Goal: Task Accomplishment & Management: Manage account settings

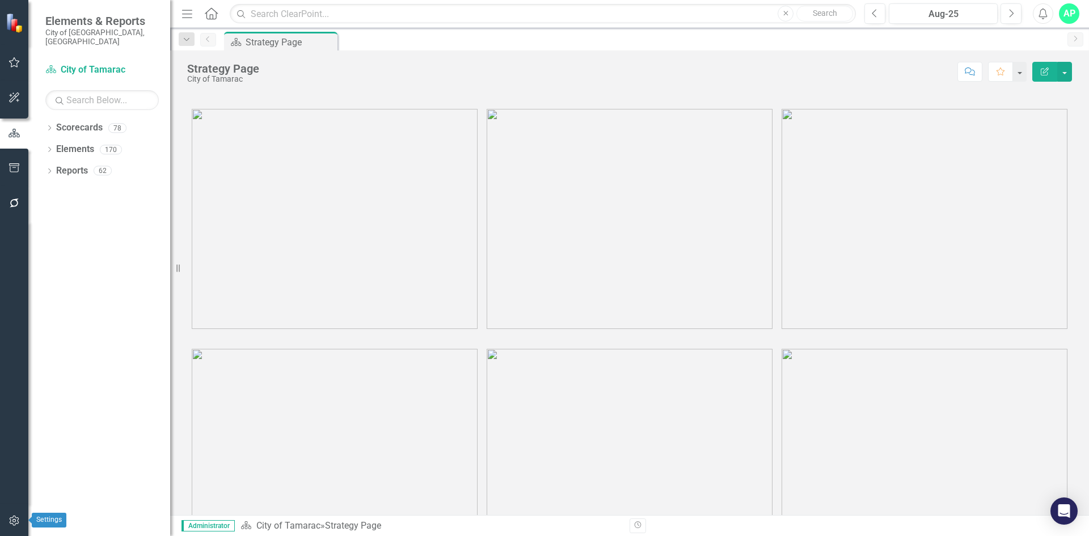
click at [14, 516] on button "button" at bounding box center [15, 522] width 26 height 24
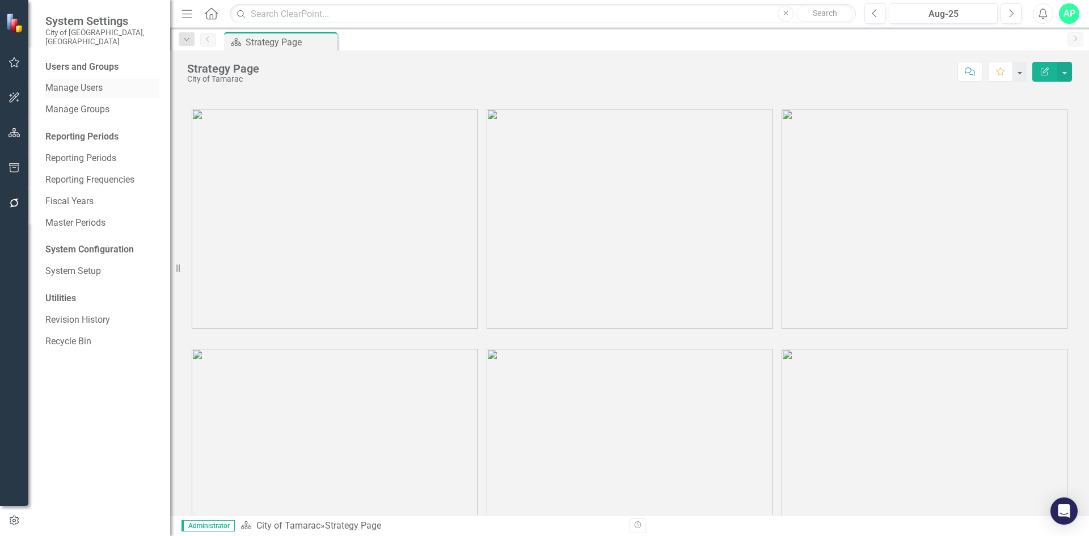
click at [83, 82] on link "Manage Users" at bounding box center [101, 88] width 113 height 13
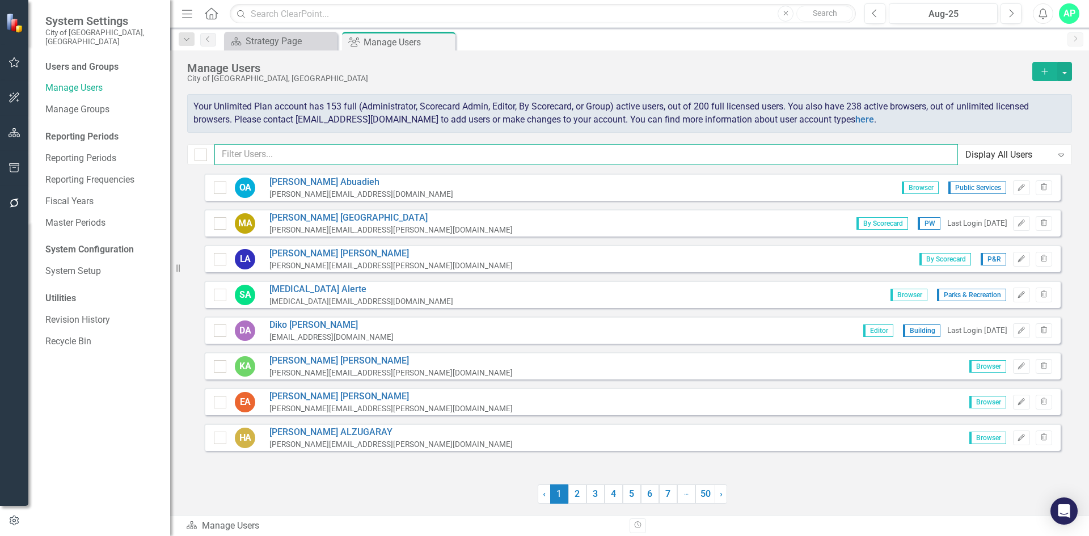
click at [800, 152] on input "text" at bounding box center [586, 154] width 744 height 21
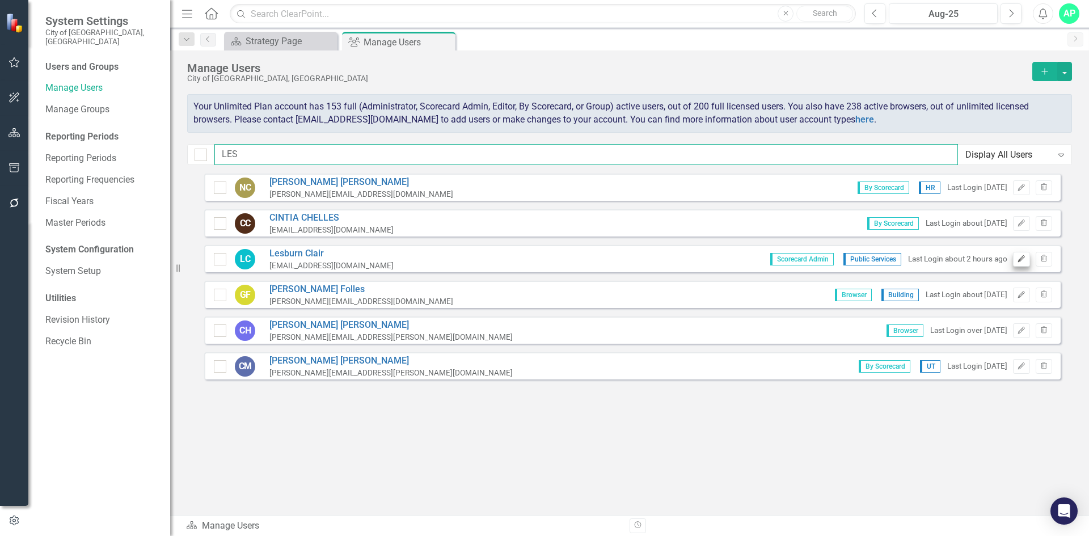
type input "LES"
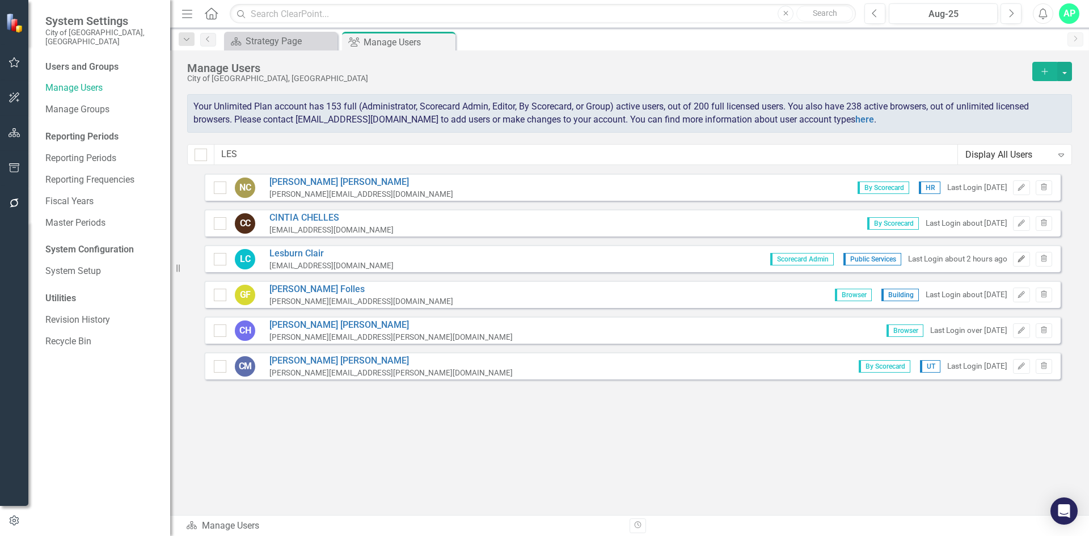
click at [1023, 259] on icon "button" at bounding box center [1022, 258] width 7 height 7
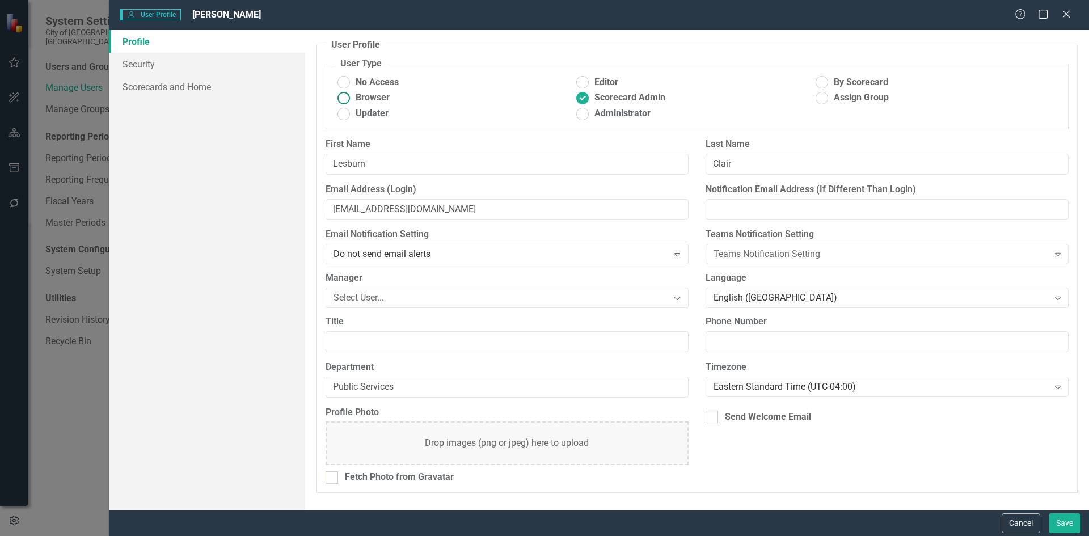
click at [377, 98] on span "Browser" at bounding box center [373, 97] width 34 height 13
click at [352, 98] on input "Browser" at bounding box center [344, 98] width 18 height 18
radio input "true"
click at [1061, 527] on button "Save" at bounding box center [1065, 524] width 32 height 20
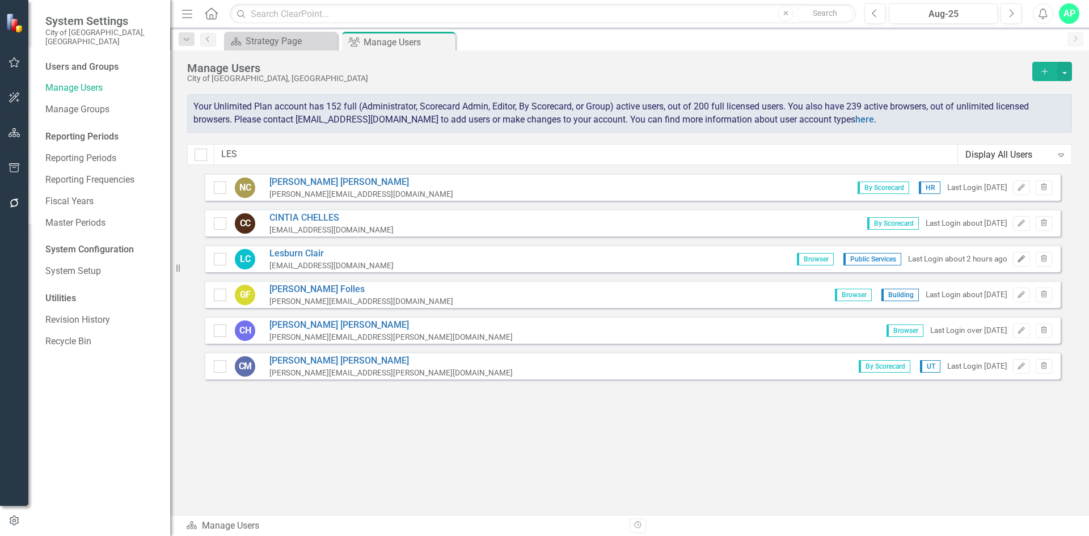
click at [1019, 262] on icon "button" at bounding box center [1022, 258] width 7 height 7
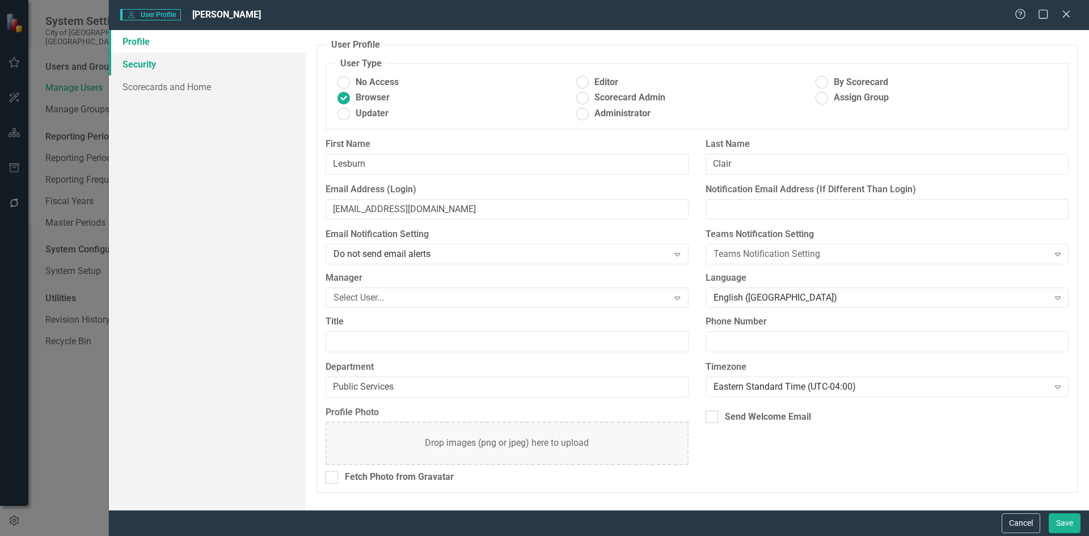
click at [123, 66] on link "Security" at bounding box center [207, 64] width 196 height 23
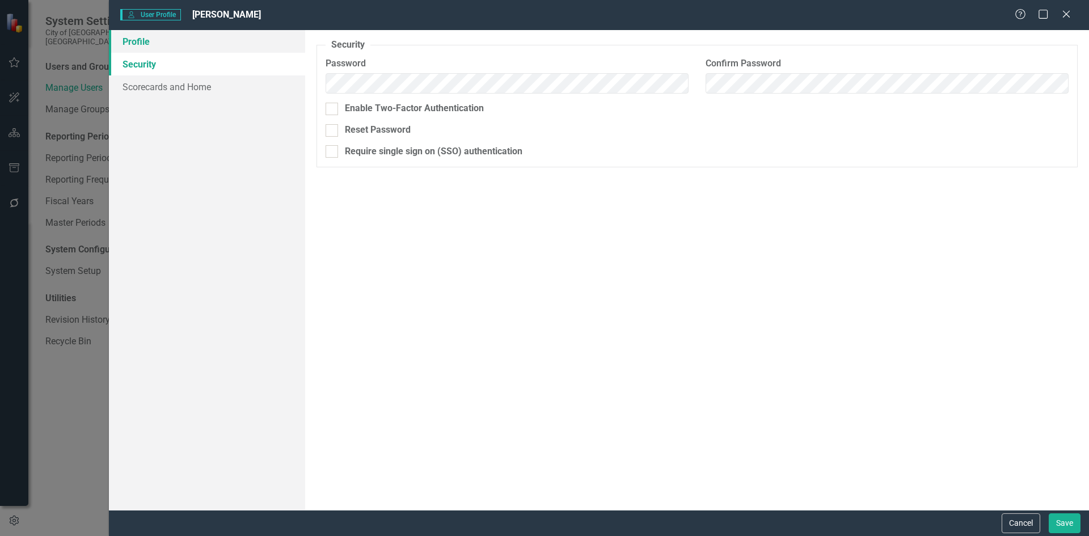
click at [137, 44] on link "Profile" at bounding box center [207, 41] width 196 height 23
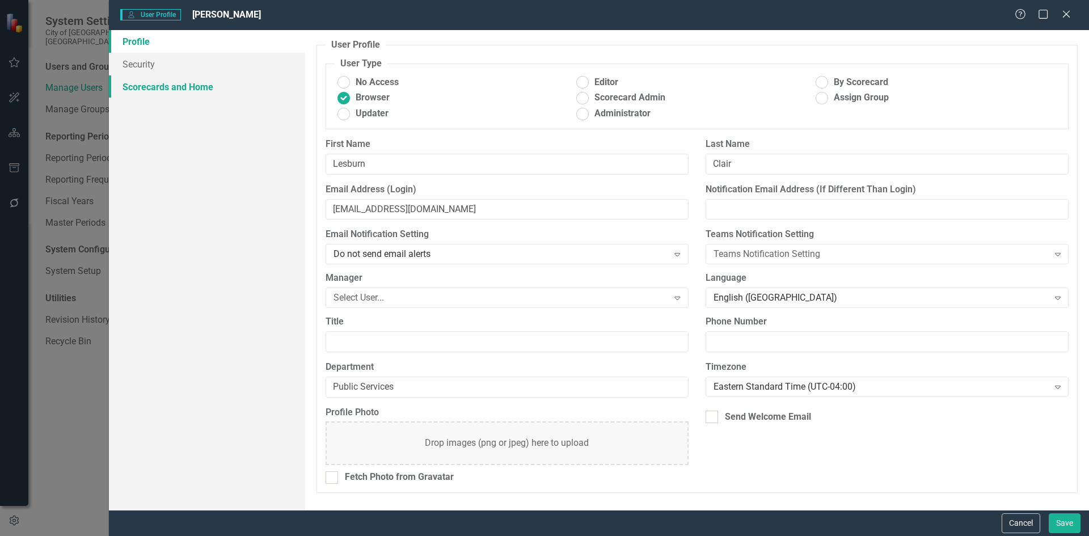
click at [152, 86] on link "Scorecards and Home" at bounding box center [207, 86] width 196 height 23
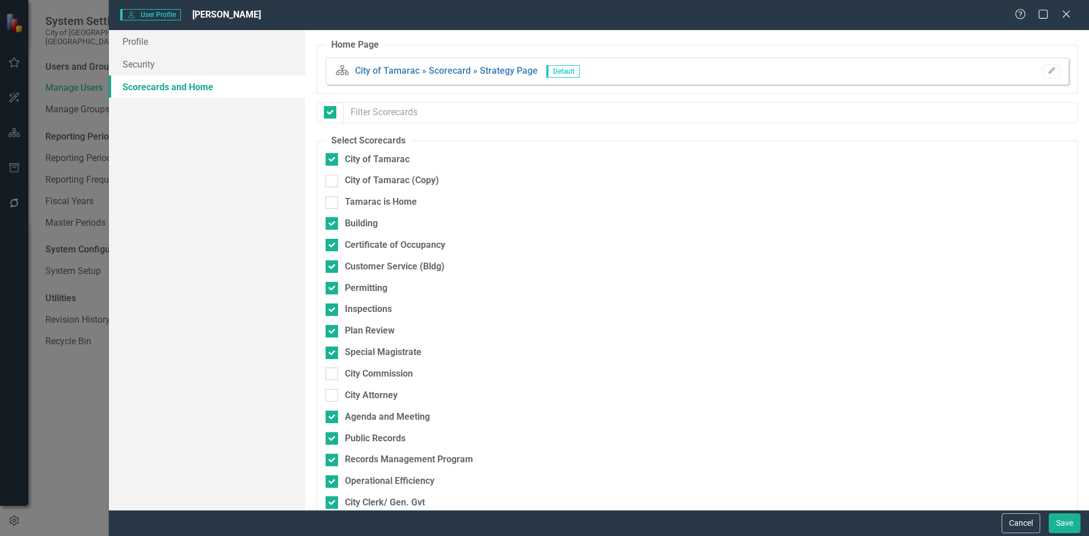
checkbox input "false"
click at [1048, 70] on icon "Edit" at bounding box center [1052, 71] width 9 height 7
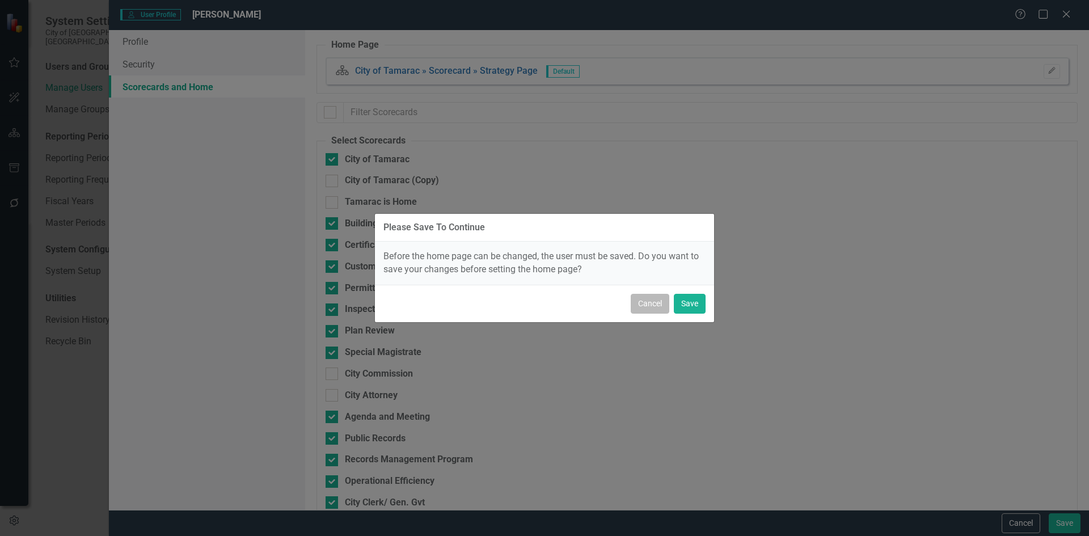
click at [655, 307] on button "Cancel" at bounding box center [650, 304] width 39 height 20
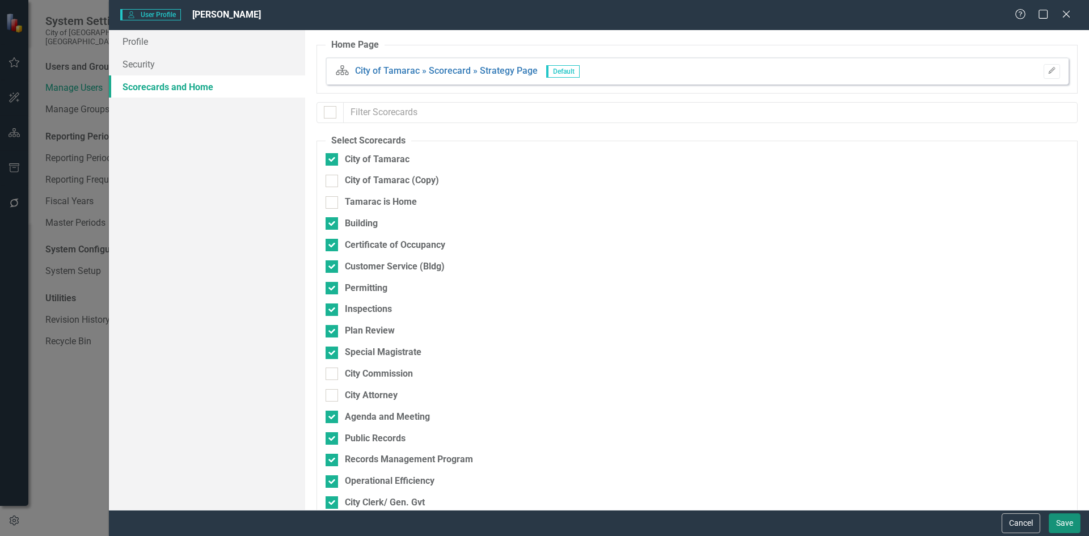
click at [1054, 522] on button "Save" at bounding box center [1065, 524] width 32 height 20
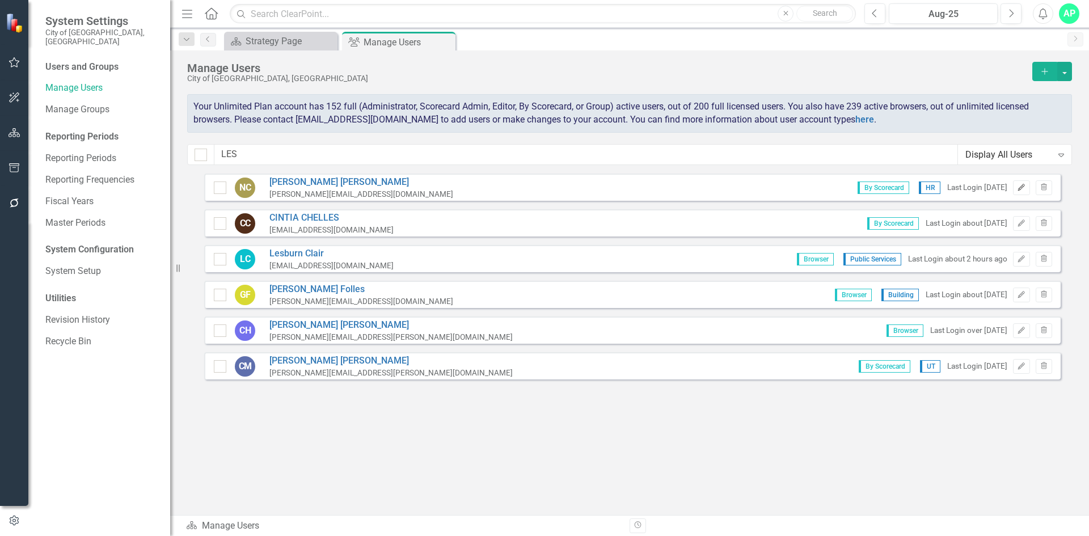
click at [1023, 190] on icon "Edit" at bounding box center [1021, 187] width 9 height 7
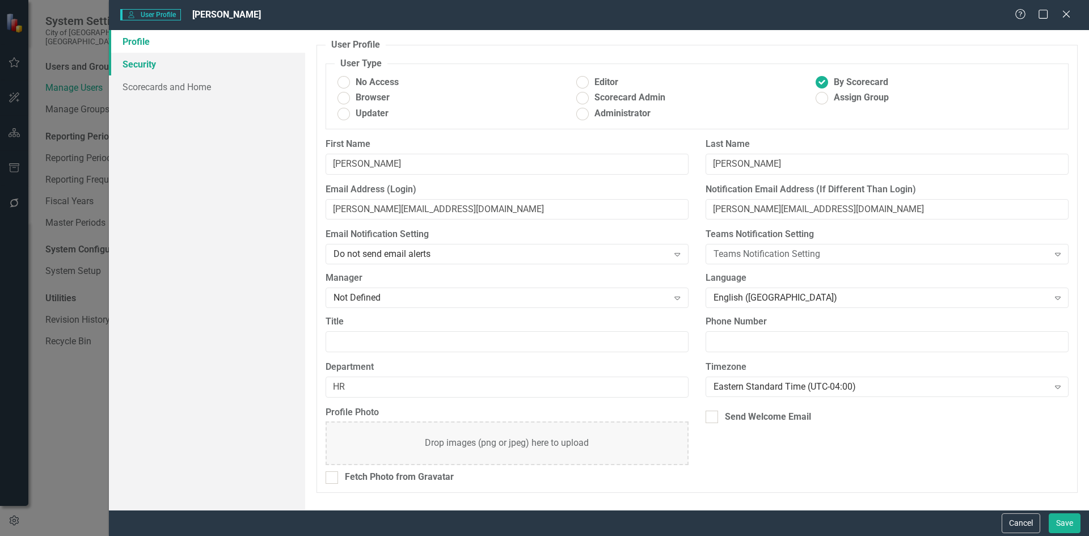
click at [146, 65] on link "Security" at bounding box center [207, 64] width 196 height 23
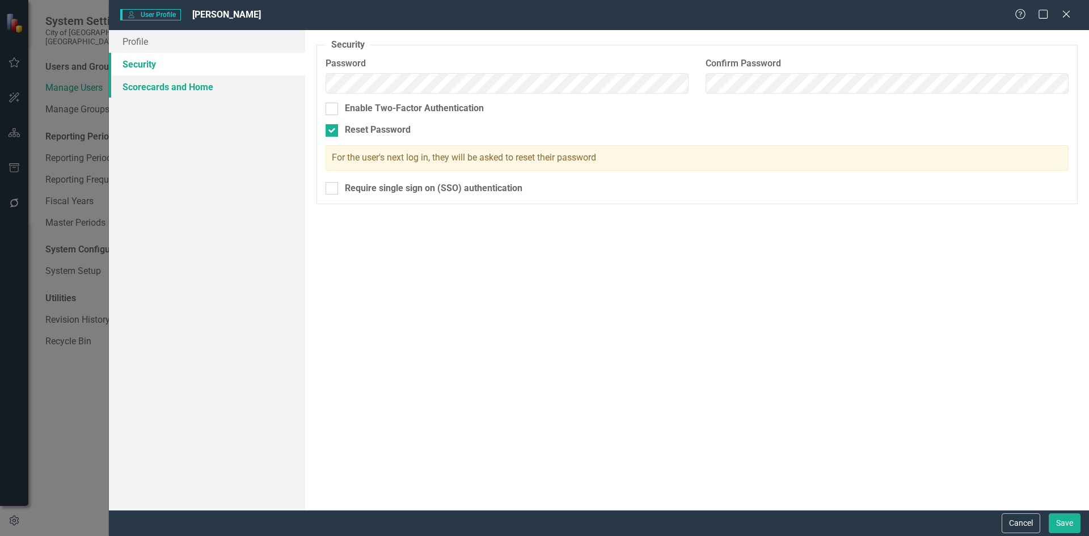
click at [208, 88] on link "Scorecards and Home" at bounding box center [207, 86] width 196 height 23
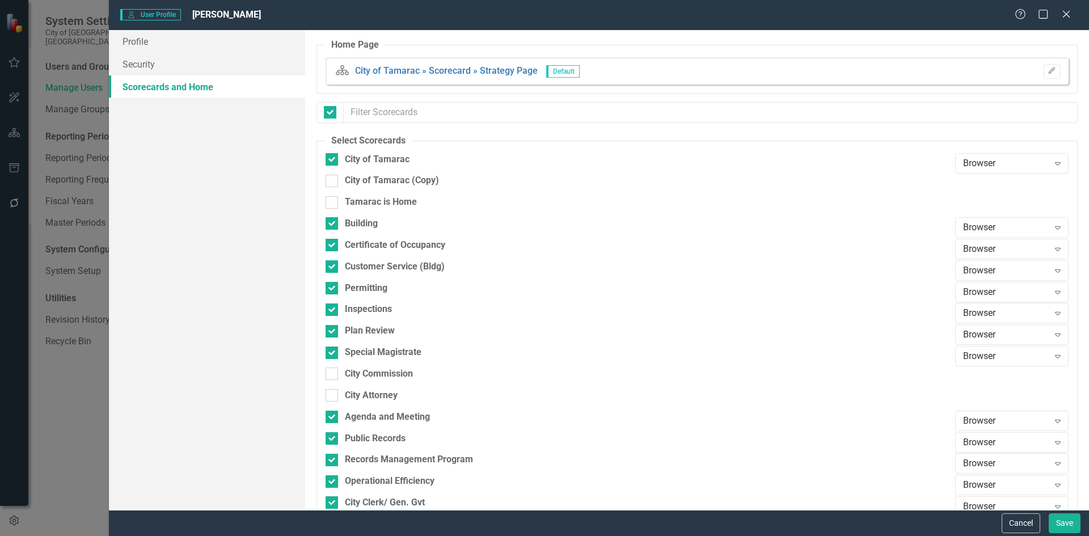
checkbox input "false"
click at [1066, 12] on icon "Close" at bounding box center [1066, 14] width 14 height 11
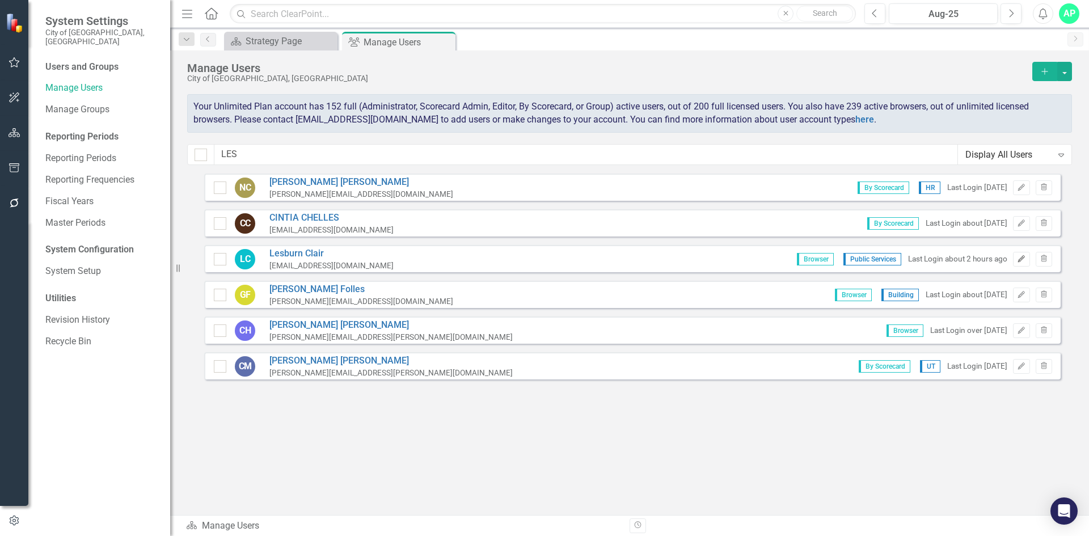
click at [1020, 257] on icon "Edit" at bounding box center [1021, 259] width 9 height 7
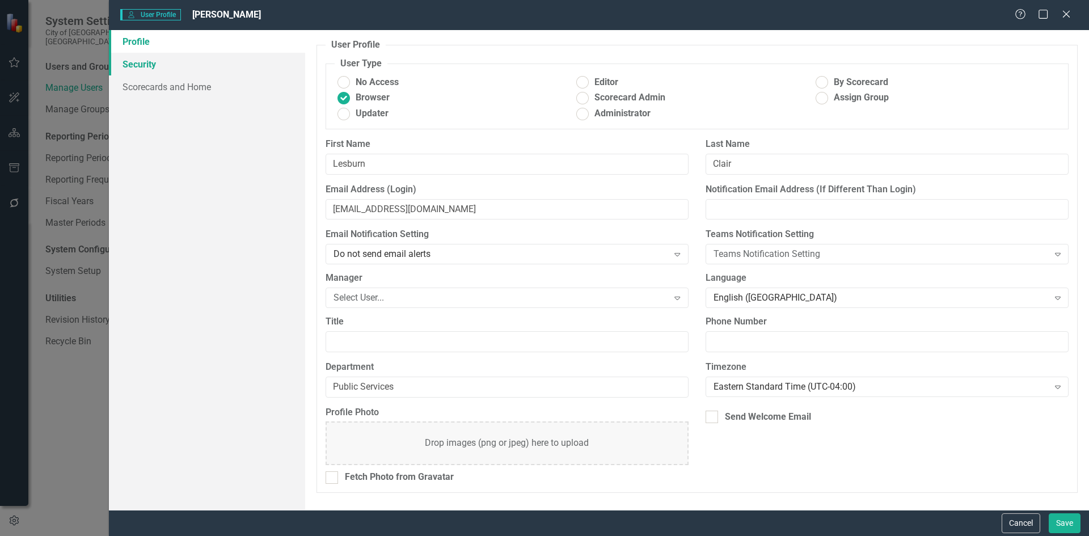
click at [190, 65] on link "Security" at bounding box center [207, 64] width 196 height 23
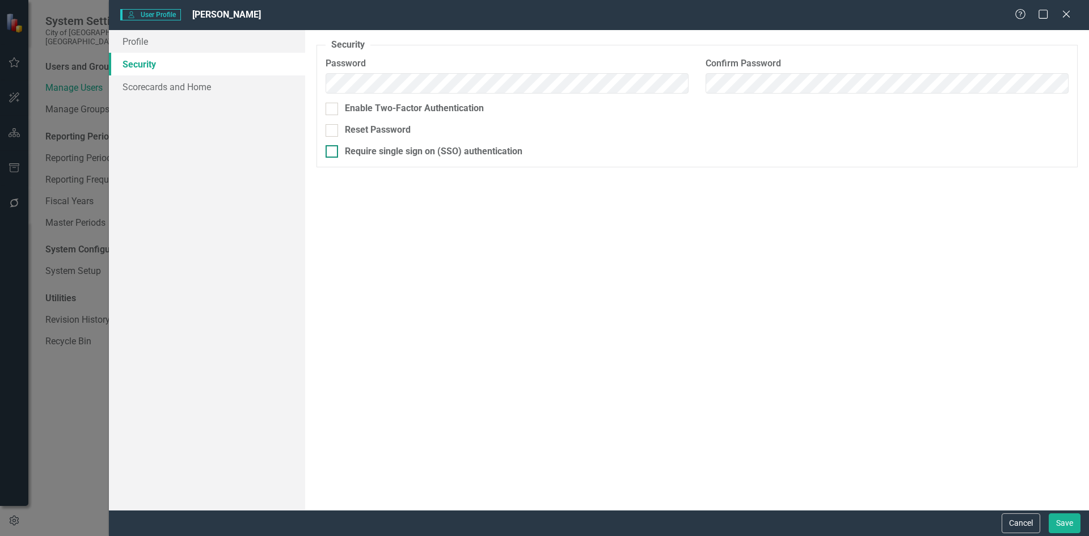
click at [404, 152] on div "Require single sign on (SSO) authentication" at bounding box center [434, 151] width 178 height 13
click at [333, 152] on input "Require single sign on (SSO) authentication" at bounding box center [329, 148] width 7 height 7
checkbox input "true"
click at [1065, 520] on button "Save" at bounding box center [1065, 524] width 32 height 20
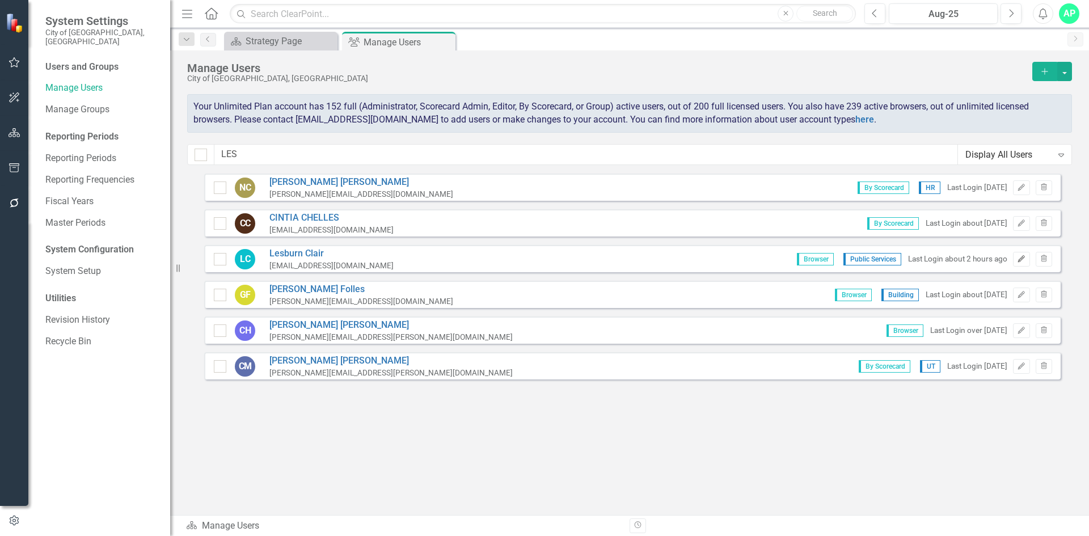
click at [1024, 259] on icon "Edit" at bounding box center [1021, 259] width 9 height 7
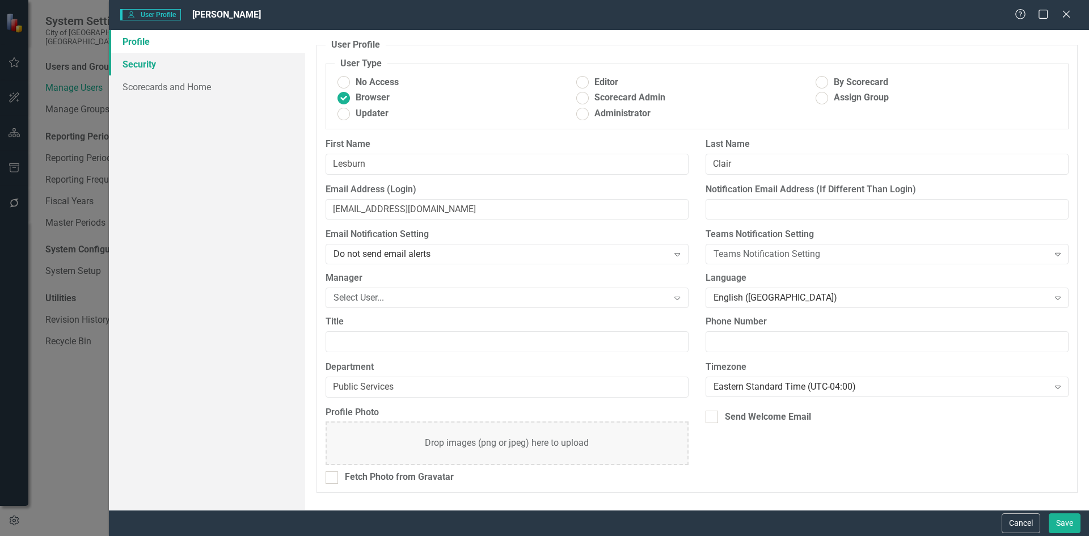
click at [179, 64] on link "Security" at bounding box center [207, 64] width 196 height 23
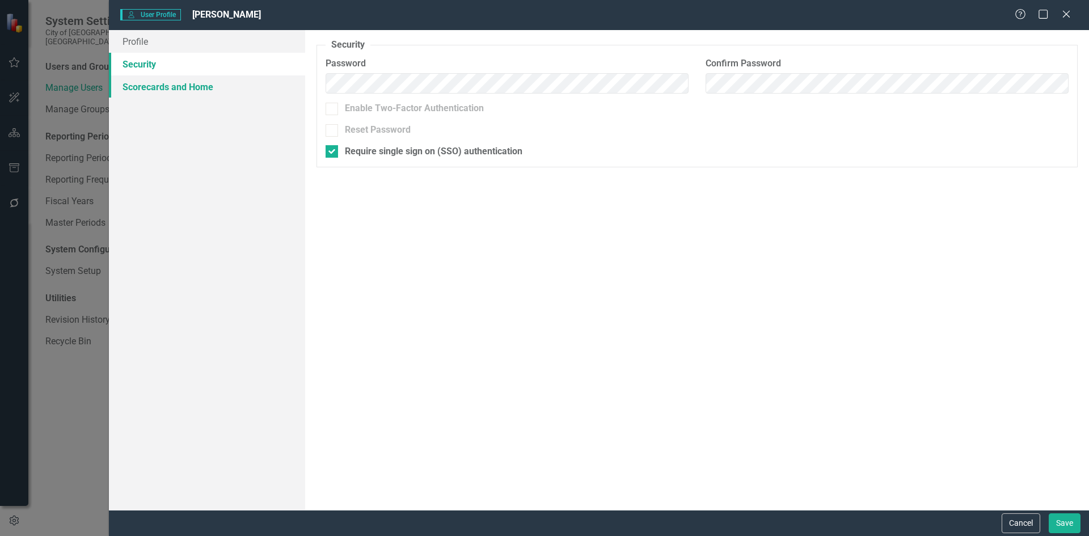
click at [178, 83] on link "Scorecards and Home" at bounding box center [207, 86] width 196 height 23
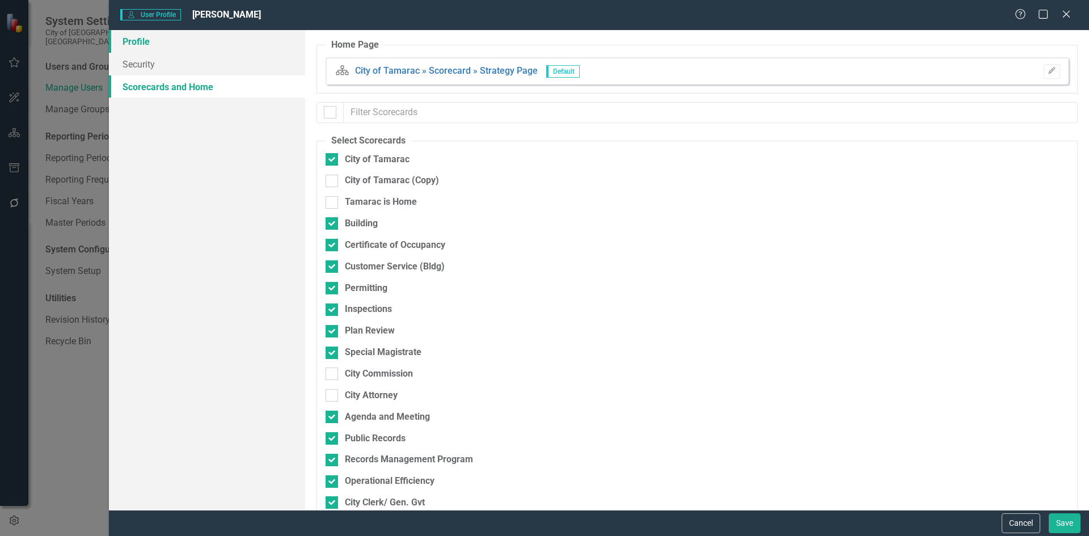
click at [182, 42] on link "Profile" at bounding box center [207, 41] width 196 height 23
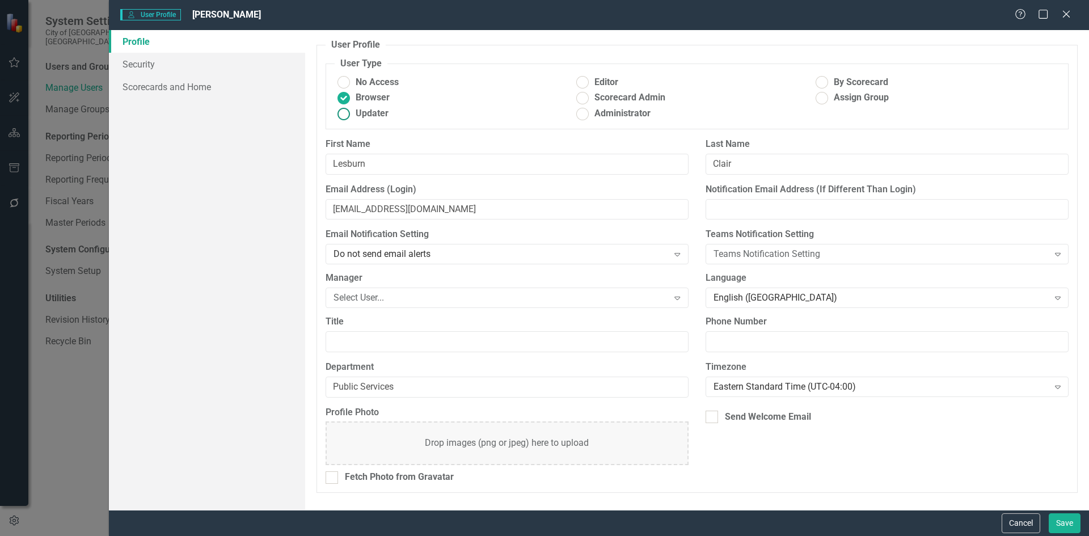
click at [377, 117] on span "Updater" at bounding box center [372, 113] width 33 height 13
click at [352, 117] on input "Updater" at bounding box center [344, 114] width 18 height 18
radio input "true"
click at [1074, 524] on button "Save" at bounding box center [1065, 524] width 32 height 20
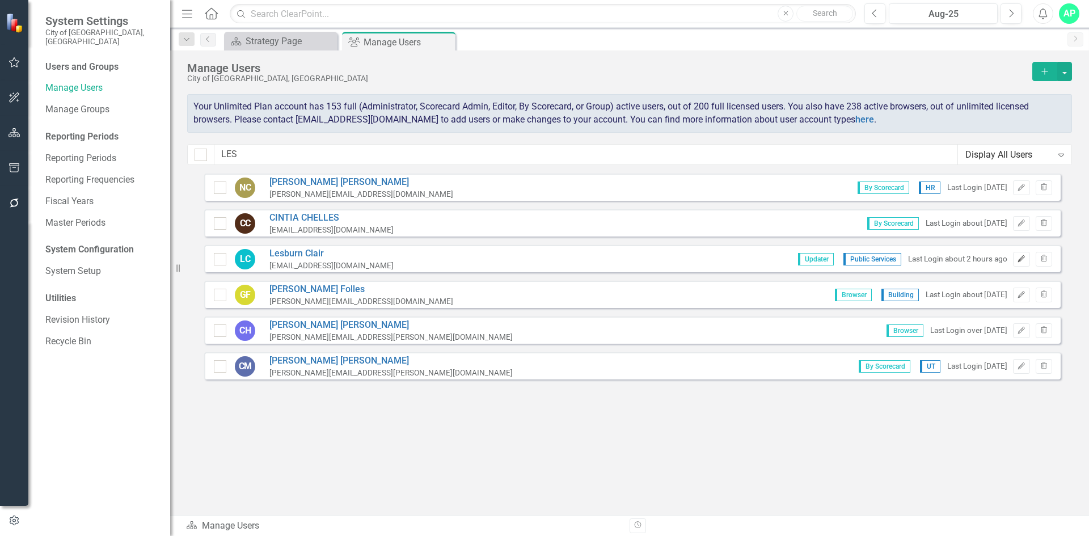
click at [1023, 260] on icon "Edit" at bounding box center [1021, 259] width 9 height 7
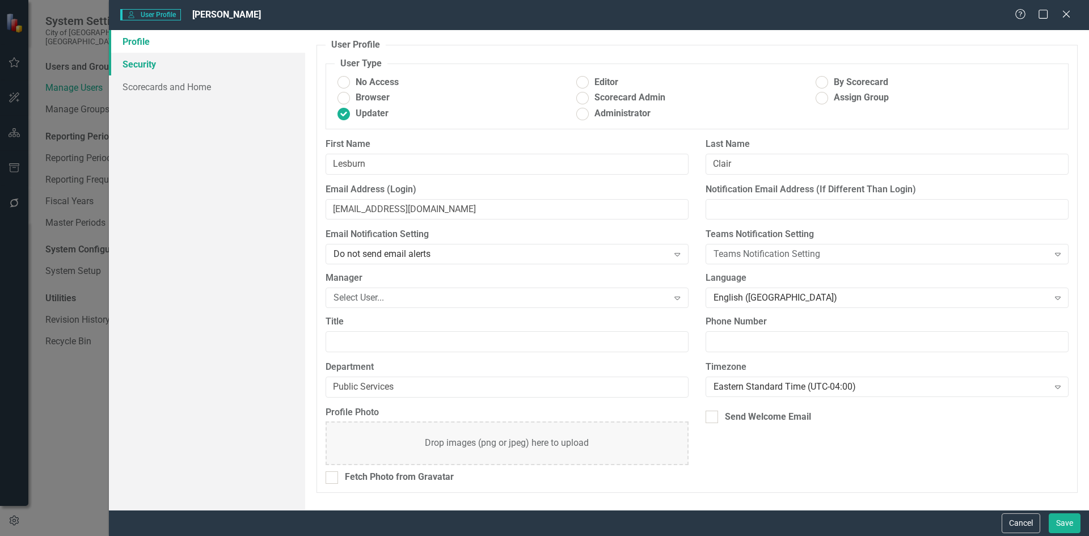
click at [192, 70] on link "Security" at bounding box center [207, 64] width 196 height 23
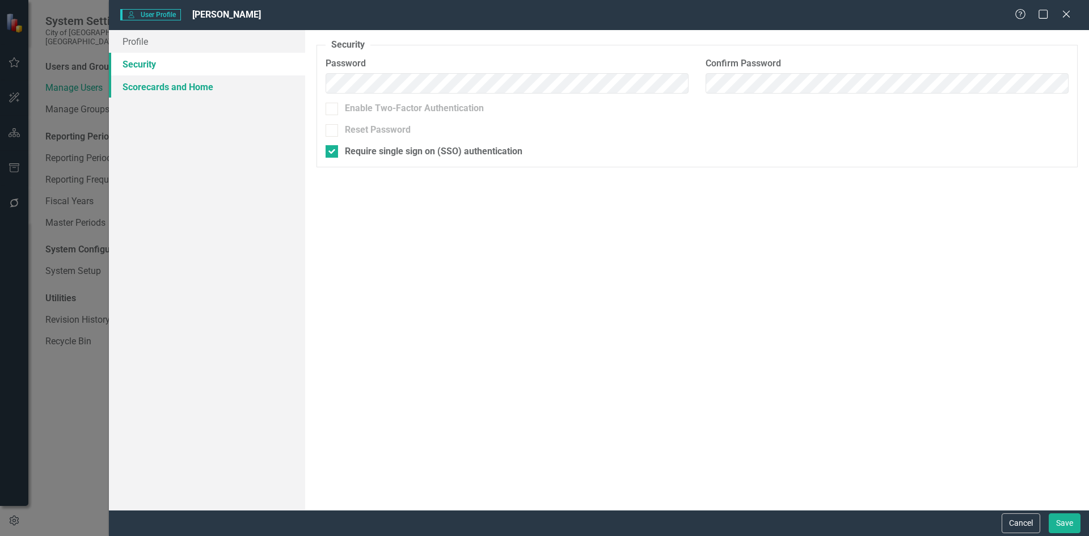
click at [190, 81] on link "Scorecards and Home" at bounding box center [207, 86] width 196 height 23
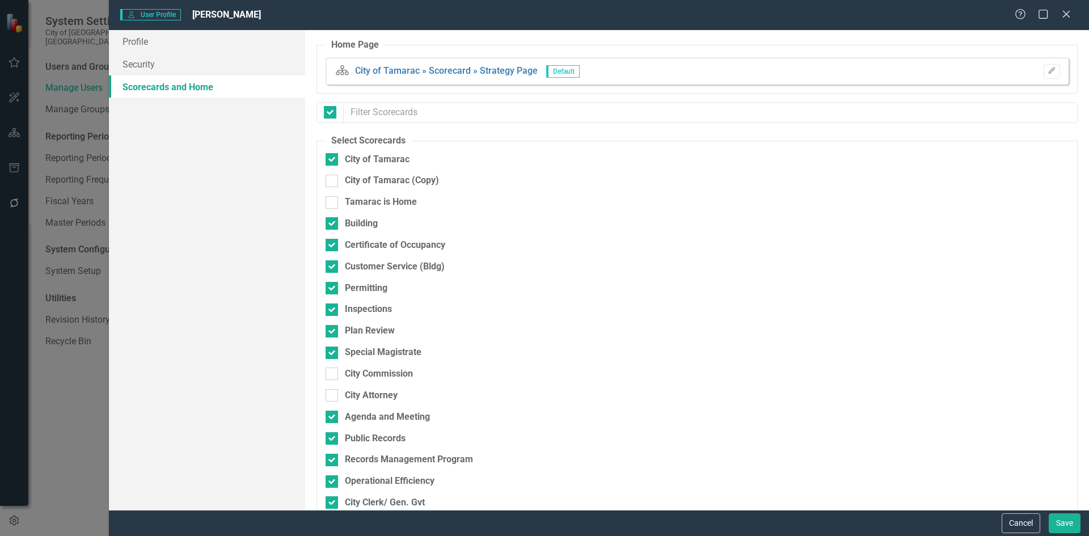
checkbox input "false"
click at [697, 161] on div "City of Tamarac" at bounding box center [638, 159] width 624 height 13
click at [333, 161] on input "City of Tamarac" at bounding box center [329, 156] width 7 height 7
click at [734, 158] on div "City of Tamarac" at bounding box center [638, 159] width 624 height 13
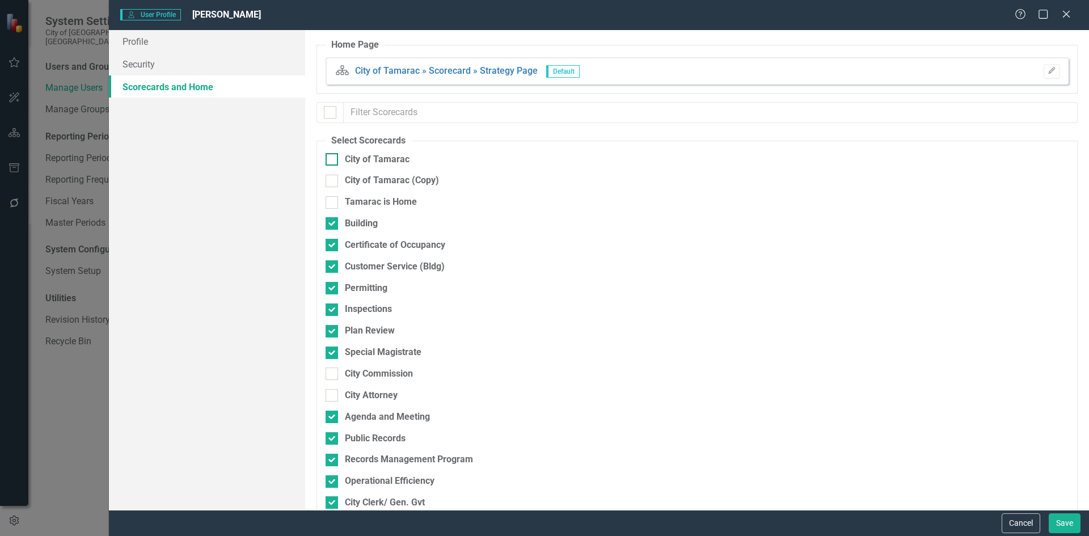
click at [333, 158] on input "City of Tamarac" at bounding box center [329, 156] width 7 height 7
checkbox input "true"
click at [335, 116] on div at bounding box center [330, 112] width 12 height 12
click at [331, 113] on input "checkbox" at bounding box center [327, 109] width 7 height 7
checkbox input "true"
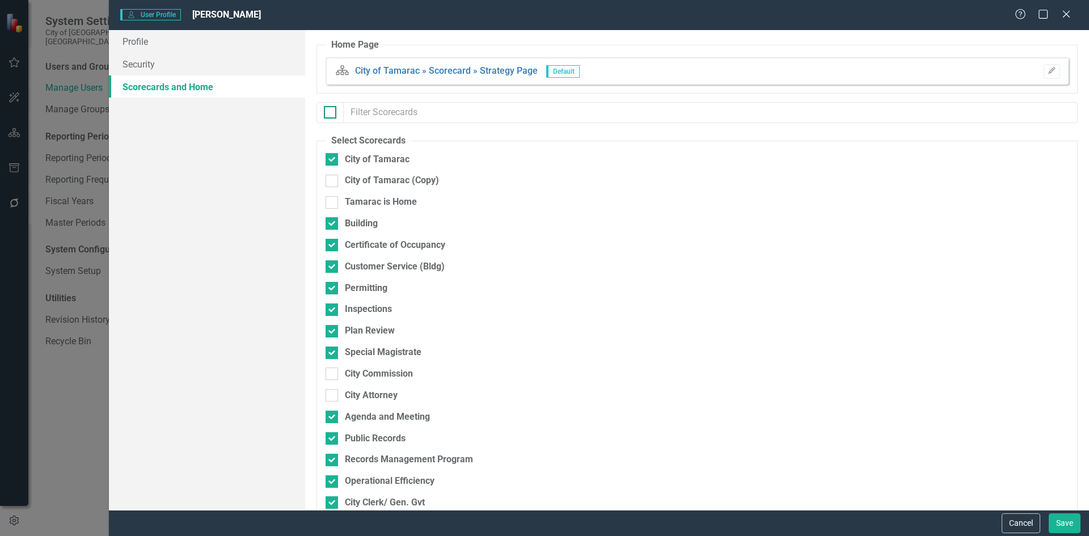
checkbox input "true"
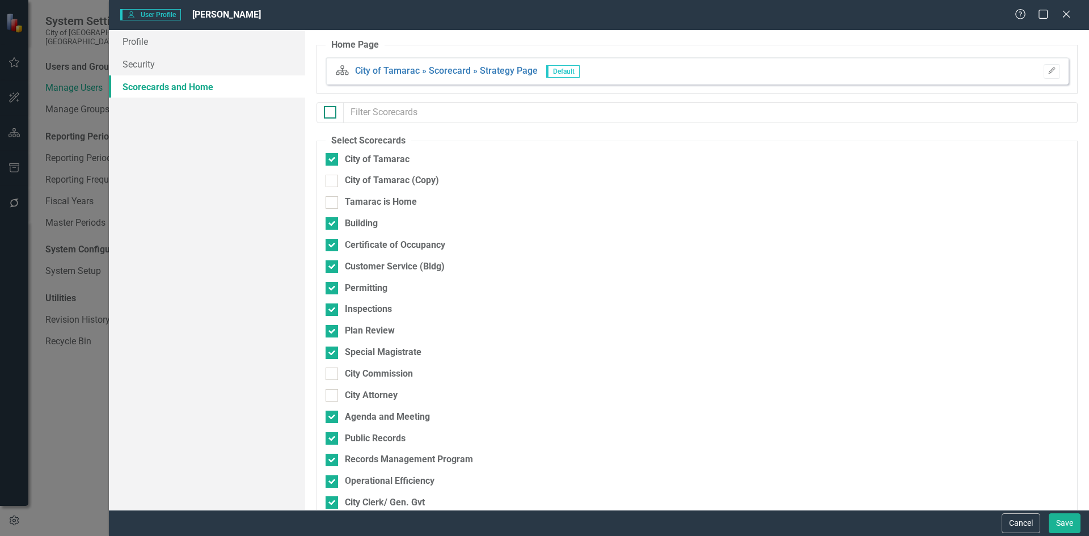
checkbox input "true"
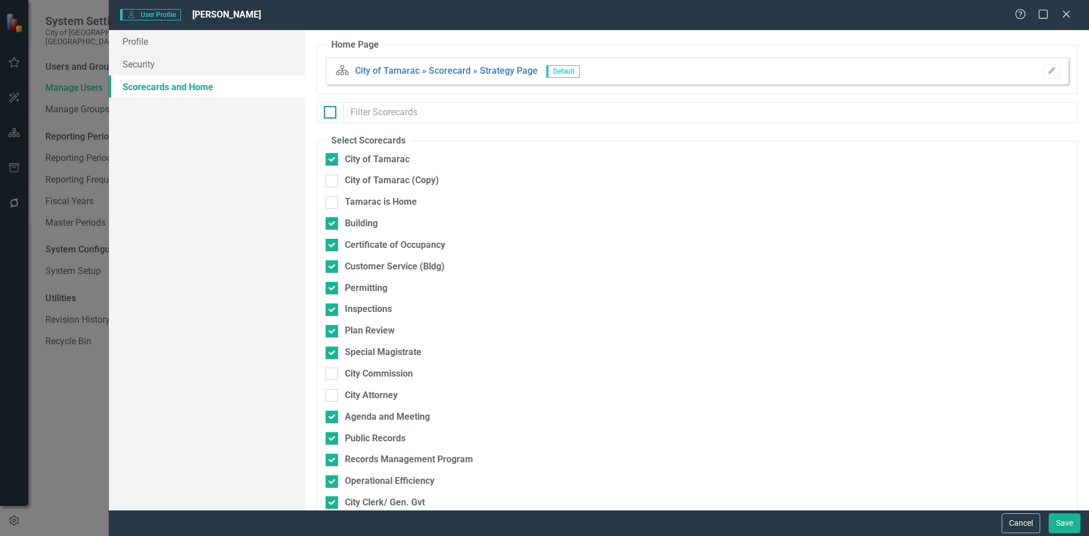
checkbox input "true"
click at [335, 116] on div at bounding box center [330, 112] width 12 height 12
click at [331, 113] on input "checkbox" at bounding box center [327, 109] width 7 height 7
checkbox input "false"
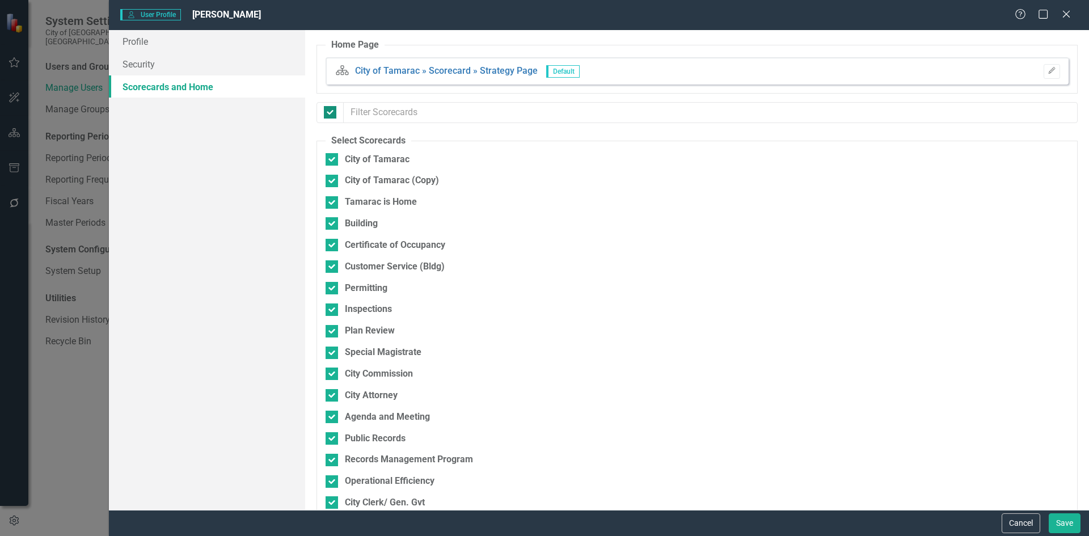
checkbox input "false"
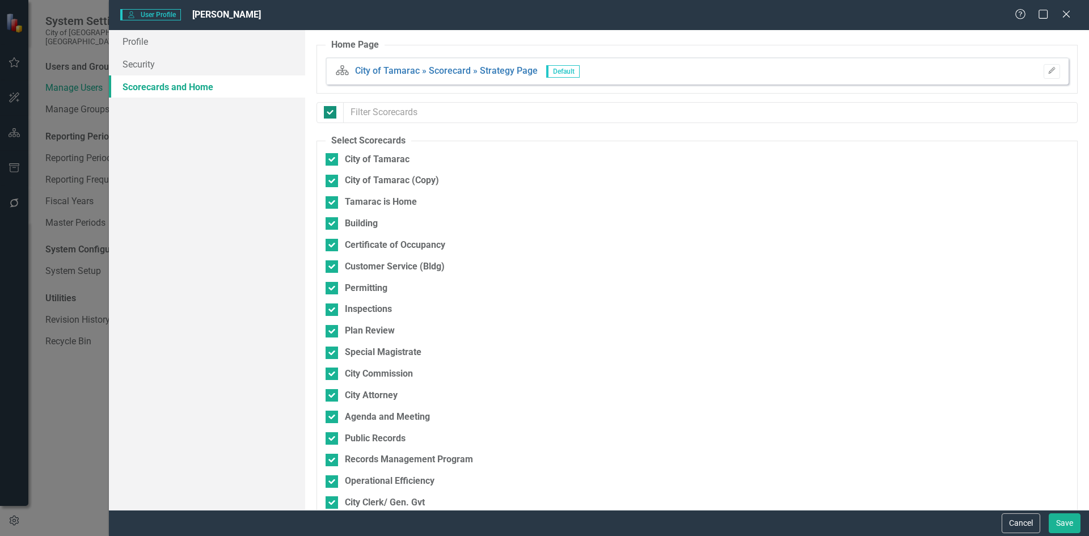
checkbox input "false"
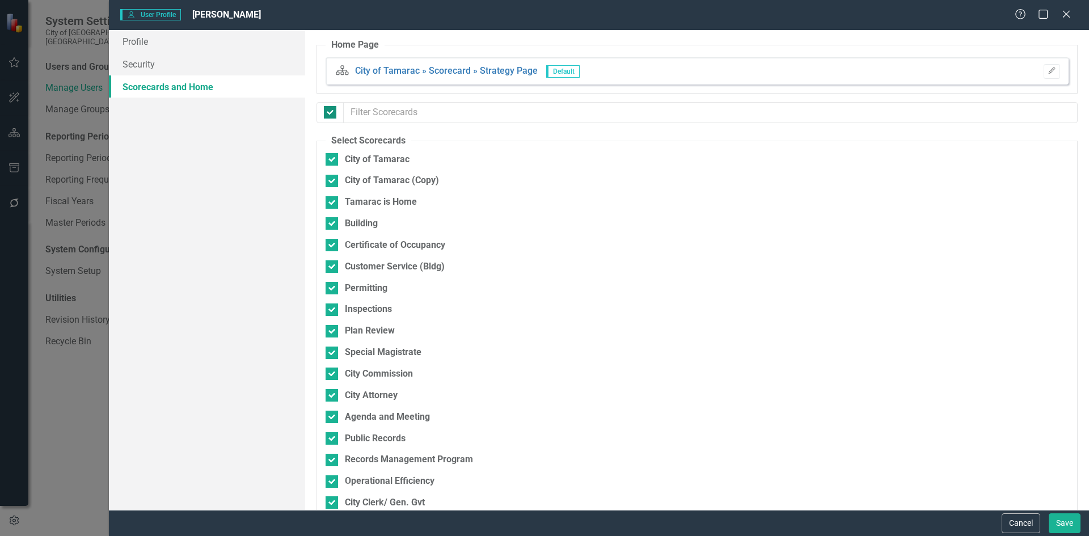
checkbox input "false"
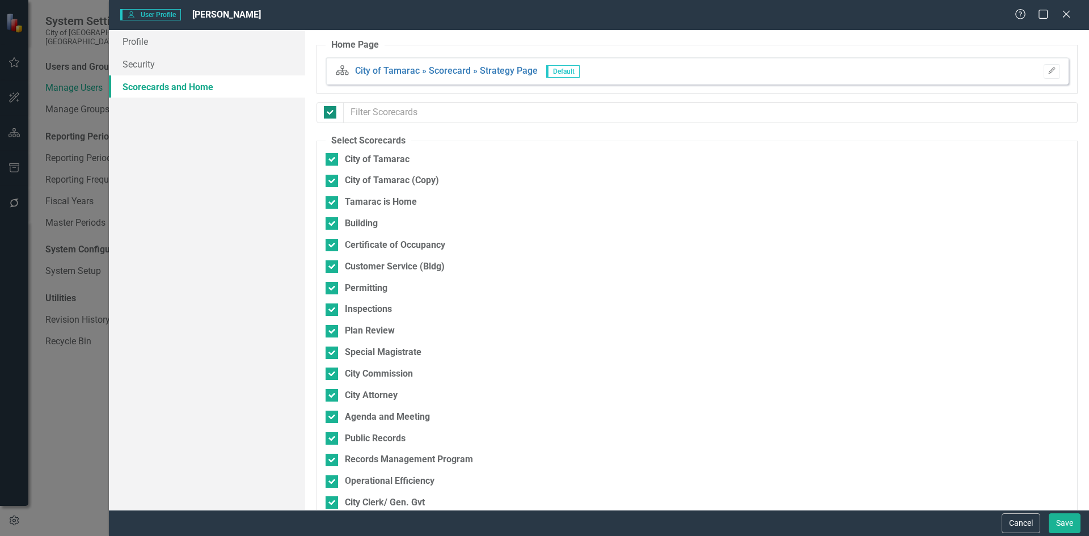
checkbox input "false"
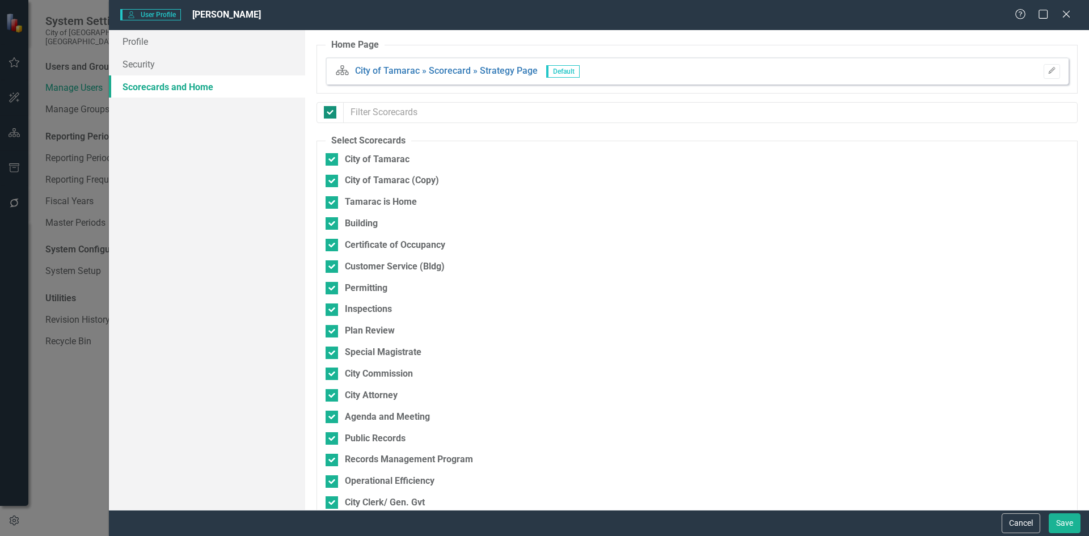
checkbox input "false"
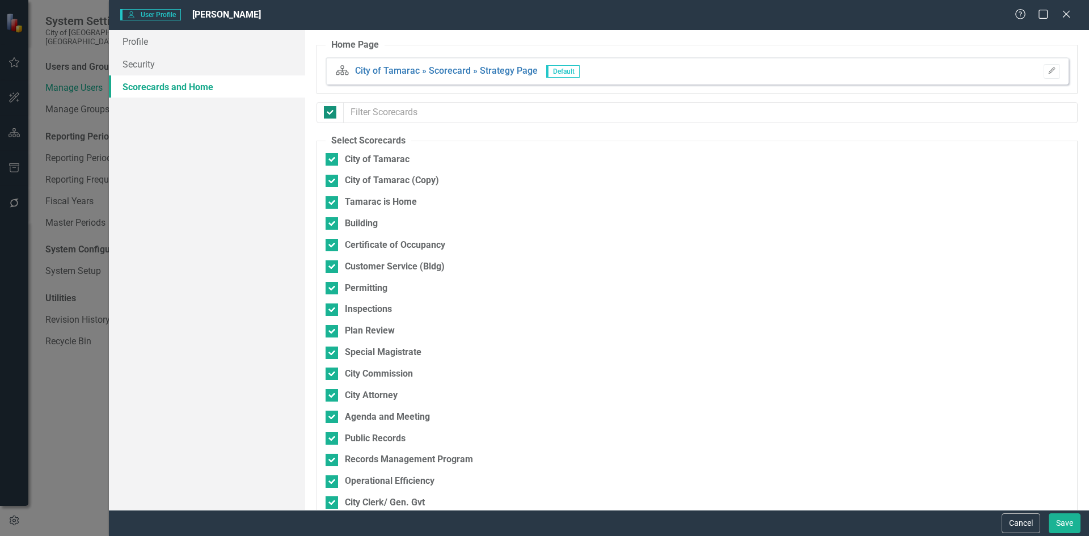
checkbox input "false"
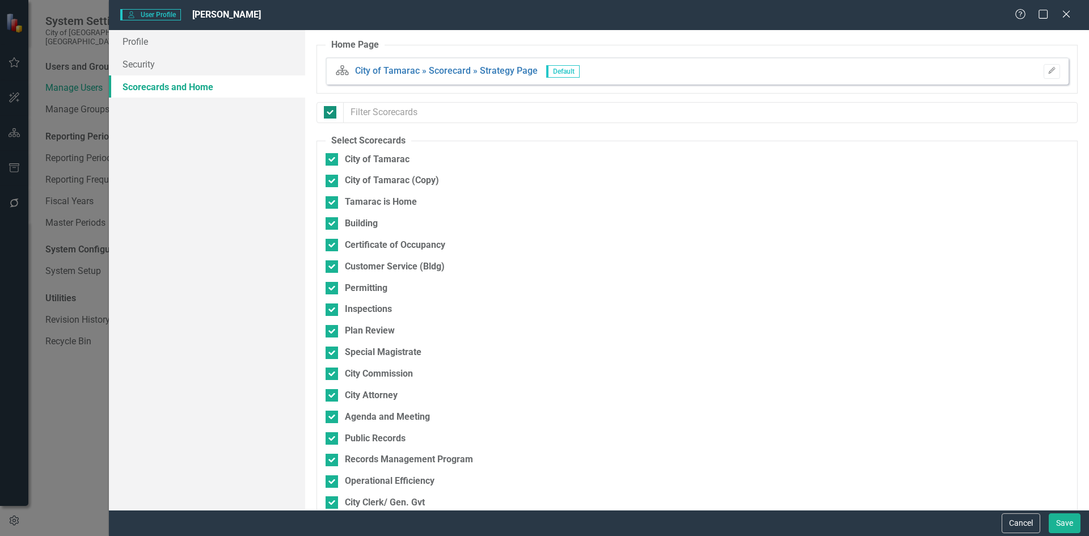
checkbox input "false"
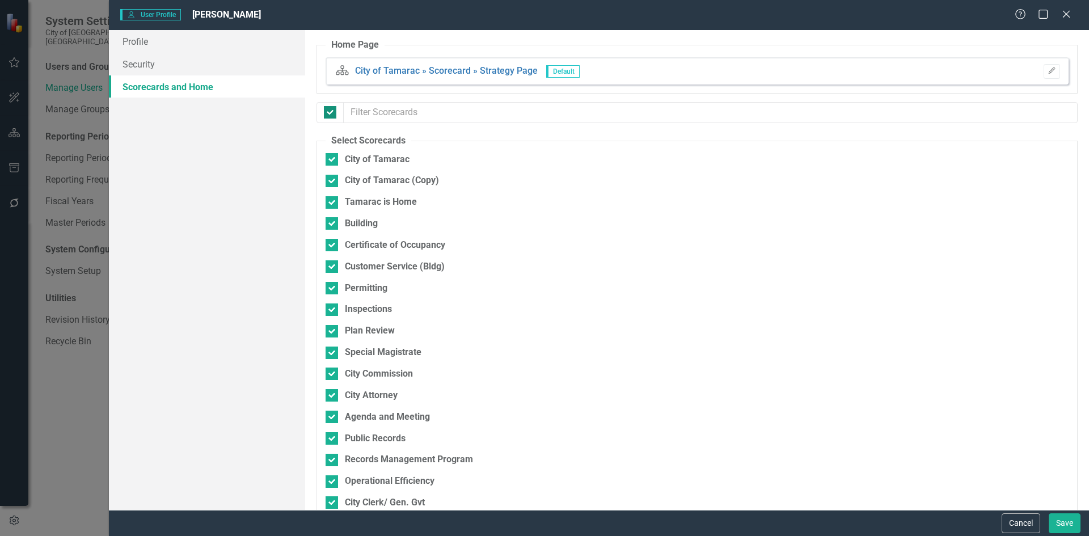
checkbox input "false"
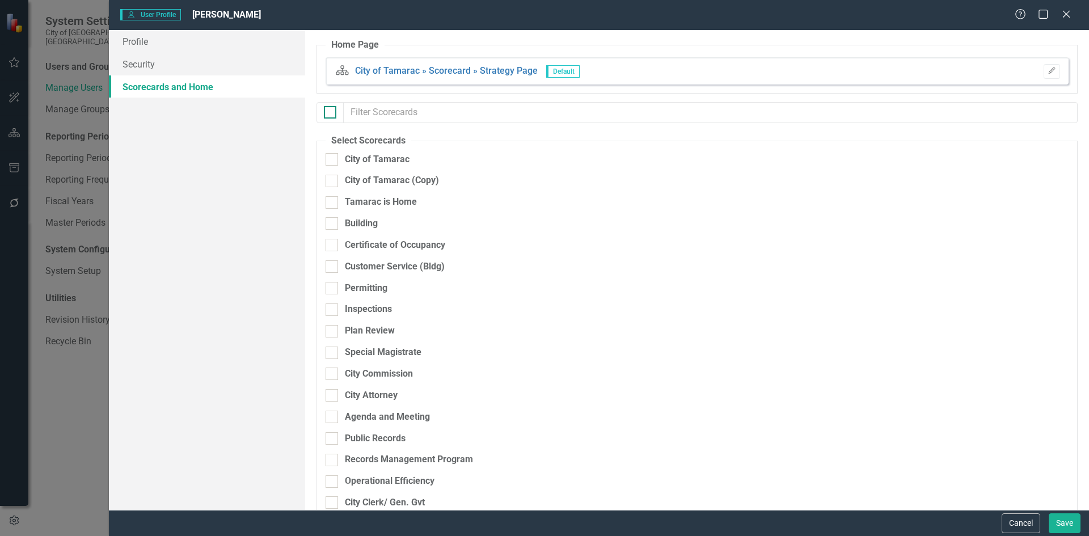
checkbox input "false"
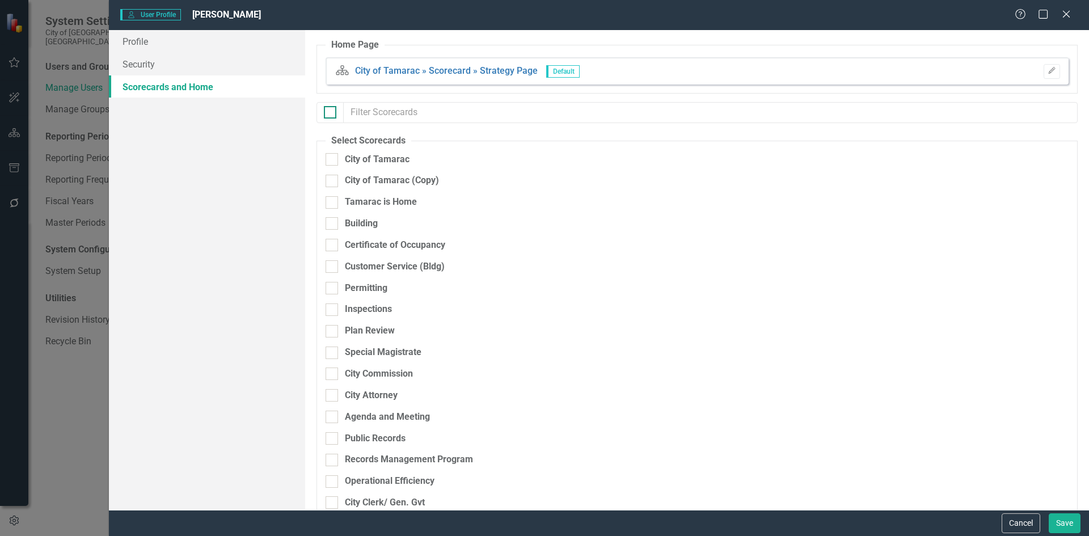
checkbox input "false"
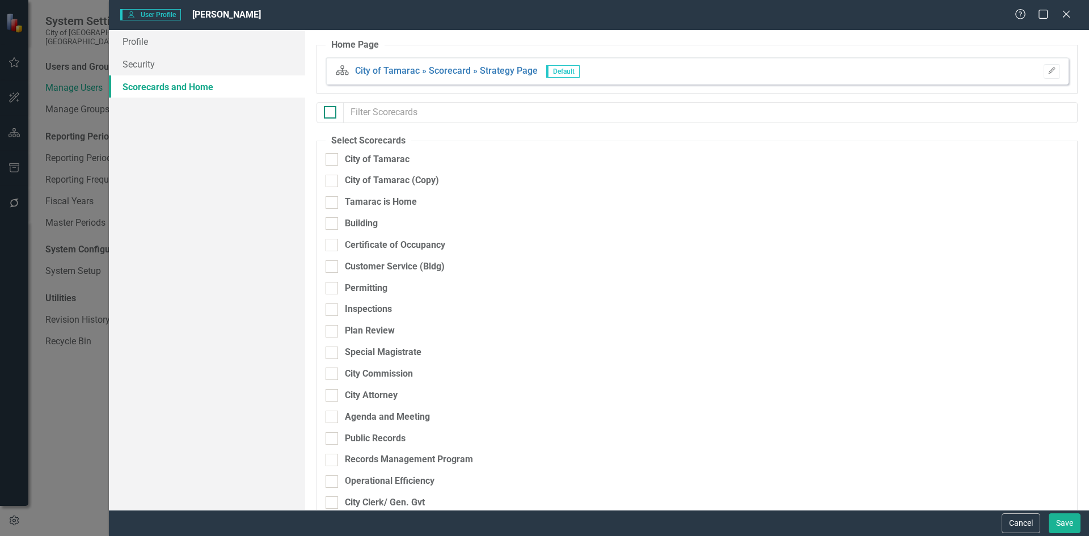
checkbox input "false"
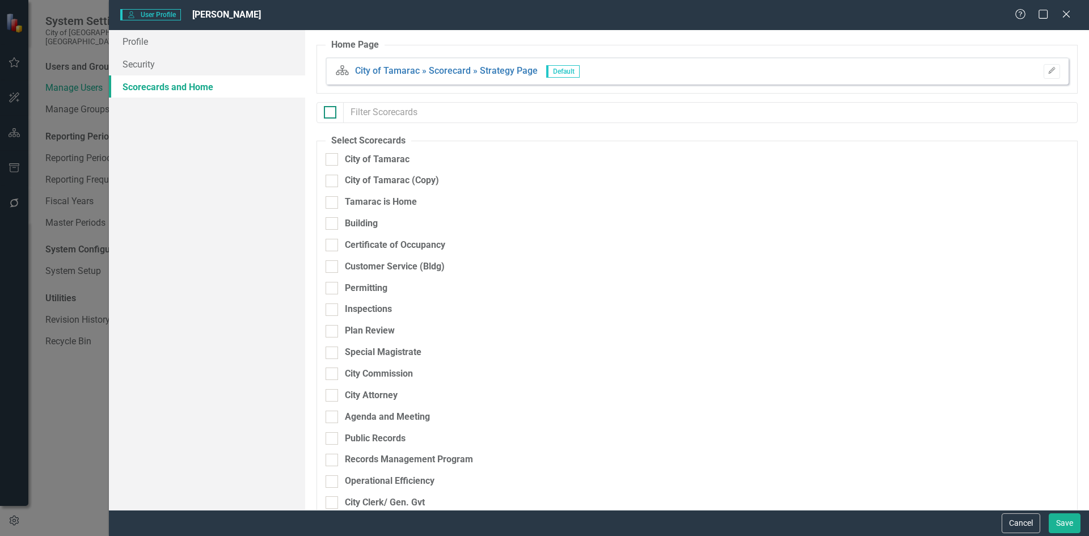
checkbox input "false"
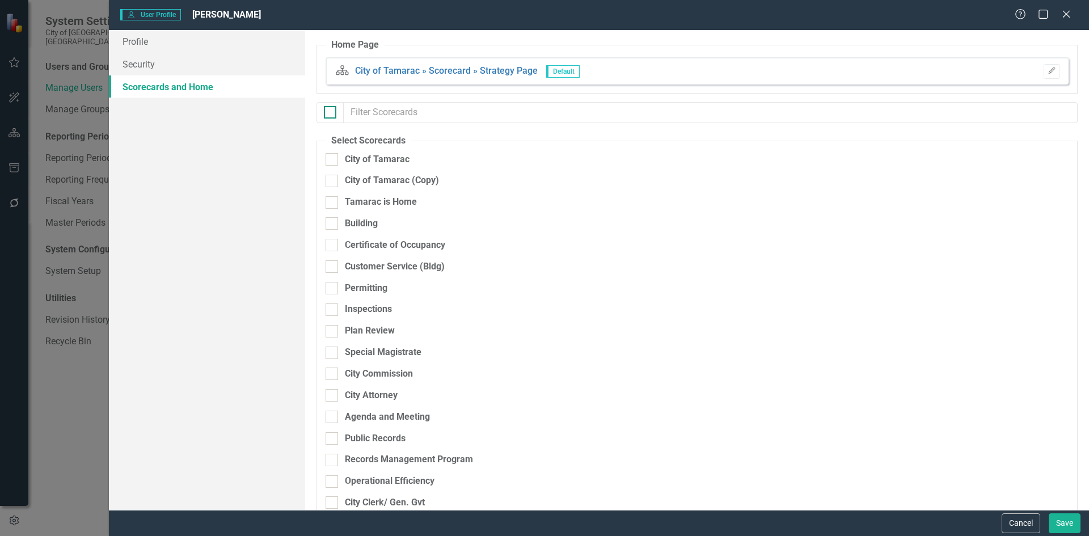
checkbox input "false"
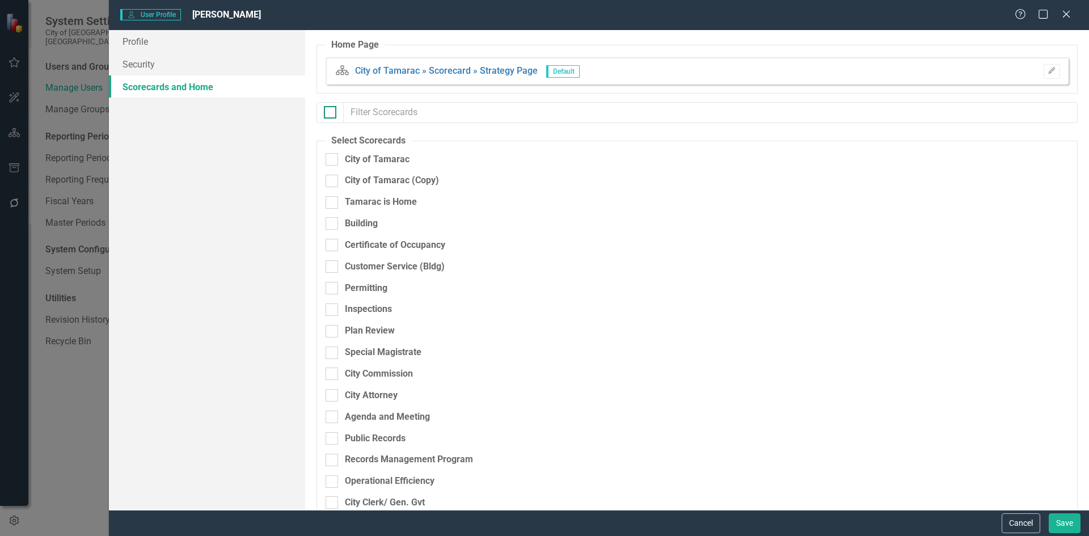
checkbox input "false"
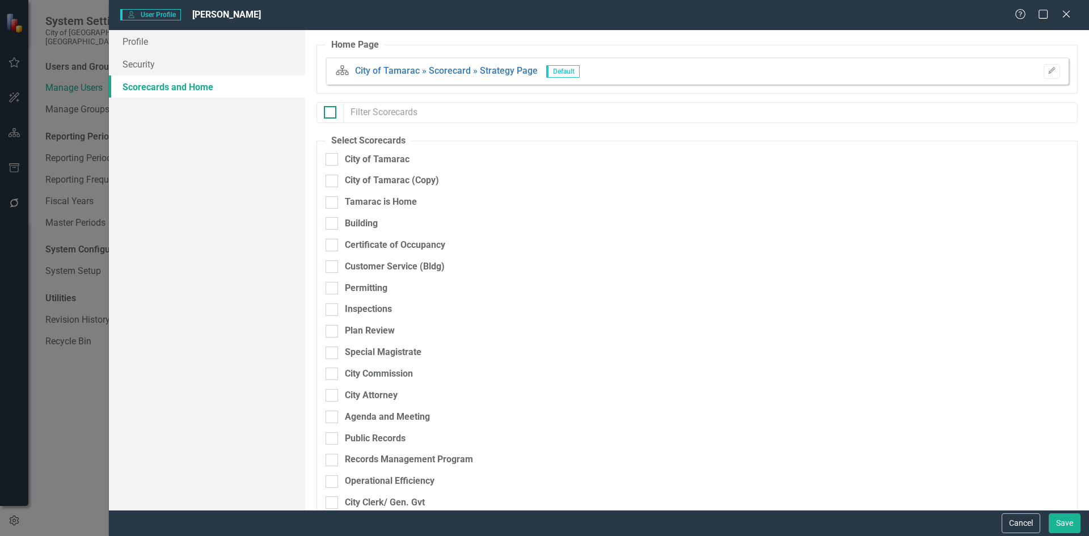
checkbox input "false"
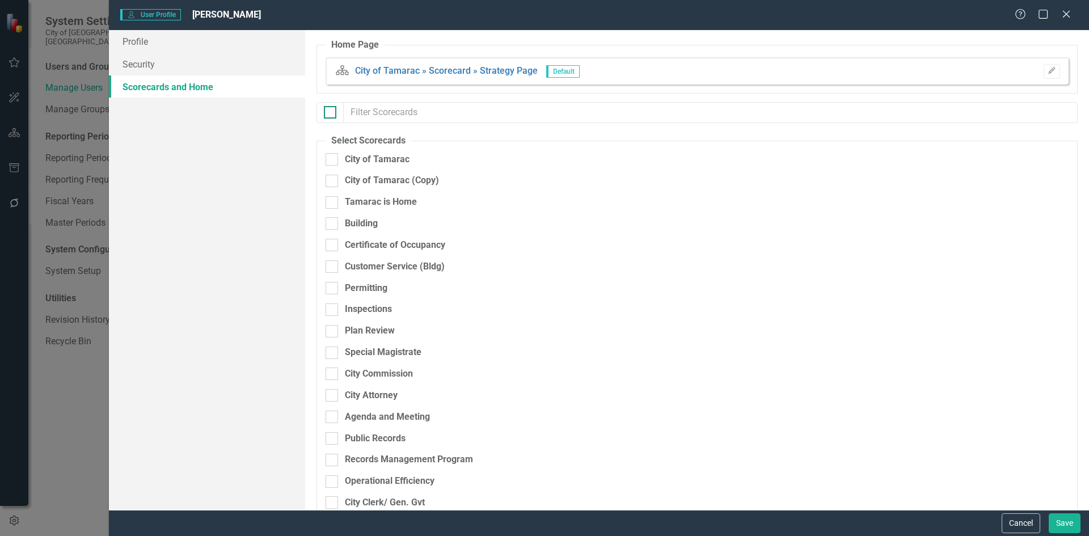
checkbox input "false"
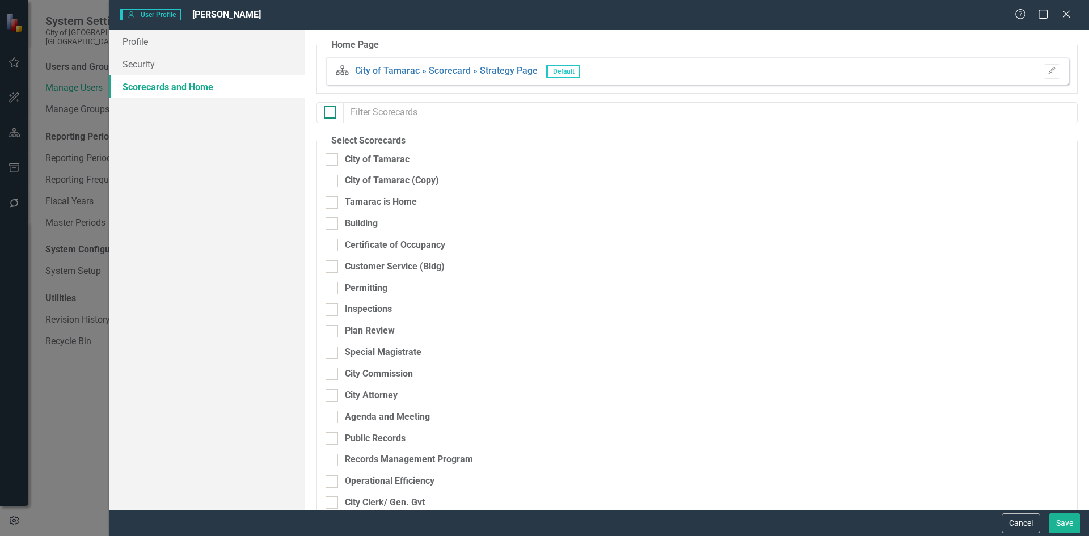
checkbox input "false"
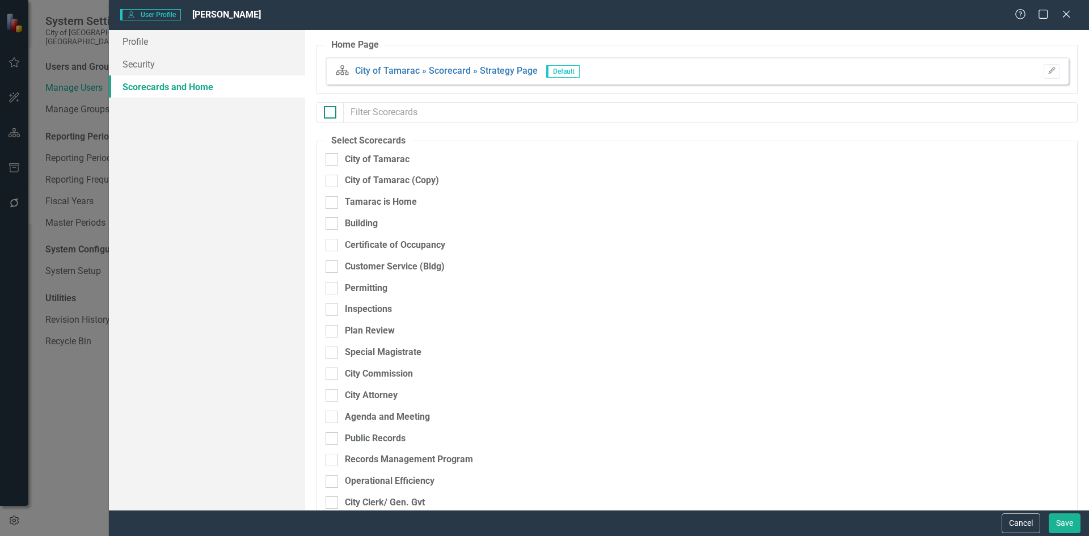
checkbox input "false"
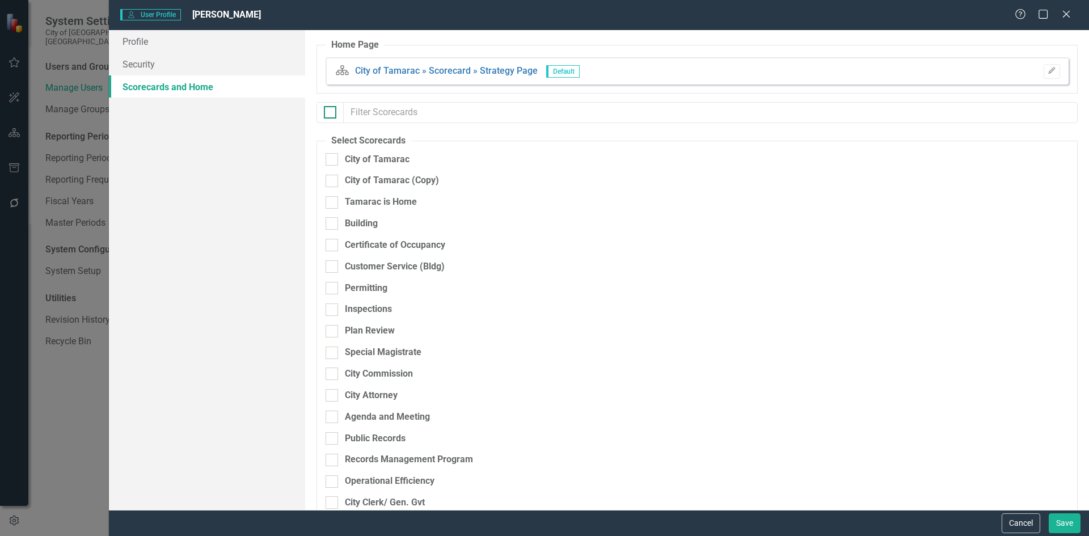
checkbox input "false"
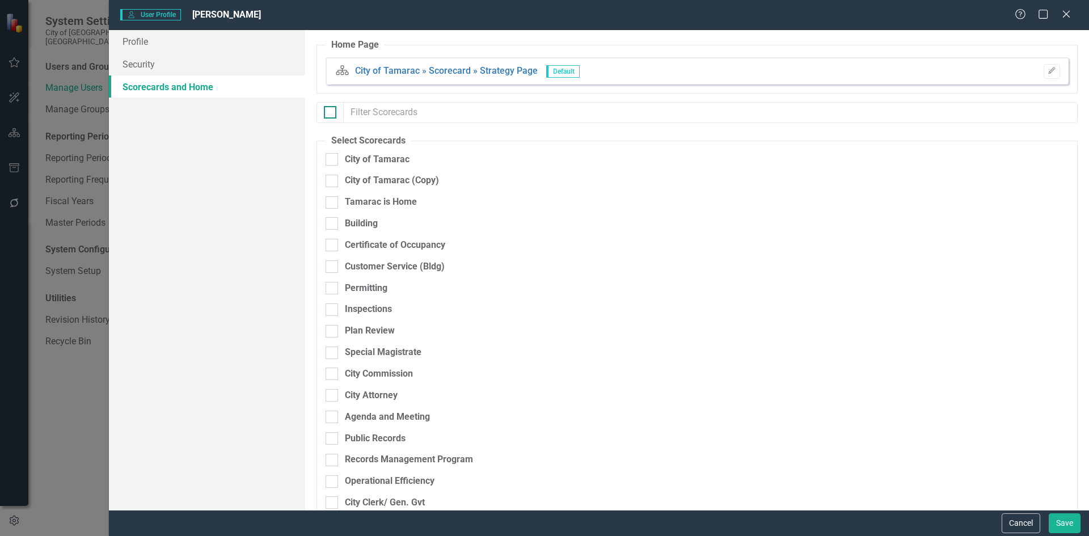
checkbox input "false"
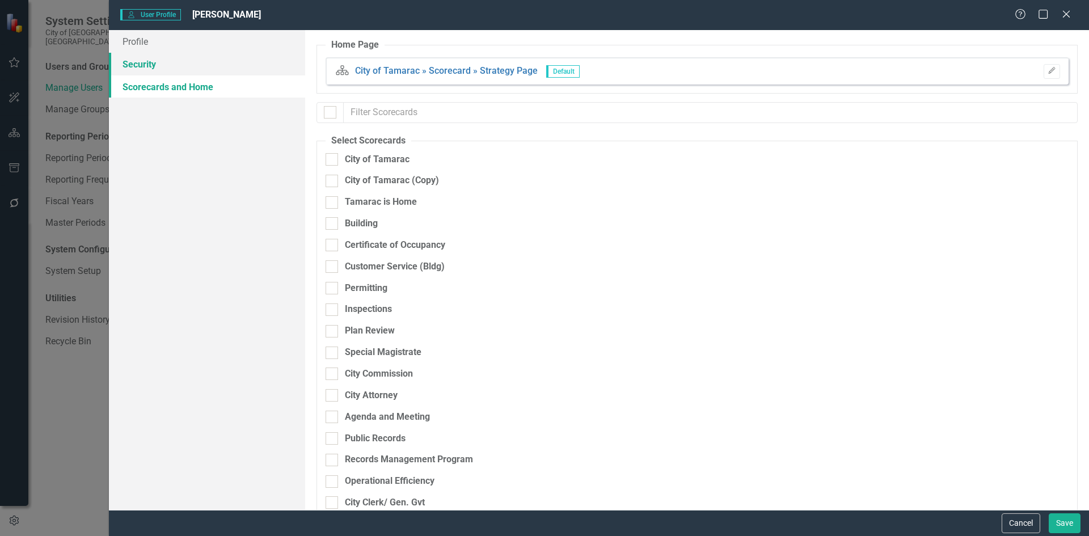
click at [162, 66] on link "Security" at bounding box center [207, 64] width 196 height 23
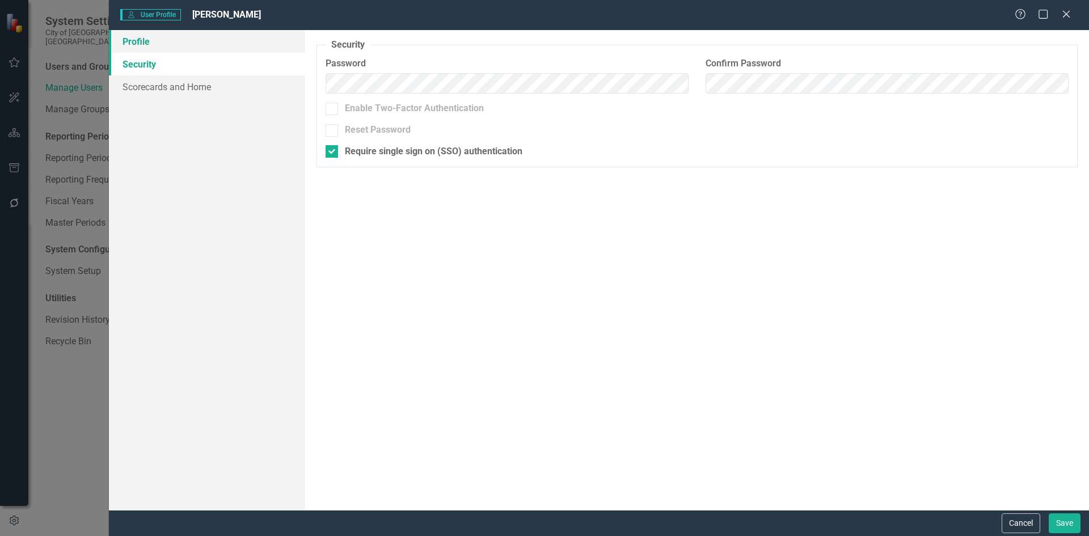
click at [161, 41] on link "Profile" at bounding box center [207, 41] width 196 height 23
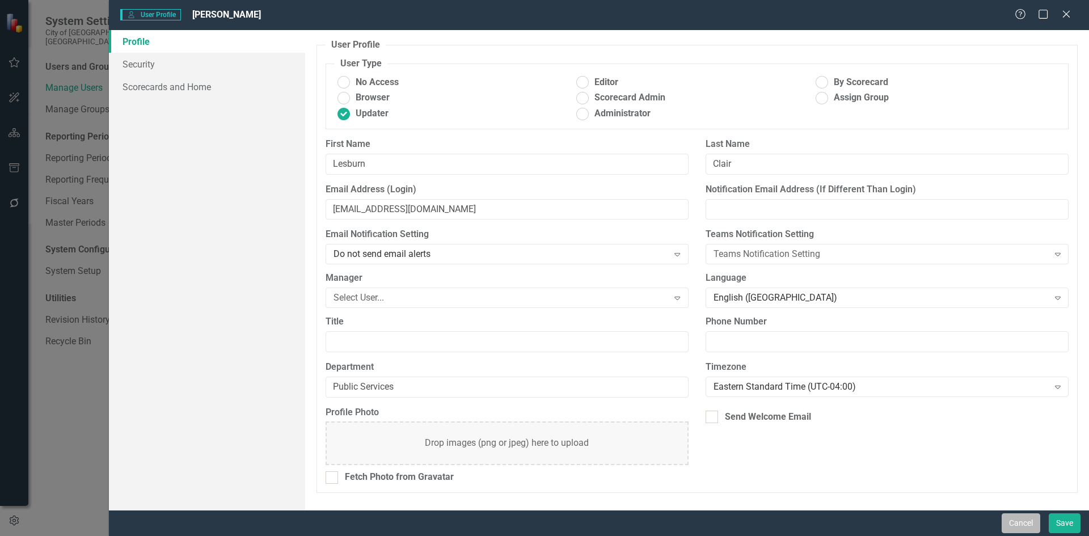
click at [1023, 520] on button "Cancel" at bounding box center [1021, 524] width 39 height 20
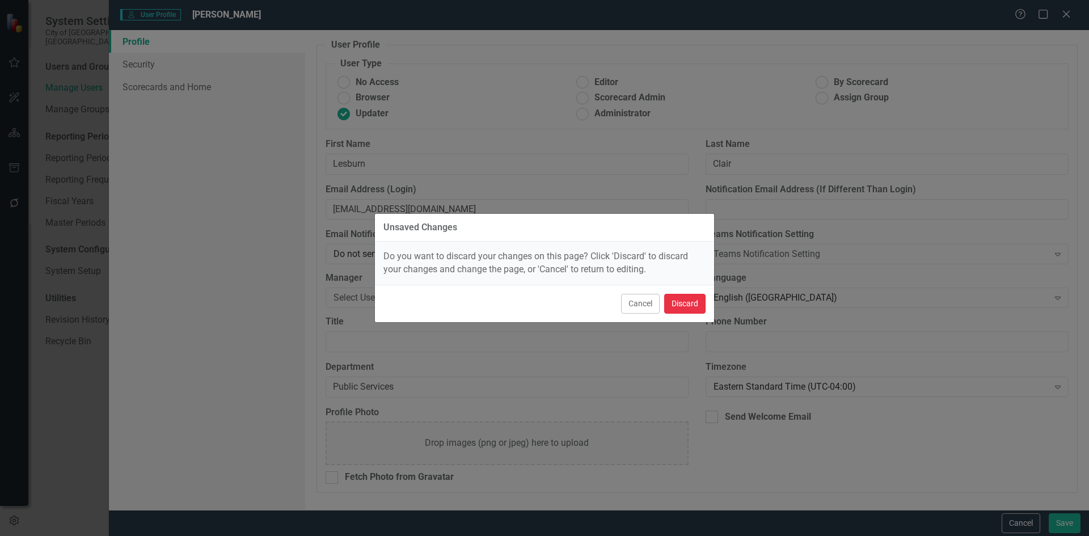
click at [696, 308] on button "Discard" at bounding box center [684, 304] width 41 height 20
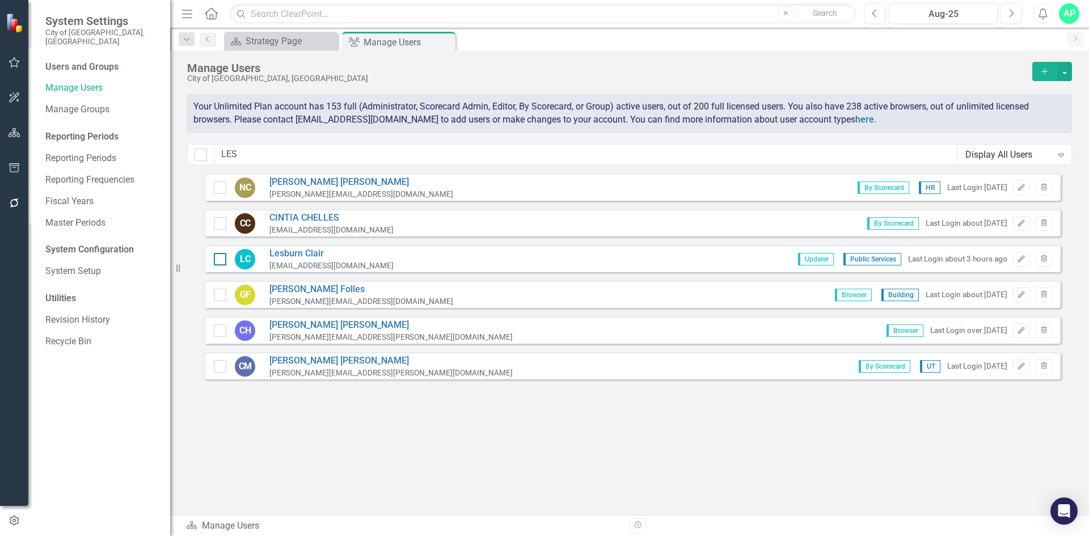
click at [222, 258] on div at bounding box center [220, 259] width 12 height 12
click at [221, 258] on input "checkbox" at bounding box center [217, 256] width 7 height 7
click at [218, 262] on div at bounding box center [220, 259] width 12 height 12
click at [218, 260] on input "checkbox" at bounding box center [217, 256] width 7 height 7
checkbox input "false"
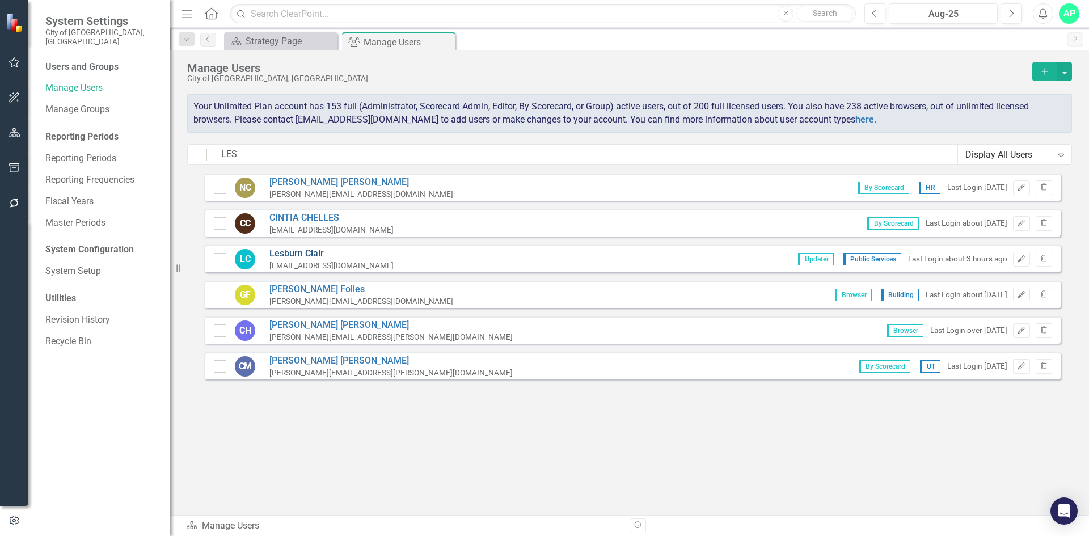
click at [305, 254] on link "[PERSON_NAME]" at bounding box center [332, 253] width 124 height 13
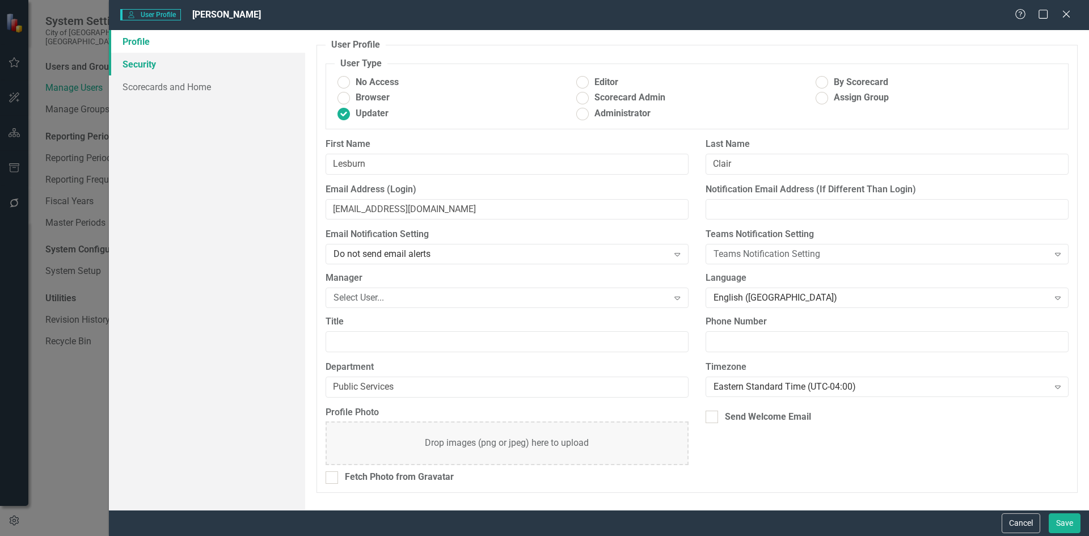
click at [171, 69] on link "Security" at bounding box center [207, 64] width 196 height 23
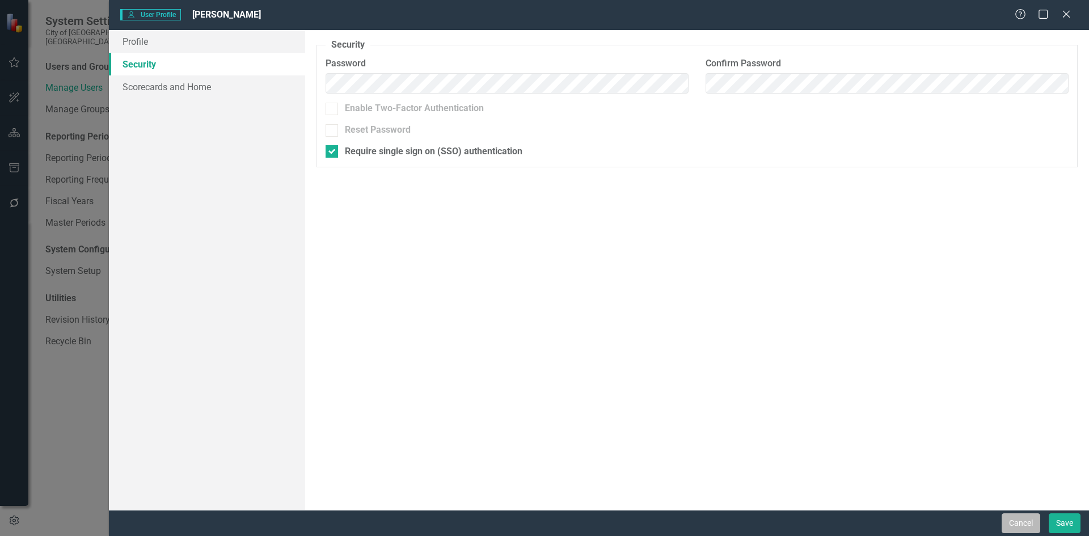
click at [1029, 527] on button "Cancel" at bounding box center [1021, 524] width 39 height 20
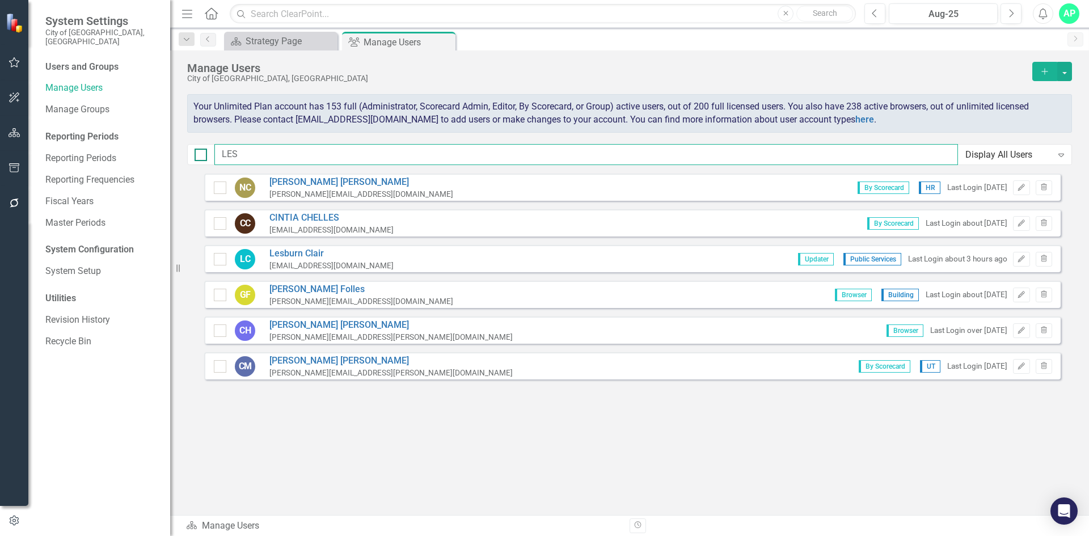
drag, startPoint x: 223, startPoint y: 152, endPoint x: 200, endPoint y: 152, distance: 22.7
click at [200, 152] on div "LES Display All Users Expand" at bounding box center [629, 154] width 885 height 21
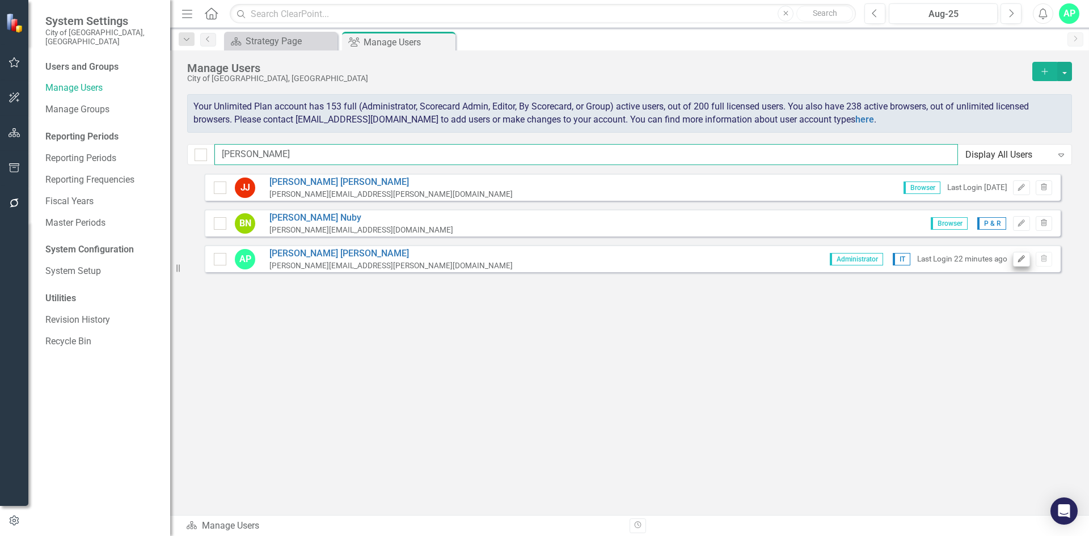
type input "[PERSON_NAME]"
click at [1019, 259] on icon "Edit" at bounding box center [1021, 259] width 9 height 7
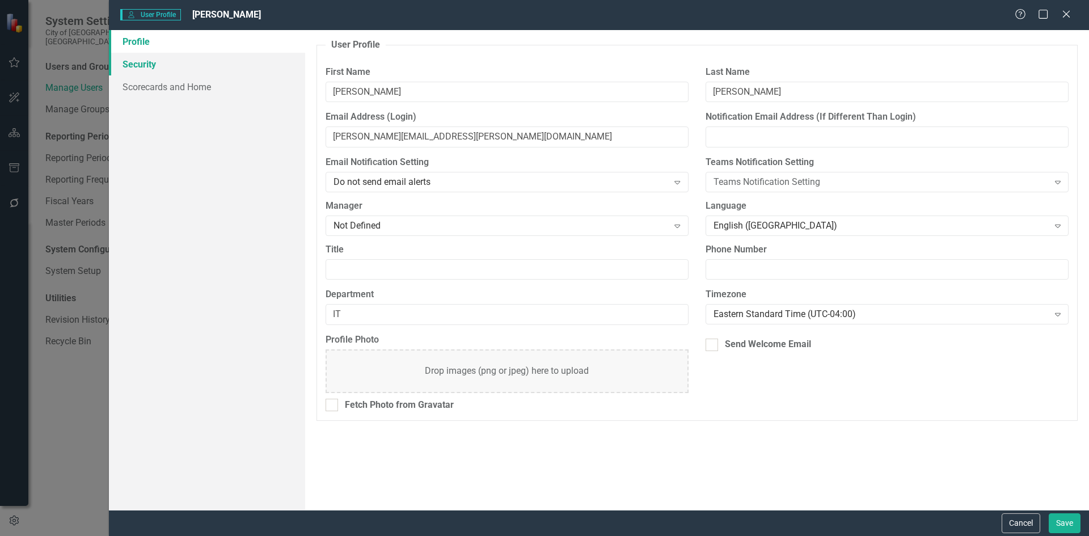
click at [227, 64] on link "Security" at bounding box center [207, 64] width 196 height 23
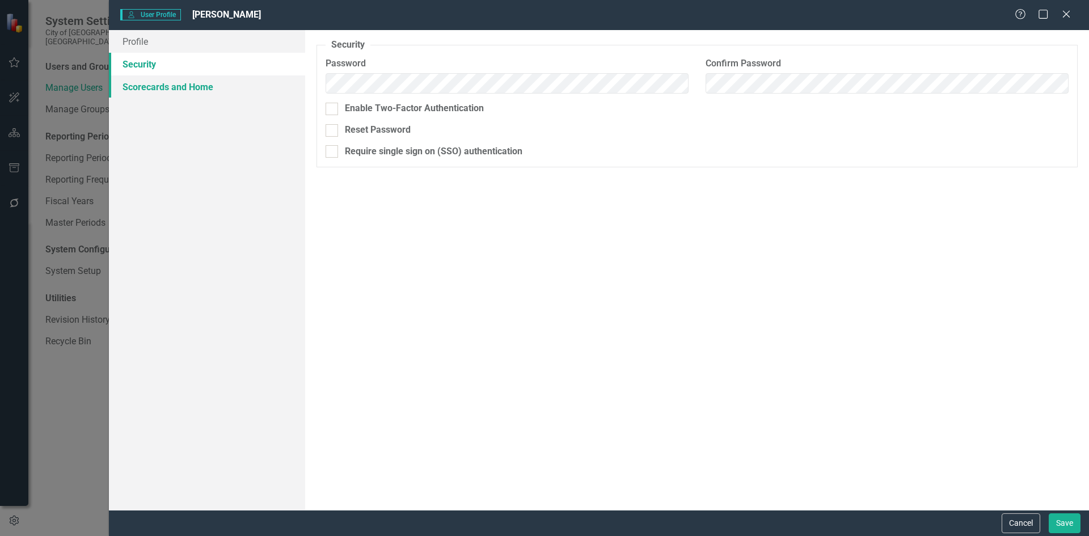
click at [202, 88] on link "Scorecards and Home" at bounding box center [207, 86] width 196 height 23
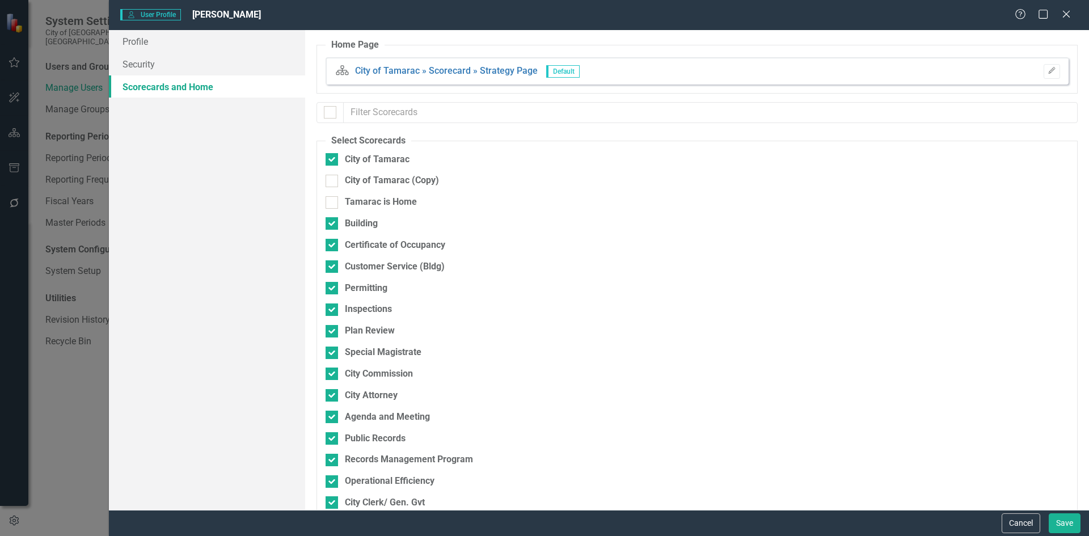
checkbox input "false"
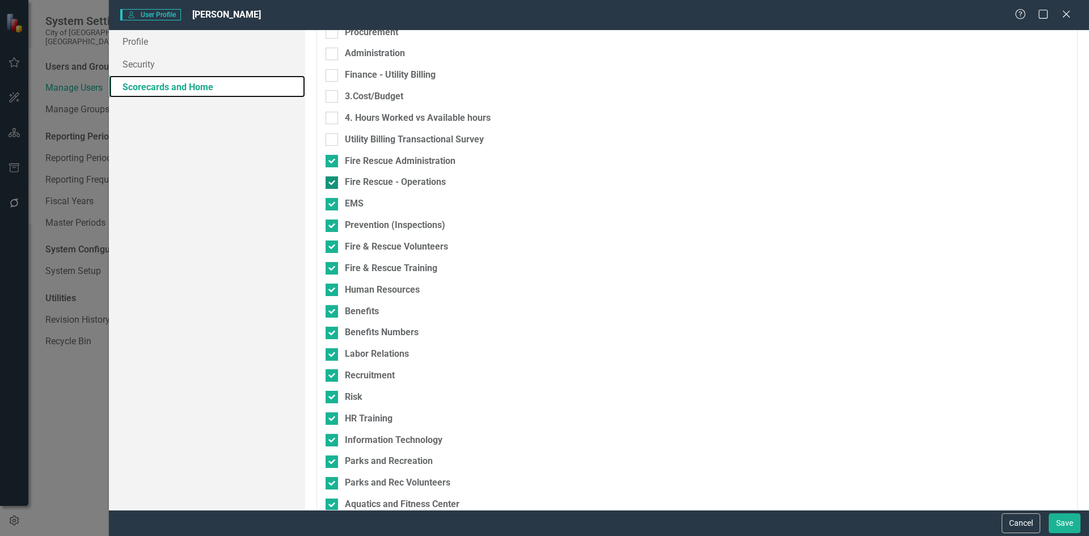
scroll to position [600, 0]
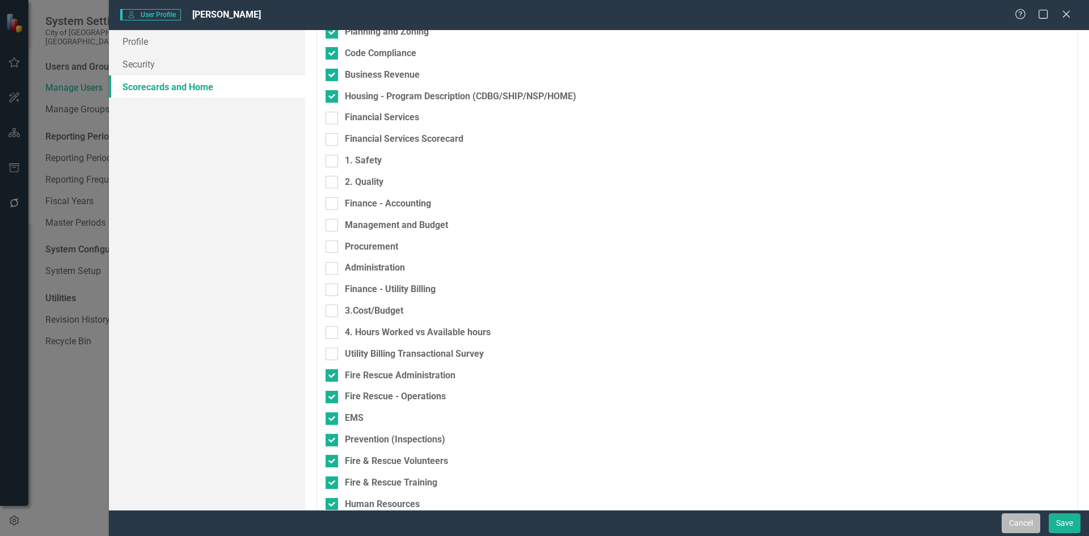
click at [1023, 521] on button "Cancel" at bounding box center [1021, 524] width 39 height 20
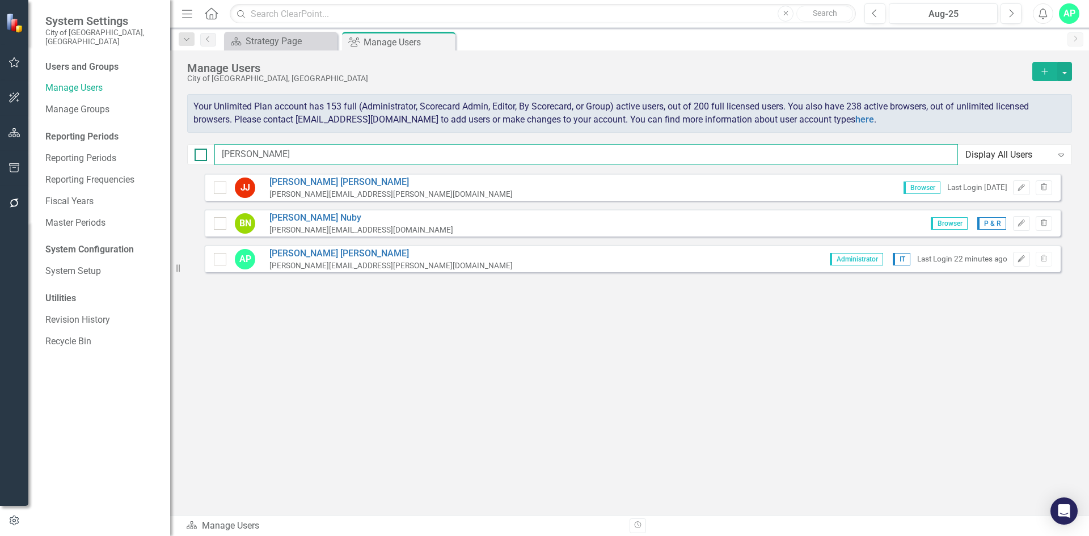
drag, startPoint x: 268, startPoint y: 152, endPoint x: 201, endPoint y: 153, distance: 67.5
click at [201, 153] on div "[PERSON_NAME] Display All Users Expand" at bounding box center [629, 154] width 885 height 21
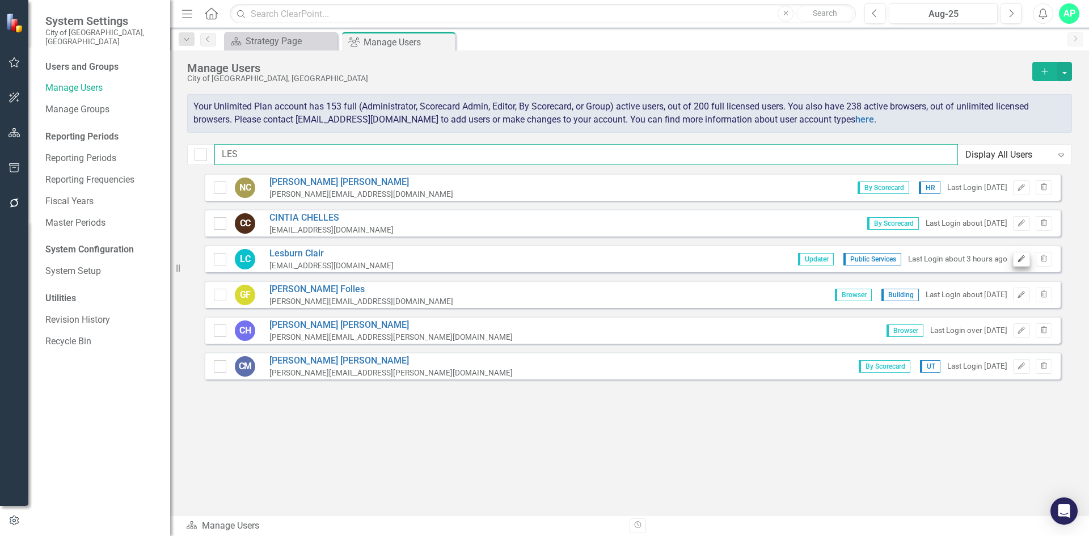
type input "LES"
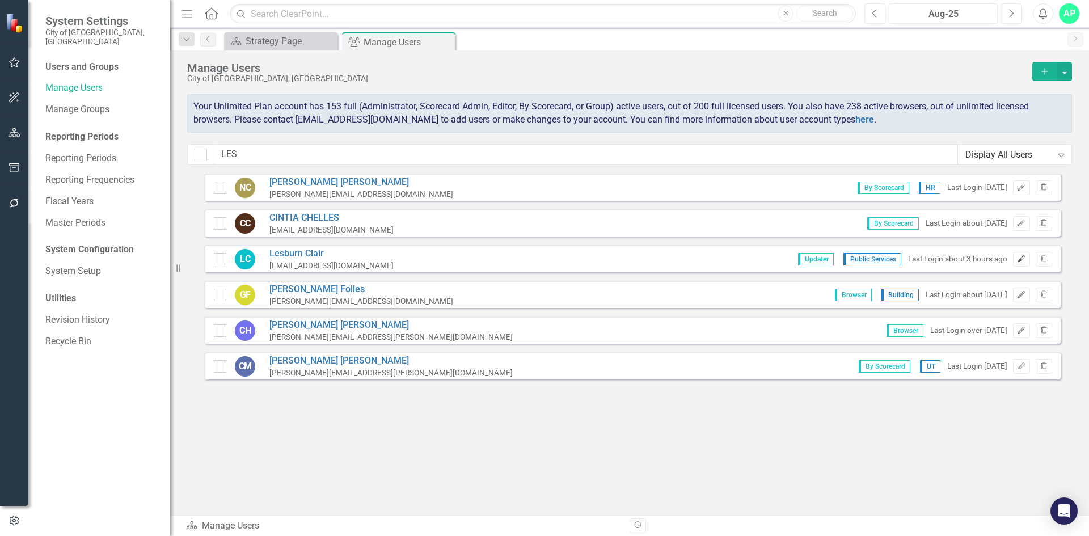
click at [1020, 261] on icon "Edit" at bounding box center [1021, 259] width 9 height 7
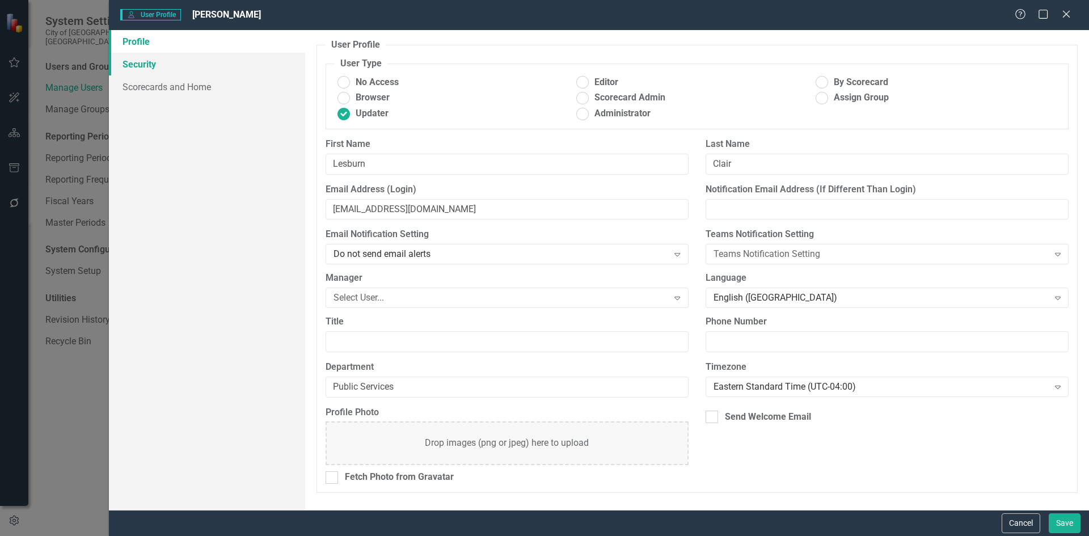
click at [169, 64] on link "Security" at bounding box center [207, 64] width 196 height 23
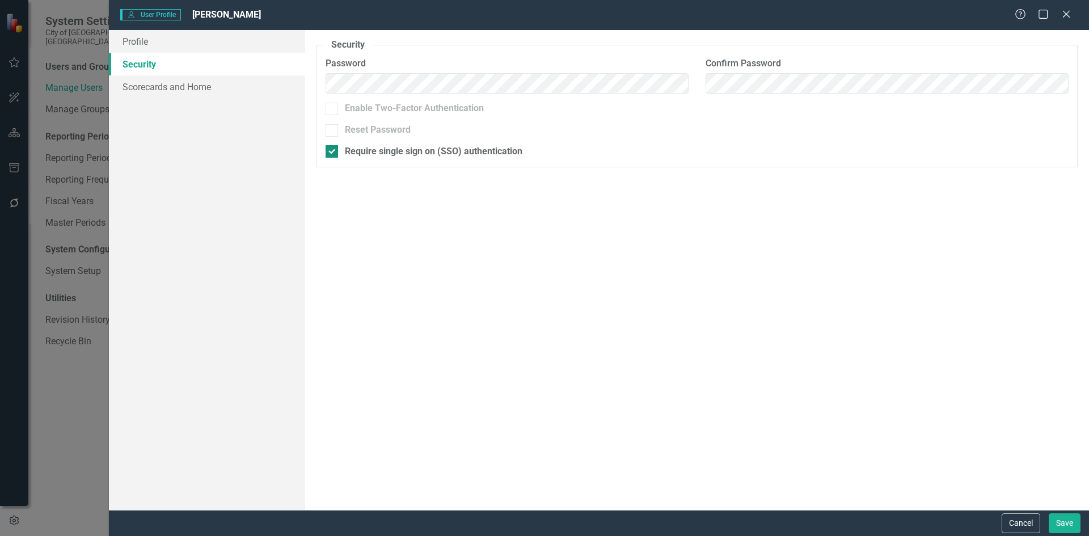
click at [373, 150] on div "Require single sign on (SSO) authentication" at bounding box center [434, 151] width 178 height 13
click at [333, 150] on input "Require single sign on (SSO) authentication" at bounding box center [329, 148] width 7 height 7
checkbox input "false"
click at [395, 131] on div "Reset Password" at bounding box center [378, 130] width 66 height 13
click at [333, 131] on input "Reset Password" at bounding box center [329, 127] width 7 height 7
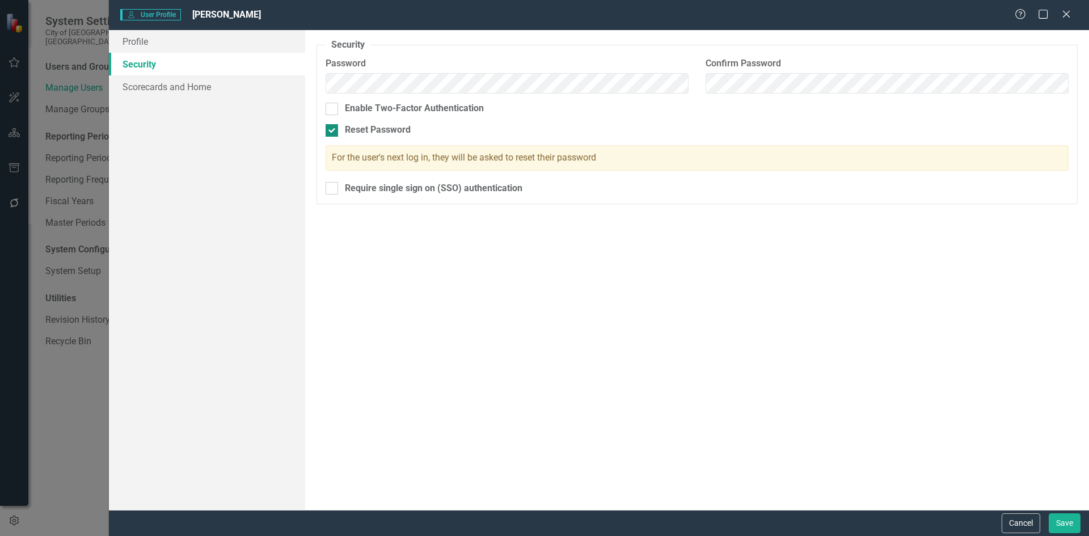
click at [395, 131] on div "Reset Password" at bounding box center [378, 130] width 66 height 13
click at [333, 131] on input "Reset Password" at bounding box center [329, 127] width 7 height 7
checkbox input "false"
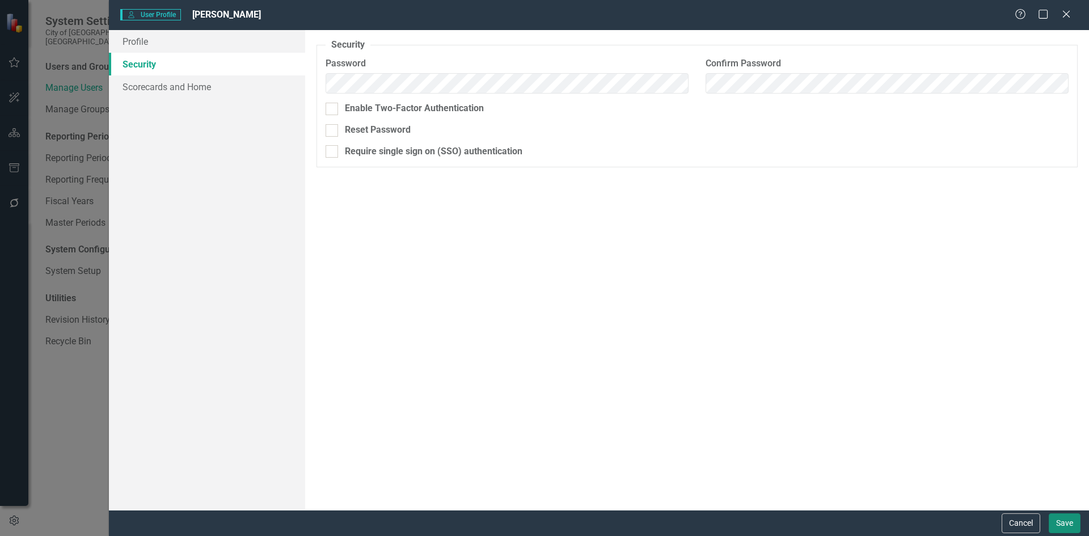
click at [1073, 525] on button "Save" at bounding box center [1065, 524] width 32 height 20
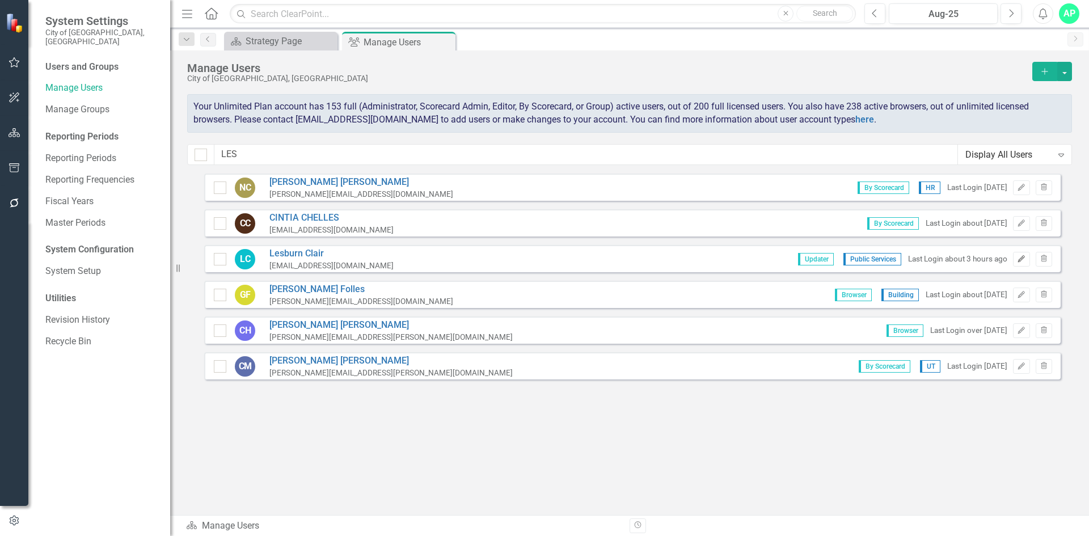
click at [1019, 259] on icon "Edit" at bounding box center [1021, 259] width 9 height 7
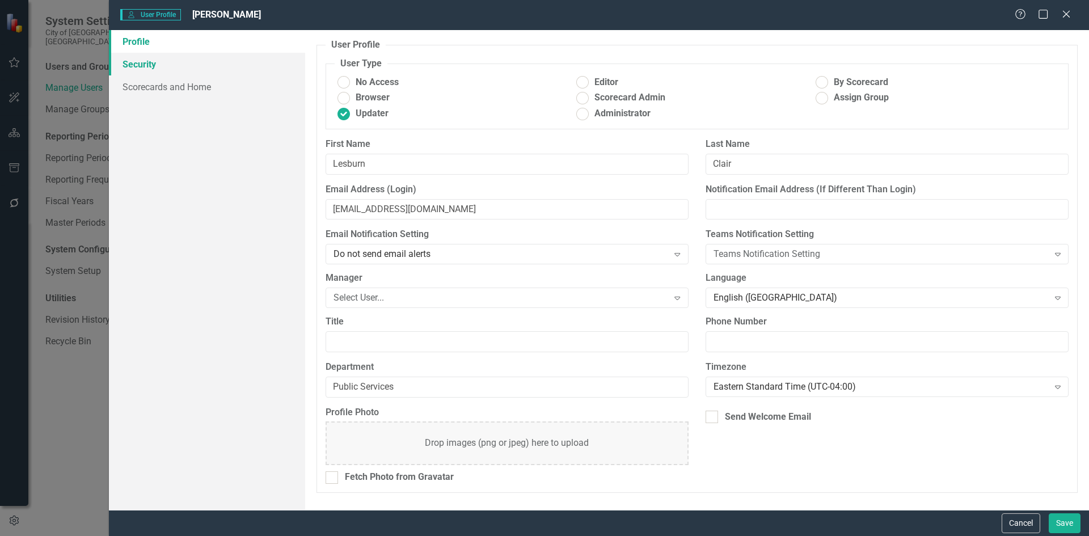
click at [154, 63] on link "Security" at bounding box center [207, 64] width 196 height 23
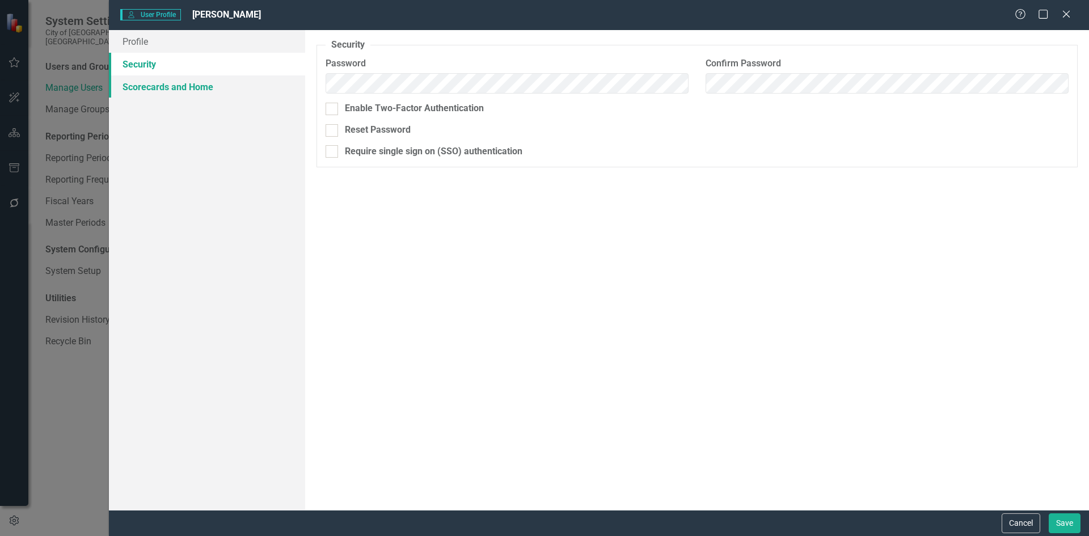
click at [155, 89] on link "Scorecards and Home" at bounding box center [207, 86] width 196 height 23
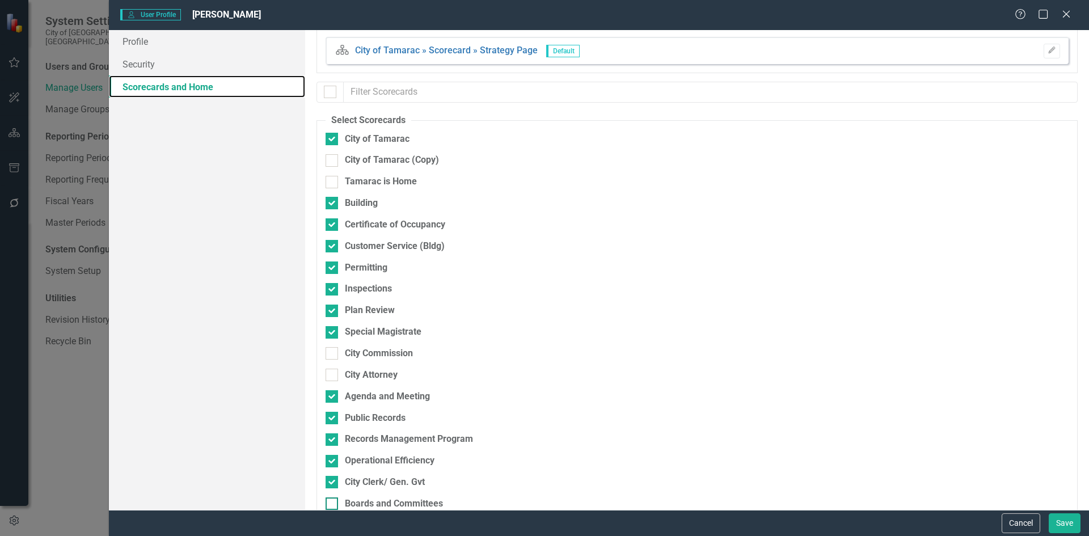
scroll to position [0, 0]
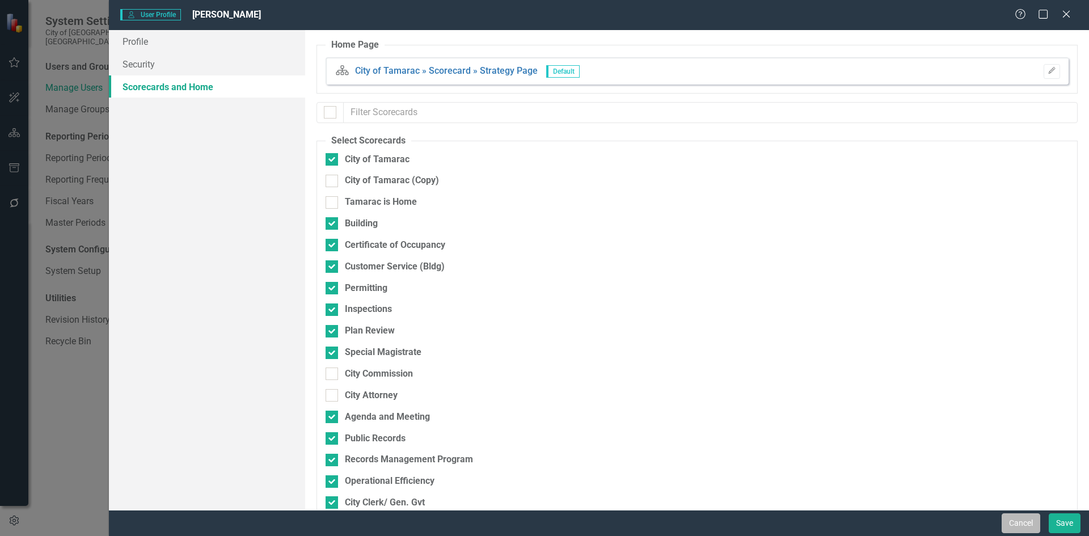
click at [1017, 520] on button "Cancel" at bounding box center [1021, 524] width 39 height 20
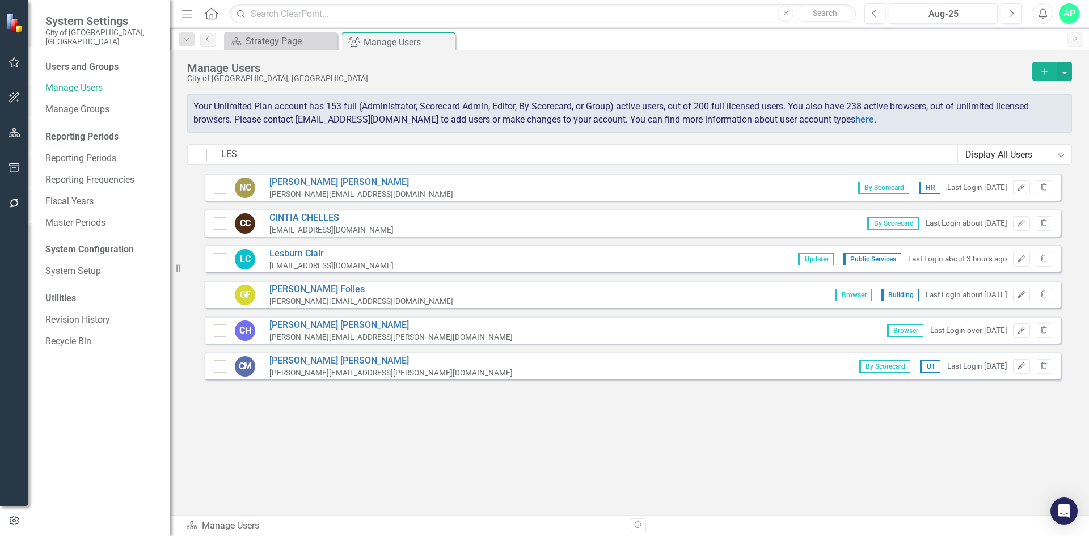
click at [1017, 365] on button "Edit" at bounding box center [1021, 366] width 16 height 15
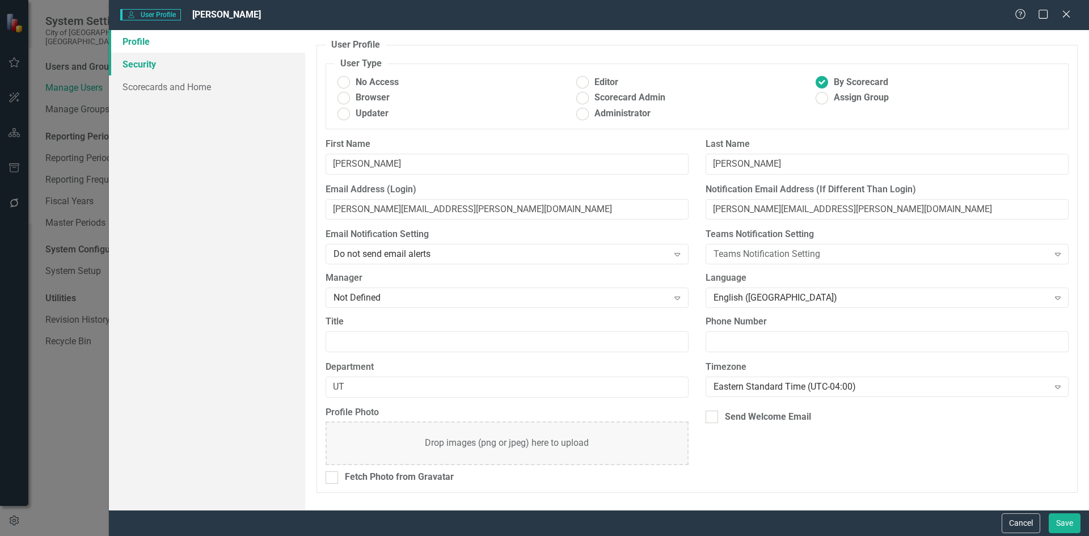
click at [153, 65] on link "Security" at bounding box center [207, 64] width 196 height 23
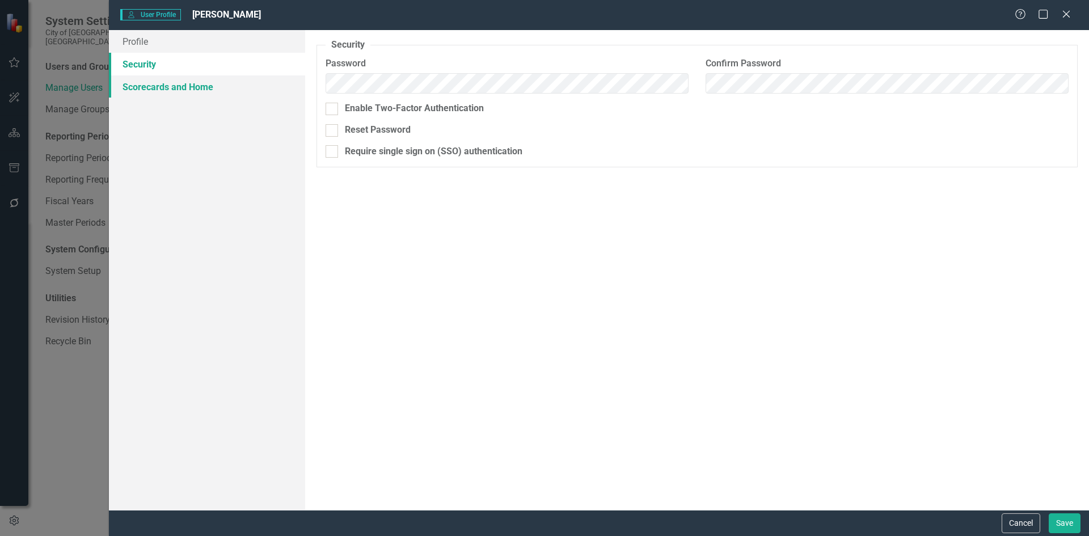
click at [157, 86] on link "Scorecards and Home" at bounding box center [207, 86] width 196 height 23
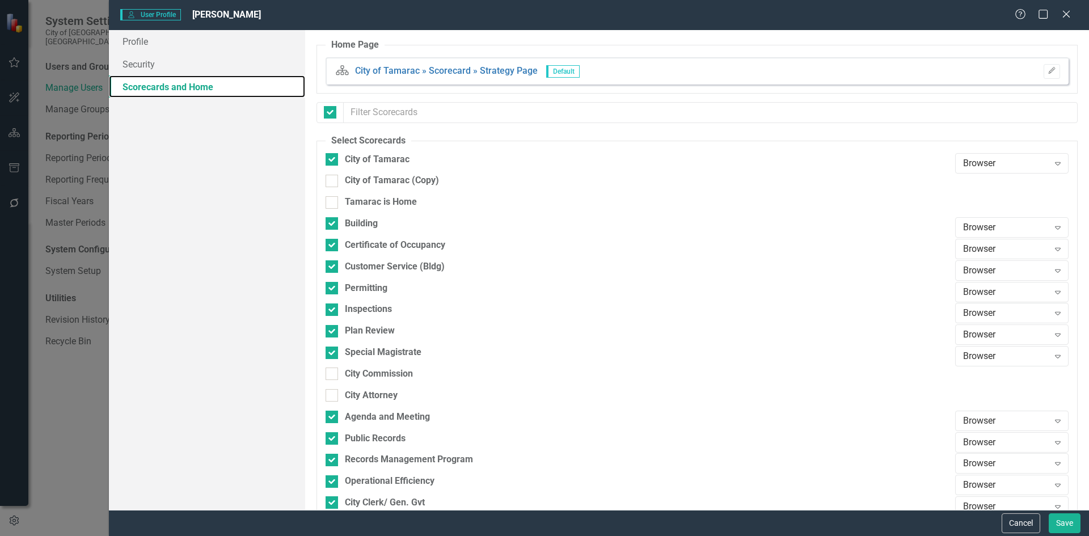
checkbox input "false"
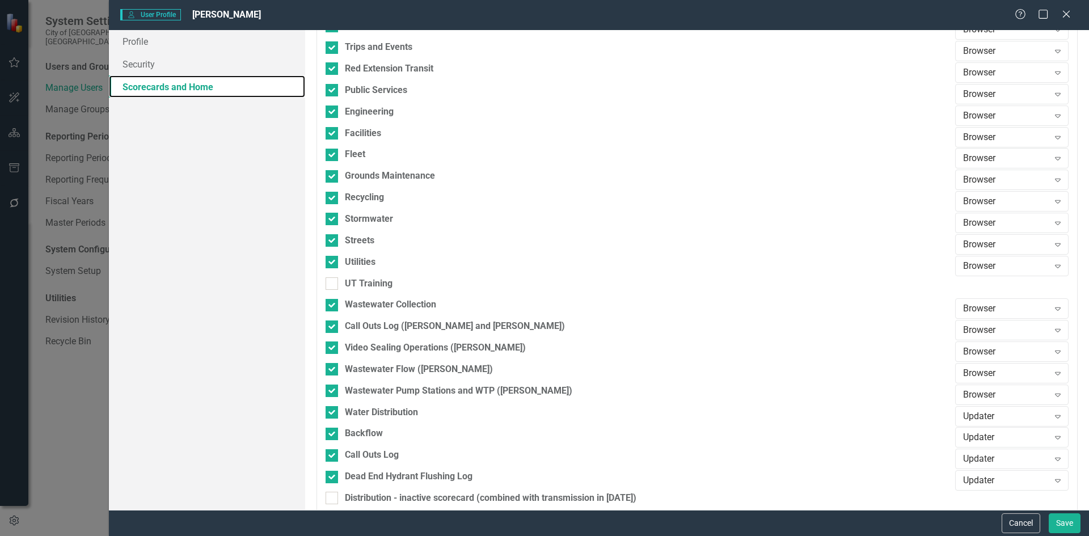
scroll to position [1532, 0]
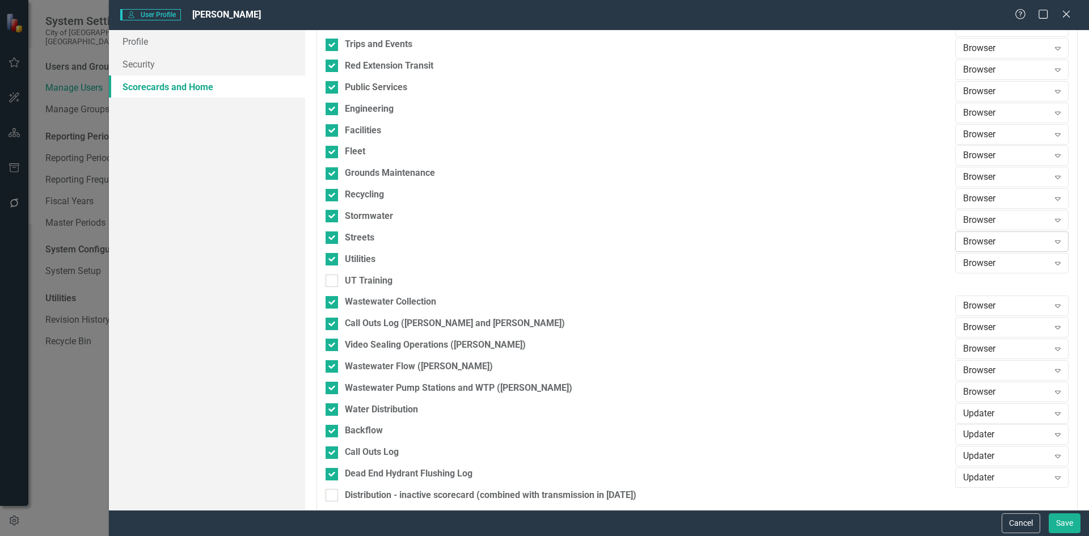
click at [1016, 250] on div "Browser Expand" at bounding box center [1012, 242] width 113 height 20
click at [1066, 11] on icon "Close" at bounding box center [1066, 14] width 14 height 11
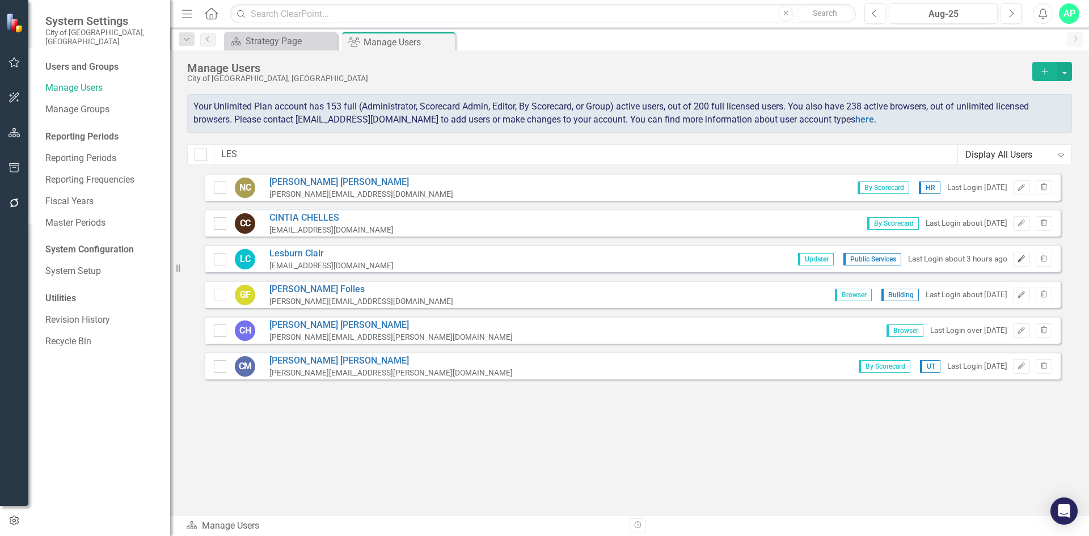
click at [1019, 258] on icon "Edit" at bounding box center [1021, 259] width 9 height 7
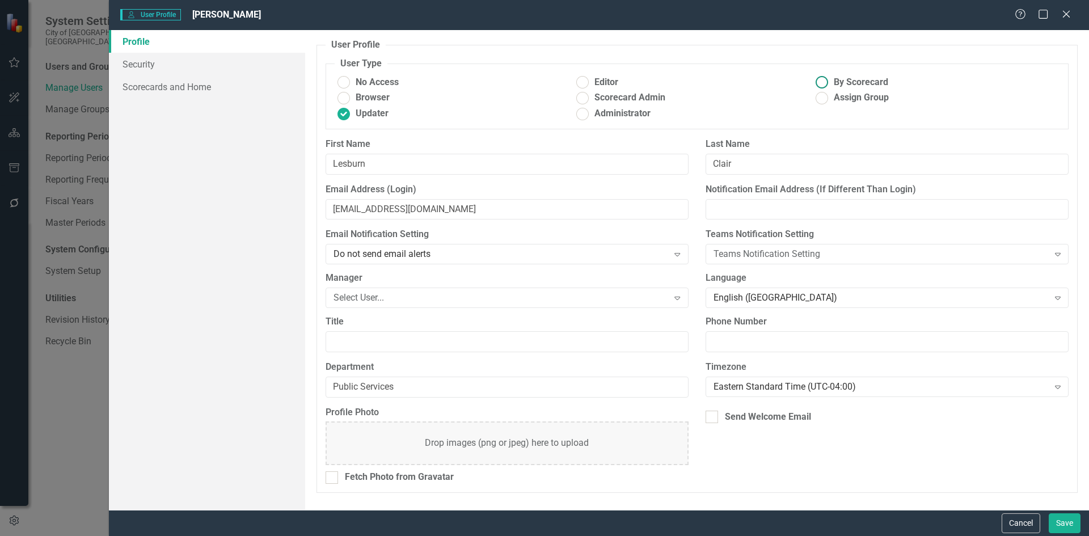
click at [829, 81] on ins at bounding box center [823, 83] width 18 height 18
click at [829, 81] on input "By Scorecard" at bounding box center [823, 83] width 18 height 18
radio input "true"
click at [1062, 522] on button "Save" at bounding box center [1065, 524] width 32 height 20
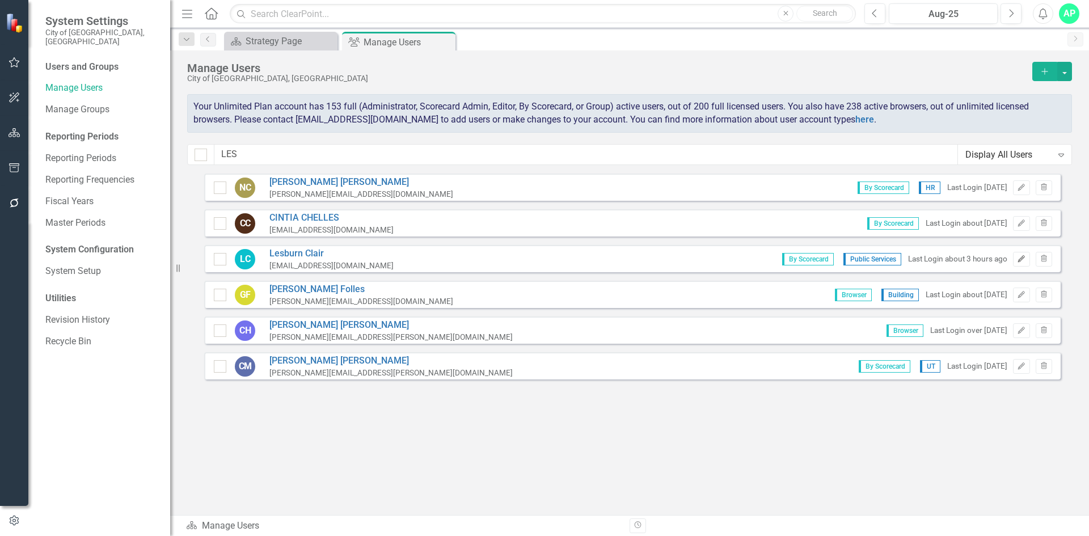
click at [1024, 259] on icon "Edit" at bounding box center [1021, 259] width 9 height 7
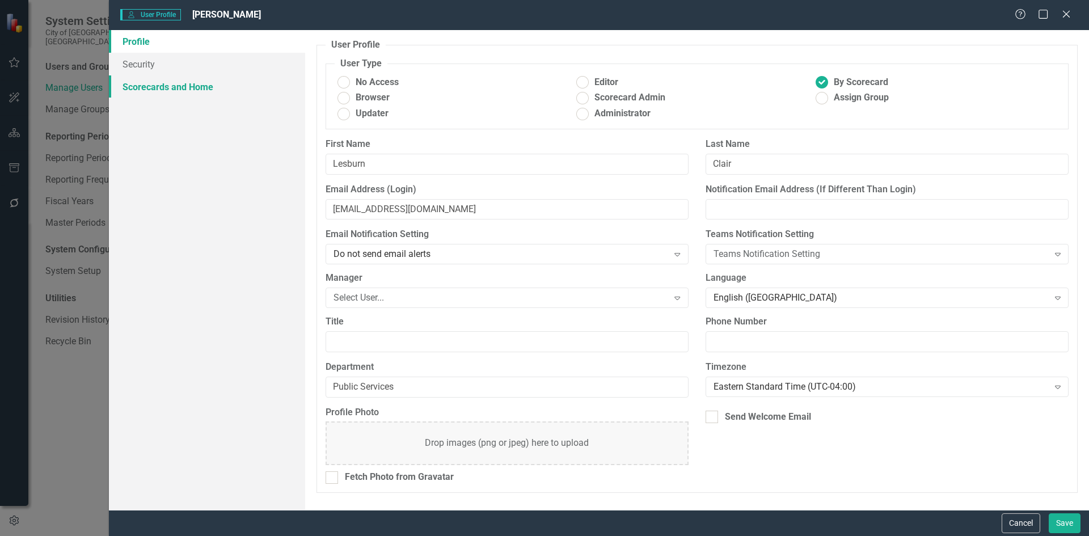
click at [157, 86] on link "Scorecards and Home" at bounding box center [207, 86] width 196 height 23
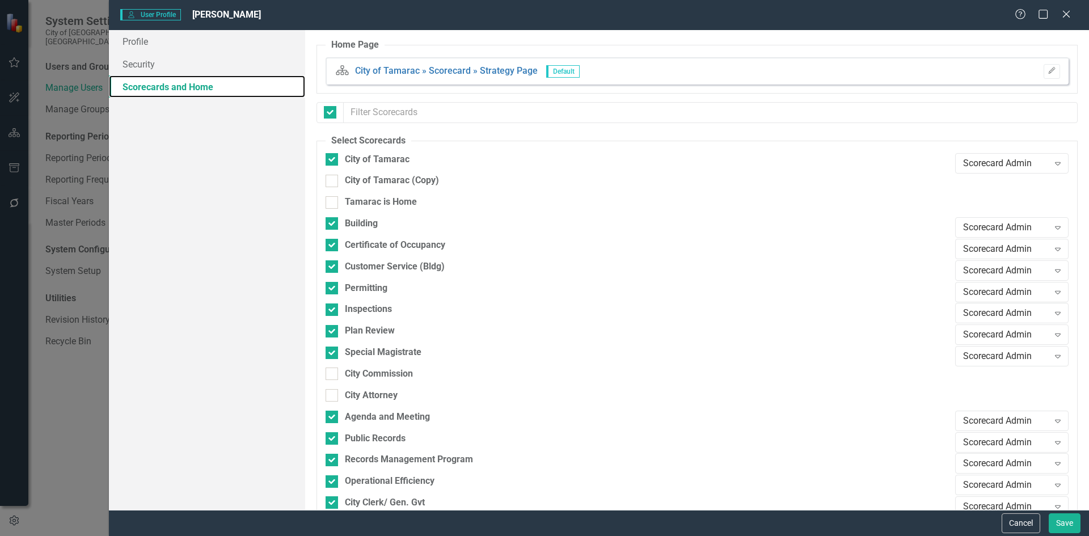
checkbox input "false"
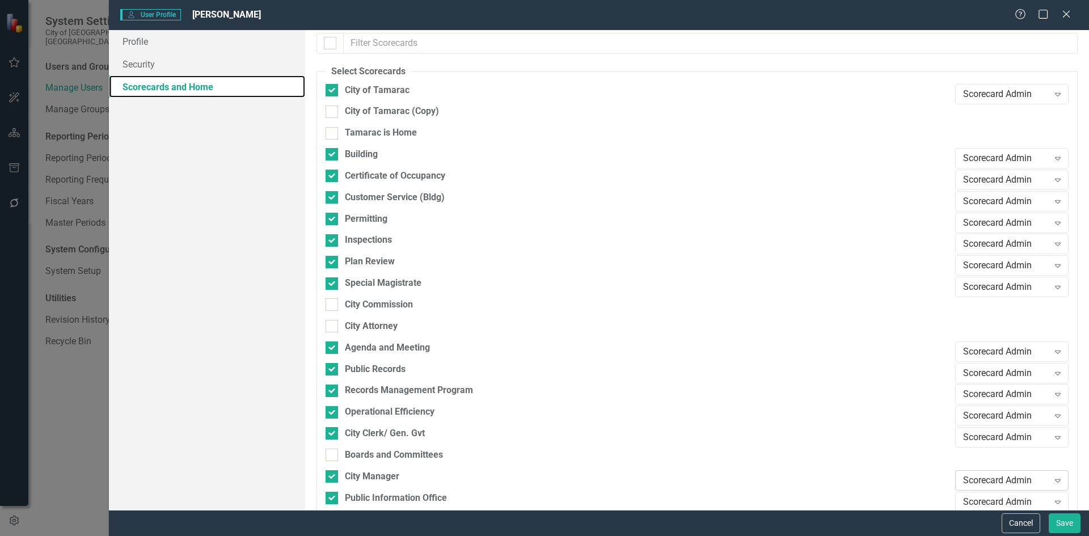
scroll to position [0, 0]
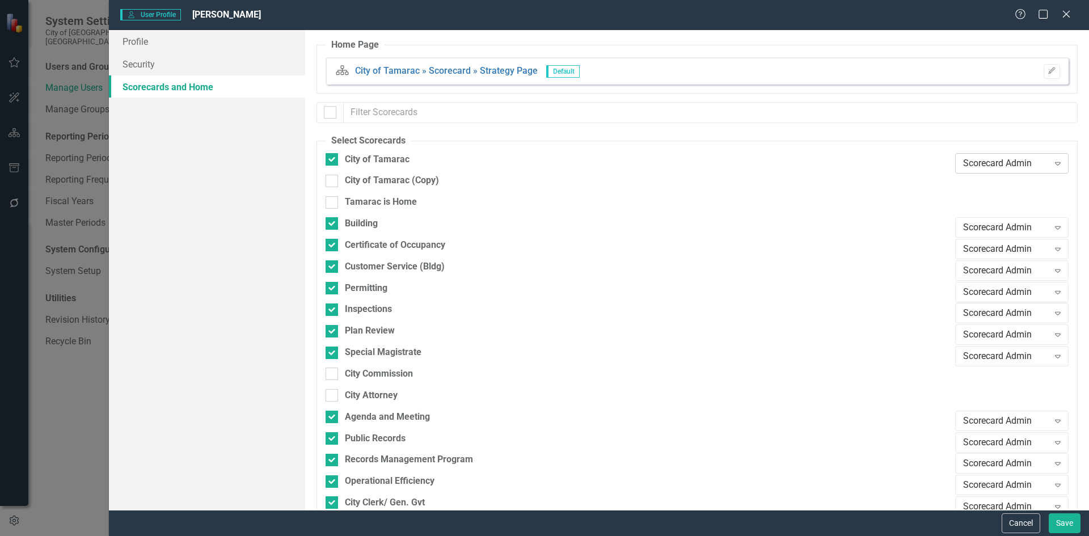
click at [1019, 163] on div "Scorecard Admin" at bounding box center [1007, 163] width 86 height 13
click at [1008, 179] on div "Browser" at bounding box center [1005, 182] width 95 height 13
click at [1011, 227] on div "Scorecard Admin" at bounding box center [1007, 227] width 86 height 13
click at [1004, 252] on div "Browser" at bounding box center [1005, 247] width 95 height 13
click at [1008, 245] on div "Scorecard Admin" at bounding box center [1007, 249] width 86 height 13
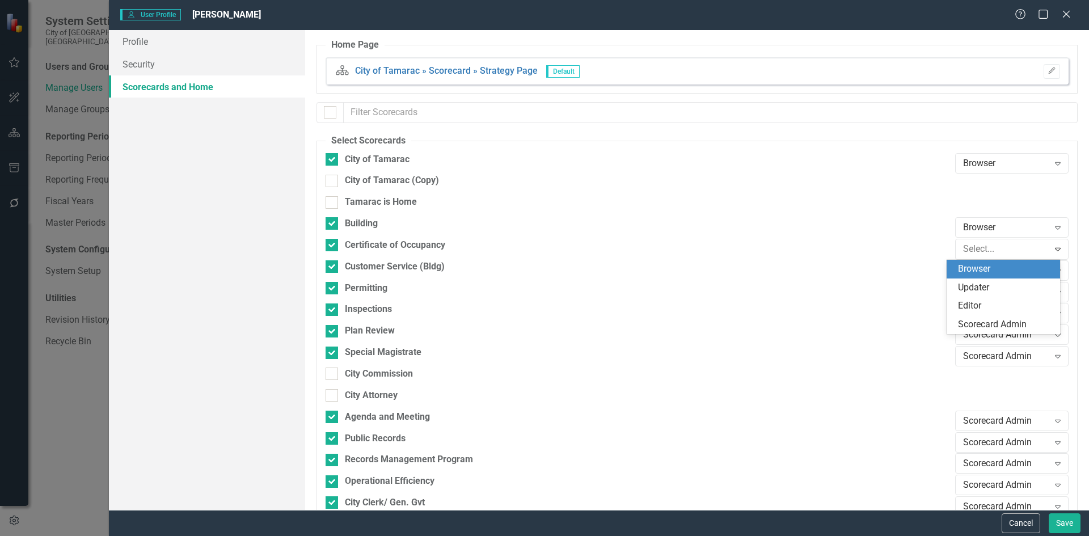
click at [1002, 269] on div "Browser" at bounding box center [1005, 269] width 95 height 13
click at [1005, 269] on div "Scorecard Admin" at bounding box center [1007, 270] width 86 height 13
click at [998, 295] on div "Browser" at bounding box center [1005, 290] width 95 height 13
click at [1004, 288] on div "Scorecard Admin" at bounding box center [1007, 291] width 86 height 13
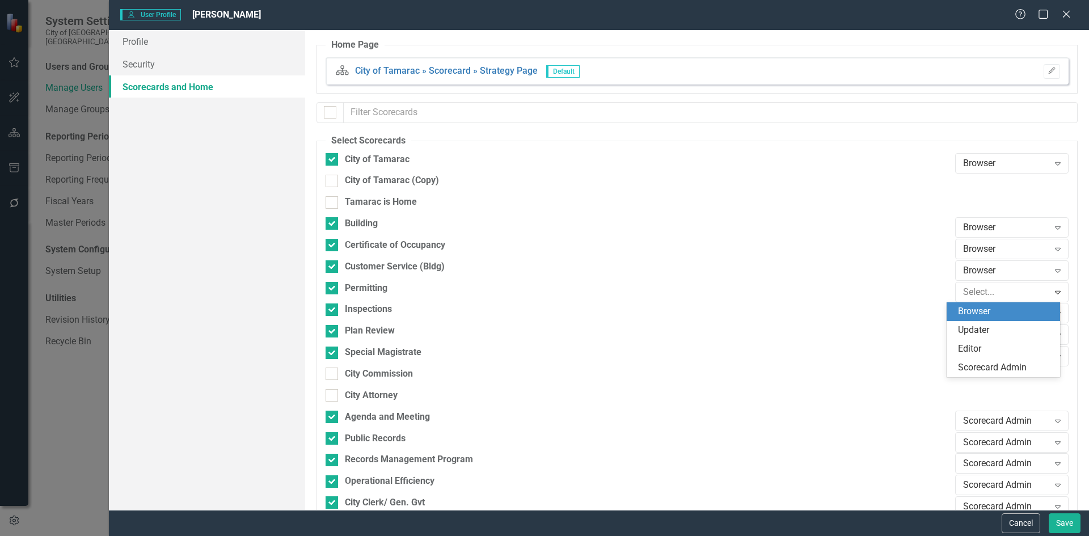
click at [1008, 318] on div "Browser" at bounding box center [1005, 311] width 95 height 13
click at [1009, 318] on div "Scorecard Admin" at bounding box center [1007, 313] width 86 height 13
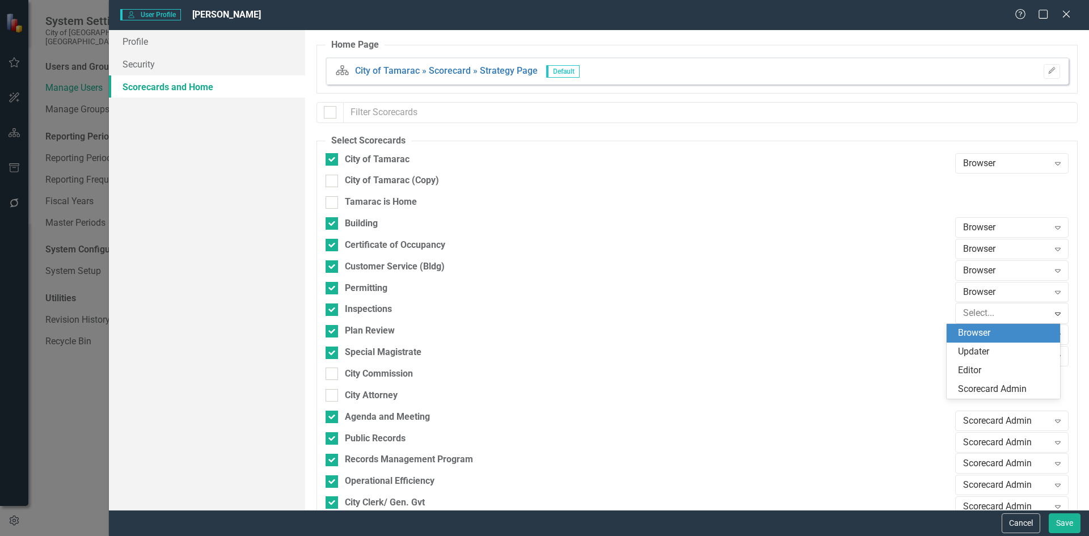
click at [997, 336] on div "Browser" at bounding box center [1005, 333] width 95 height 13
click at [998, 334] on div "Scorecard Admin" at bounding box center [1007, 335] width 86 height 13
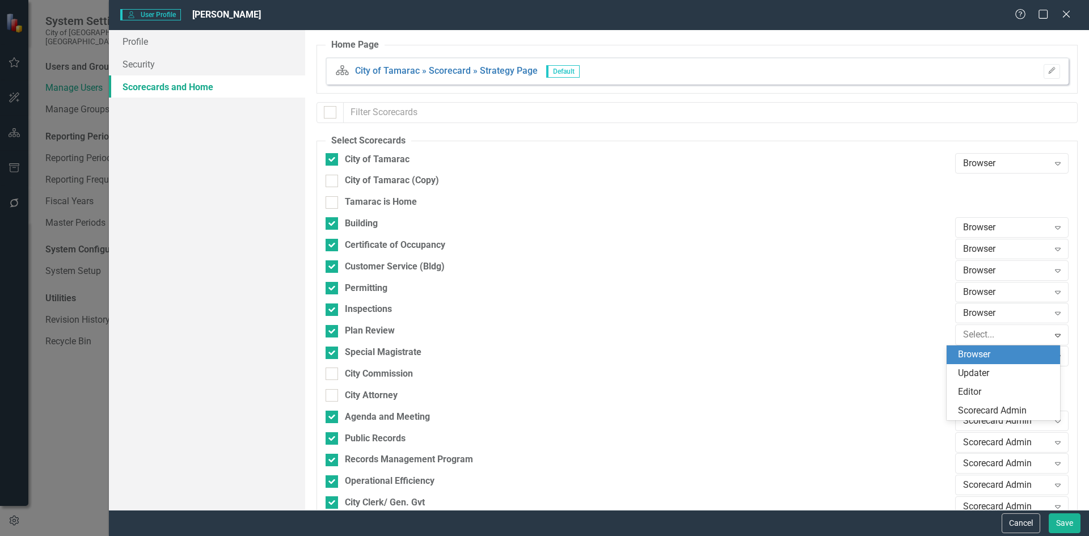
click at [991, 359] on div "Browser" at bounding box center [1005, 354] width 95 height 13
click at [991, 356] on div "Scorecard Admin" at bounding box center [1007, 356] width 86 height 13
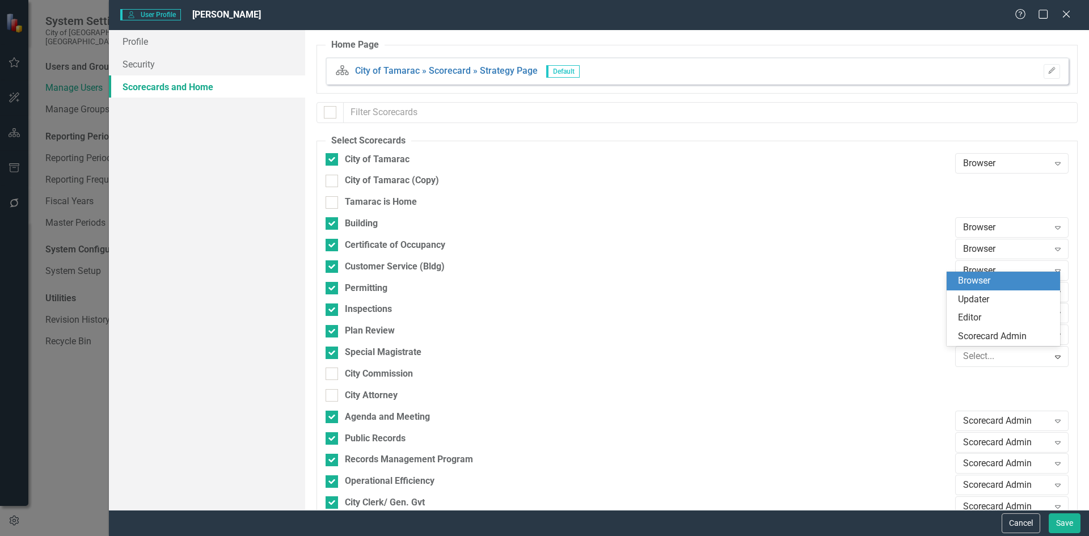
click at [986, 283] on div "Browser" at bounding box center [1005, 281] width 95 height 13
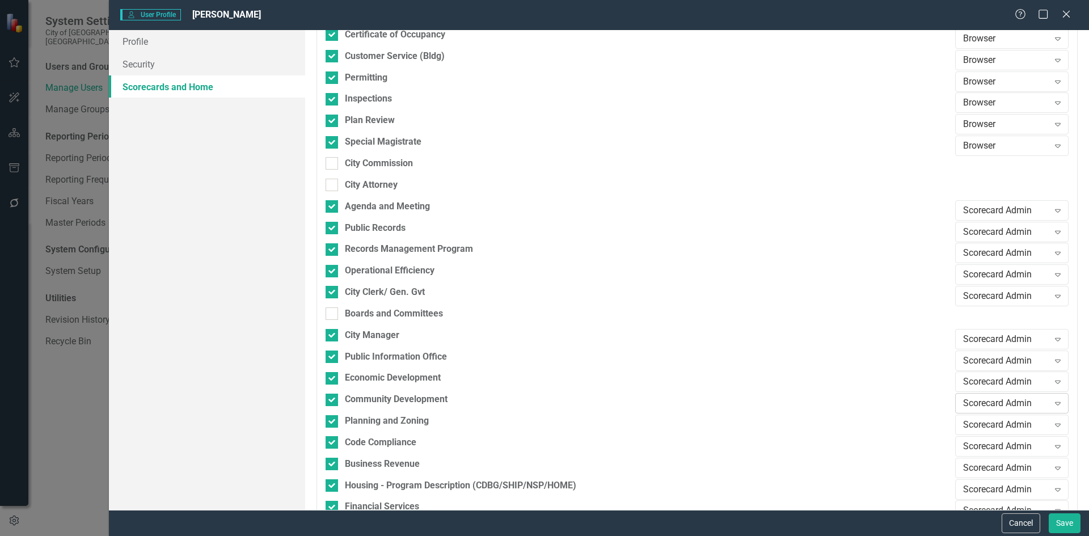
scroll to position [227, 0]
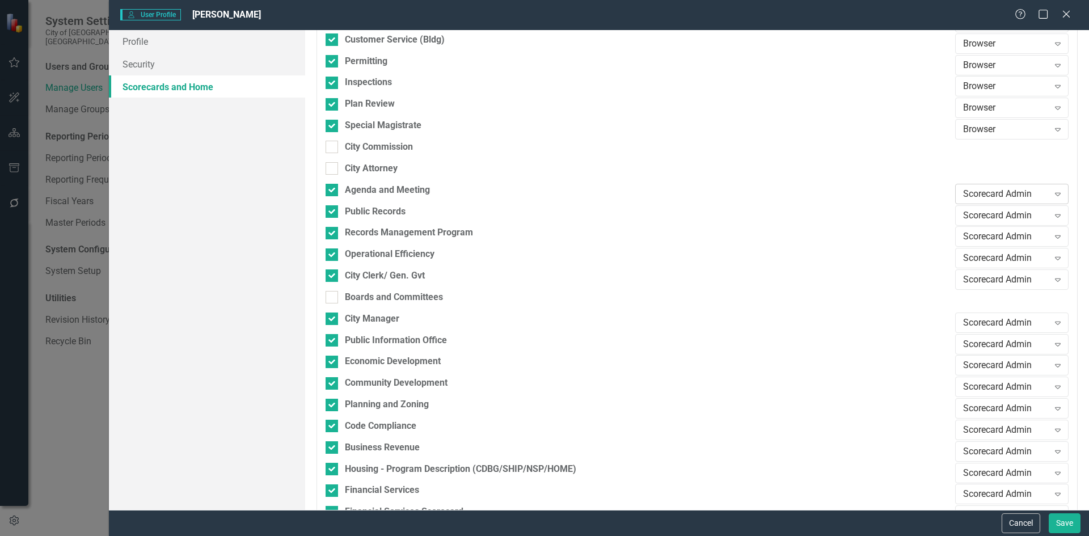
click at [995, 195] on div "Scorecard Admin" at bounding box center [1007, 193] width 86 height 13
click at [985, 212] on div "Browser" at bounding box center [1005, 214] width 95 height 13
click at [985, 214] on div "Scorecard Admin" at bounding box center [1007, 215] width 86 height 13
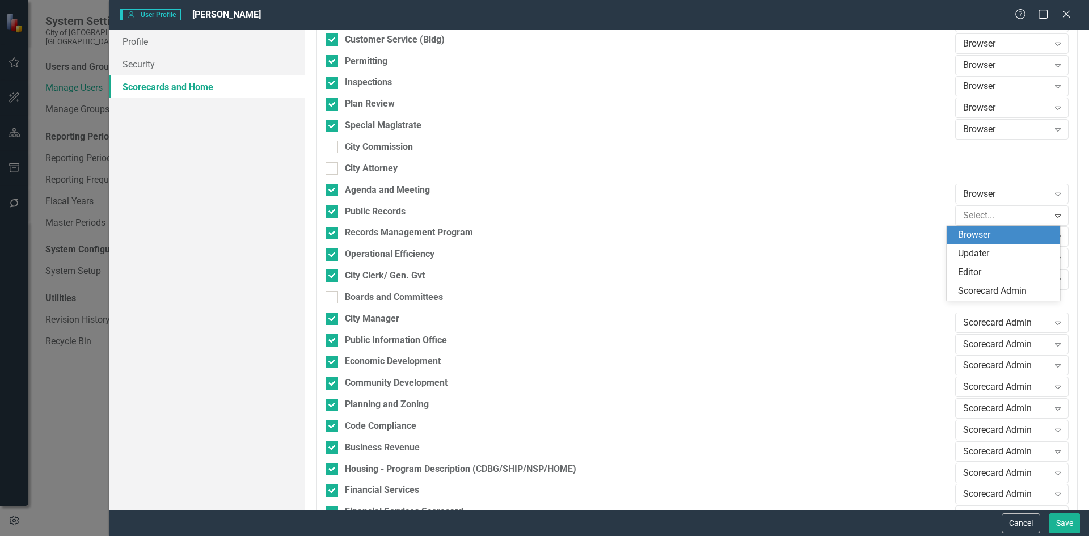
click at [986, 235] on div "Browser" at bounding box center [1005, 235] width 95 height 13
click at [987, 236] on div "Scorecard Admin" at bounding box center [1007, 236] width 86 height 13
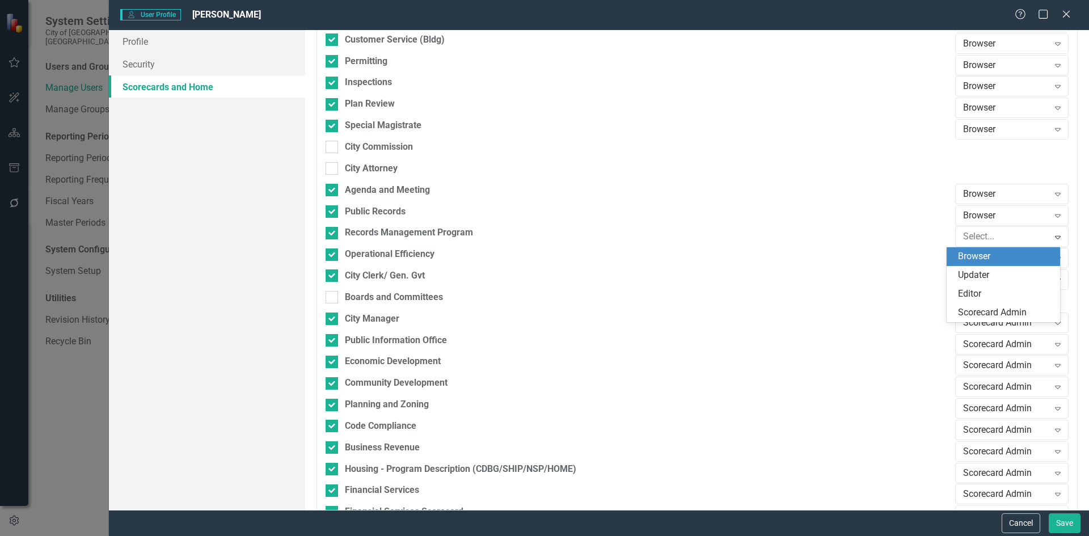
click at [989, 261] on div "Browser" at bounding box center [1005, 256] width 95 height 13
click at [994, 257] on div "Scorecard Admin" at bounding box center [1007, 258] width 86 height 13
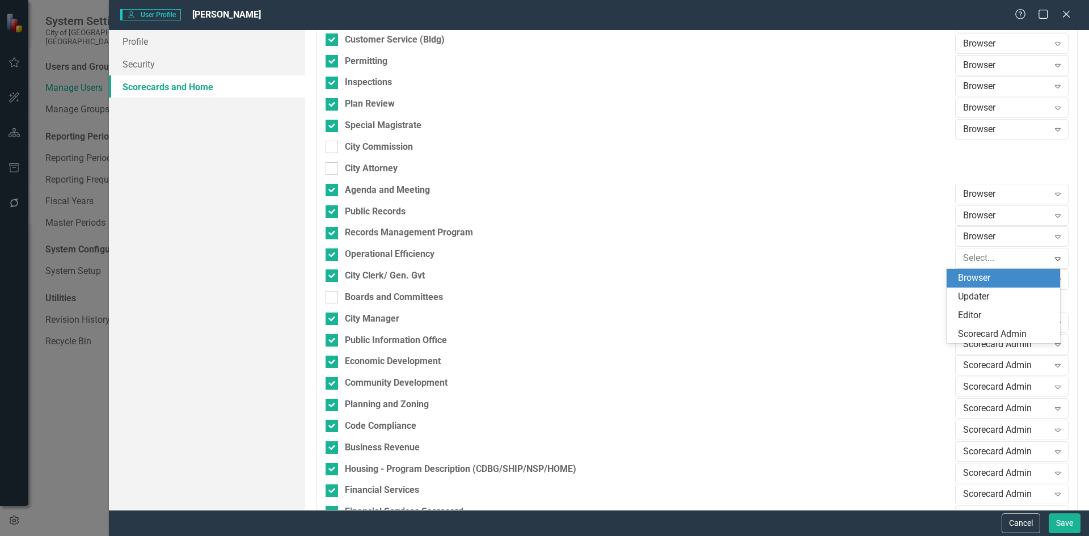
click at [987, 277] on div "Browser" at bounding box center [1005, 278] width 95 height 13
click at [990, 275] on div "Scorecard Admin" at bounding box center [1007, 280] width 86 height 13
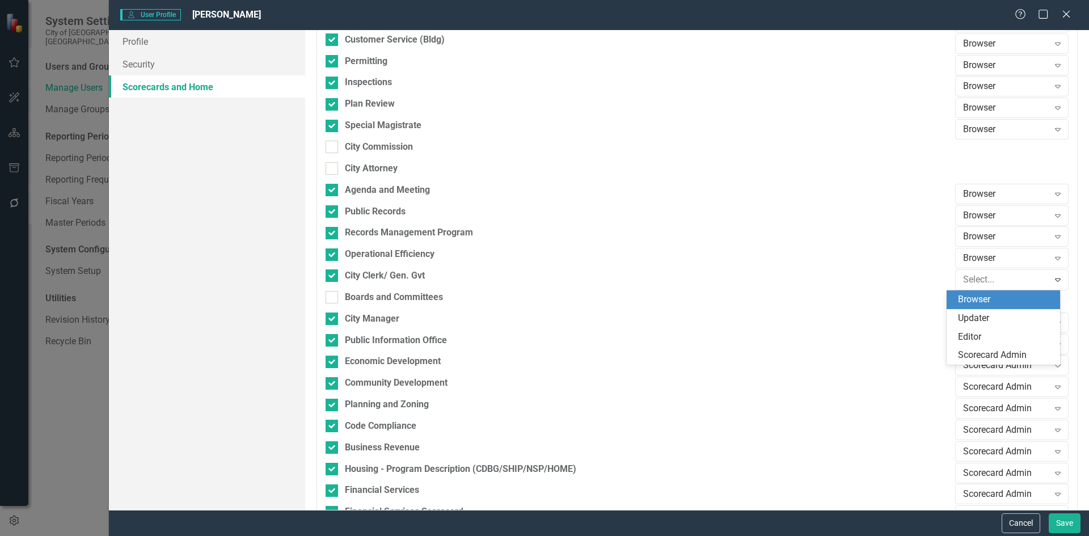
click at [987, 296] on div "Browser" at bounding box center [1005, 299] width 95 height 13
click at [986, 322] on div "Scorecard Admin" at bounding box center [1007, 322] width 86 height 13
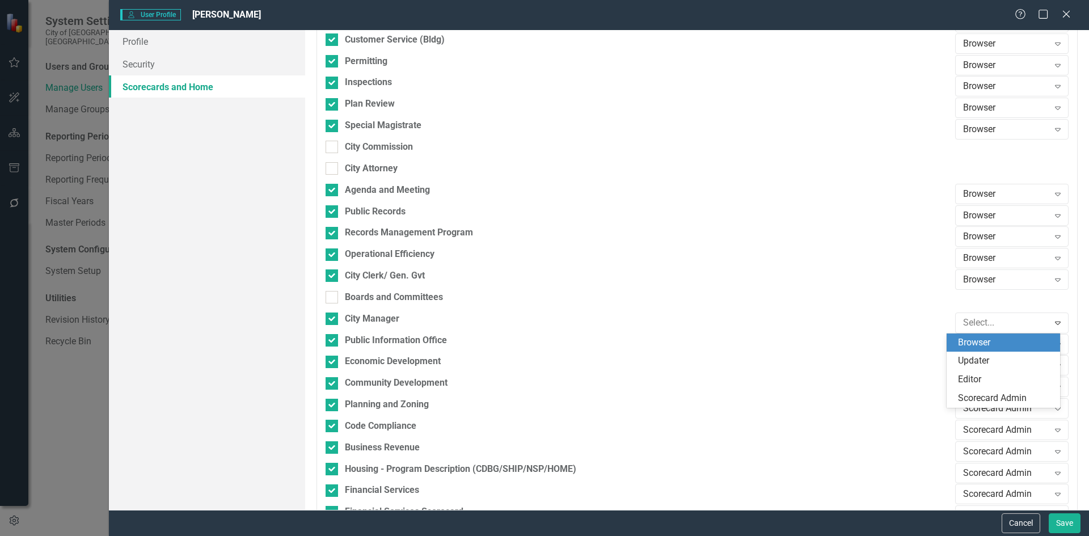
click at [986, 345] on div "Browser" at bounding box center [1005, 342] width 95 height 13
click at [986, 347] on div "Scorecard Admin" at bounding box center [1007, 344] width 86 height 13
click at [987, 364] on div "Browser" at bounding box center [1005, 363] width 95 height 13
click at [993, 363] on div "Scorecard Admin" at bounding box center [1007, 365] width 86 height 13
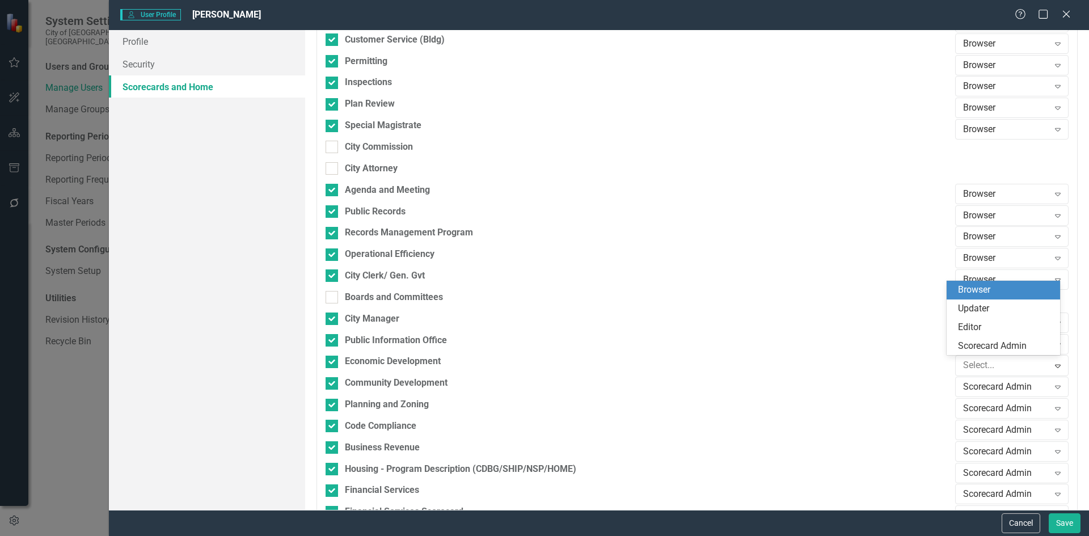
click at [982, 287] on div "Browser" at bounding box center [1005, 290] width 95 height 13
click at [997, 386] on div "Scorecard Admin" at bounding box center [1007, 387] width 86 height 13
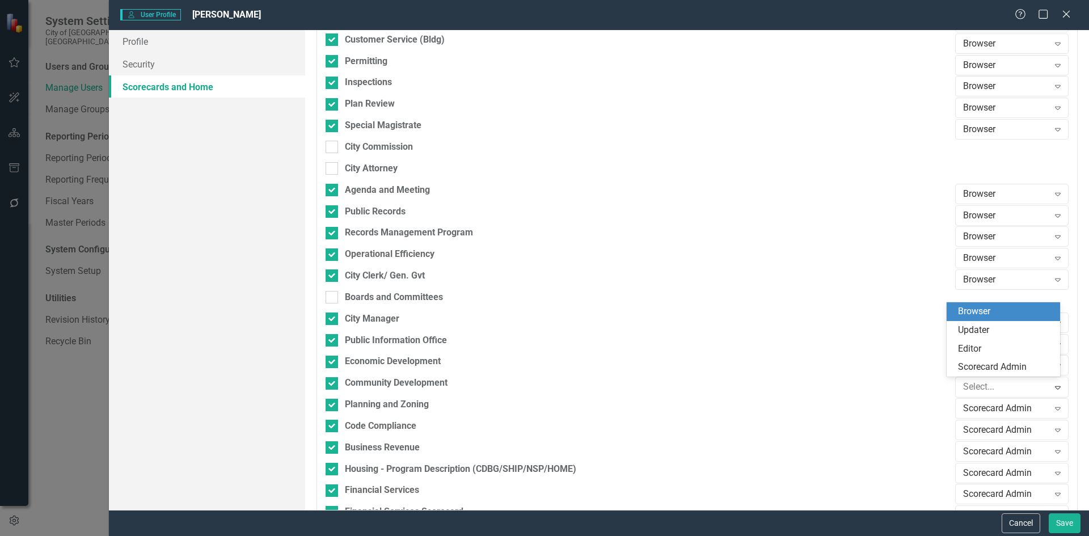
click at [986, 311] on div "Browser" at bounding box center [1005, 311] width 95 height 13
click at [998, 409] on div "Scorecard Admin" at bounding box center [1007, 408] width 86 height 13
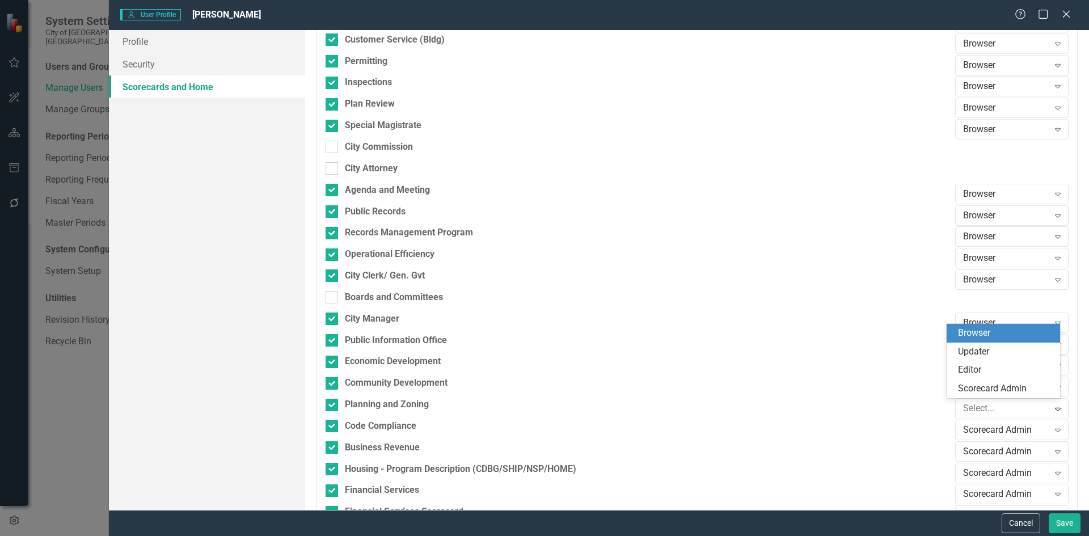
click at [984, 333] on div "Browser" at bounding box center [1005, 333] width 95 height 13
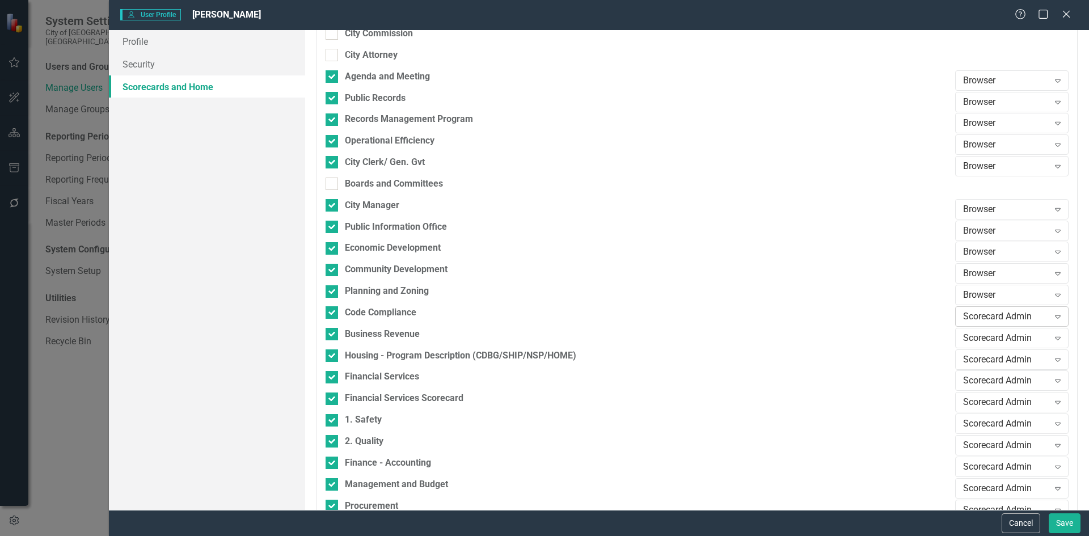
click at [990, 318] on div "Scorecard Admin" at bounding box center [1007, 316] width 86 height 13
click at [967, 338] on div "Browser" at bounding box center [1005, 336] width 95 height 13
click at [985, 340] on div "Scorecard Admin" at bounding box center [1007, 337] width 86 height 13
click at [975, 358] on div "Browser" at bounding box center [1005, 358] width 95 height 13
click at [979, 359] on div "Scorecard Admin" at bounding box center [1007, 359] width 86 height 13
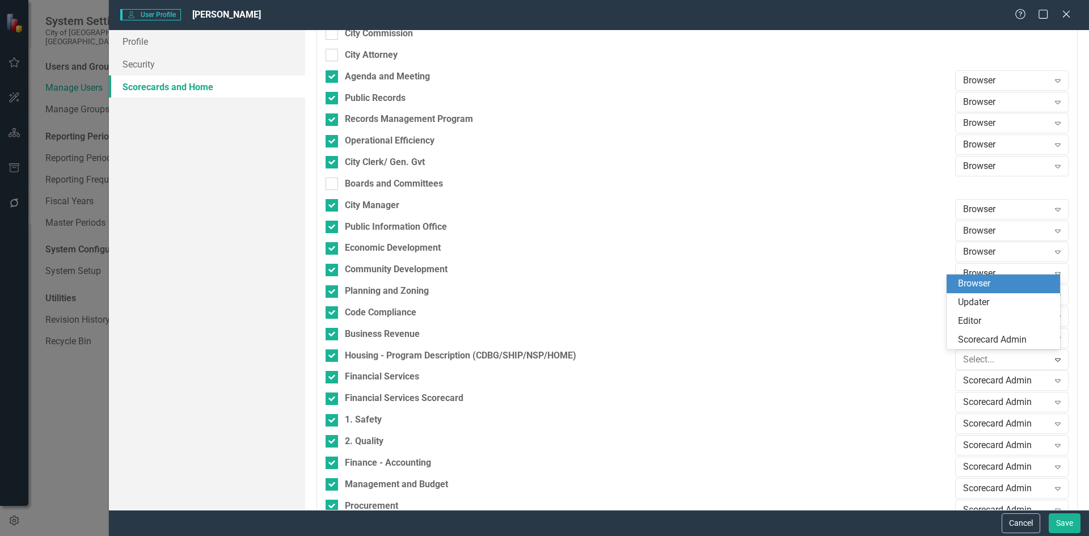
click at [985, 284] on div "Browser" at bounding box center [1005, 283] width 95 height 13
click at [990, 384] on div "Scorecard Admin" at bounding box center [1007, 381] width 86 height 13
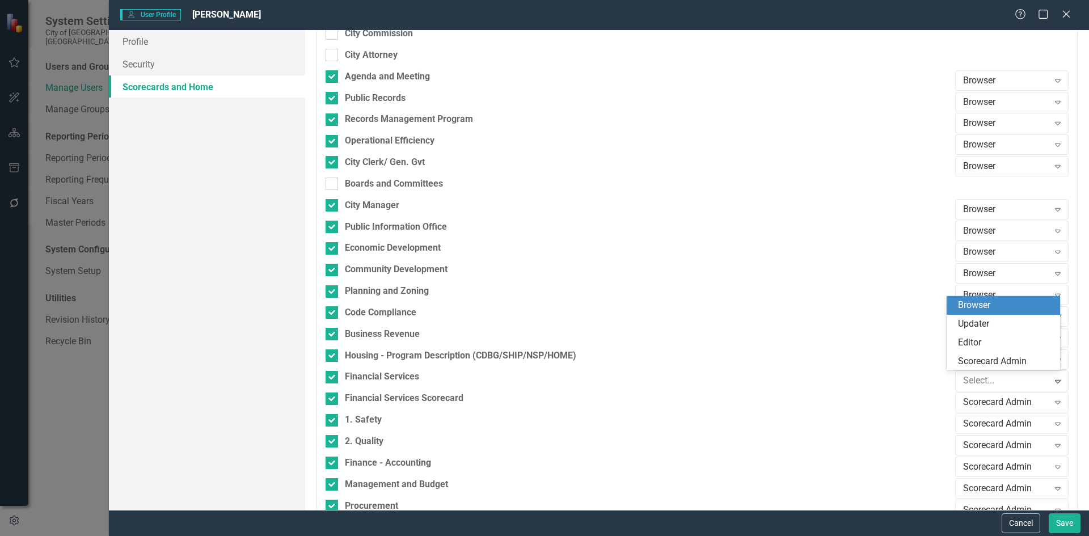
click at [978, 305] on div "Browser" at bounding box center [1005, 305] width 95 height 13
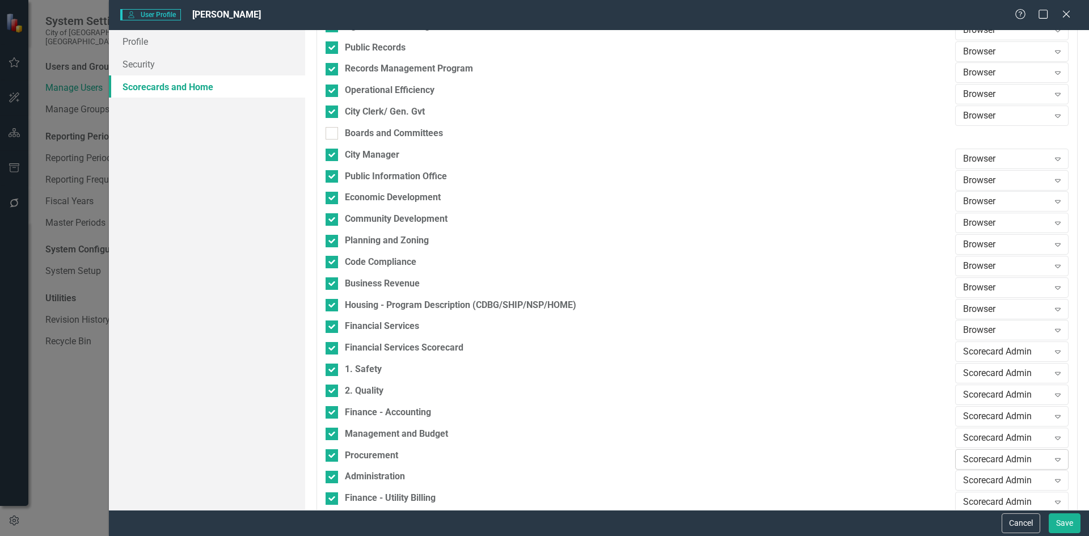
scroll to position [511, 0]
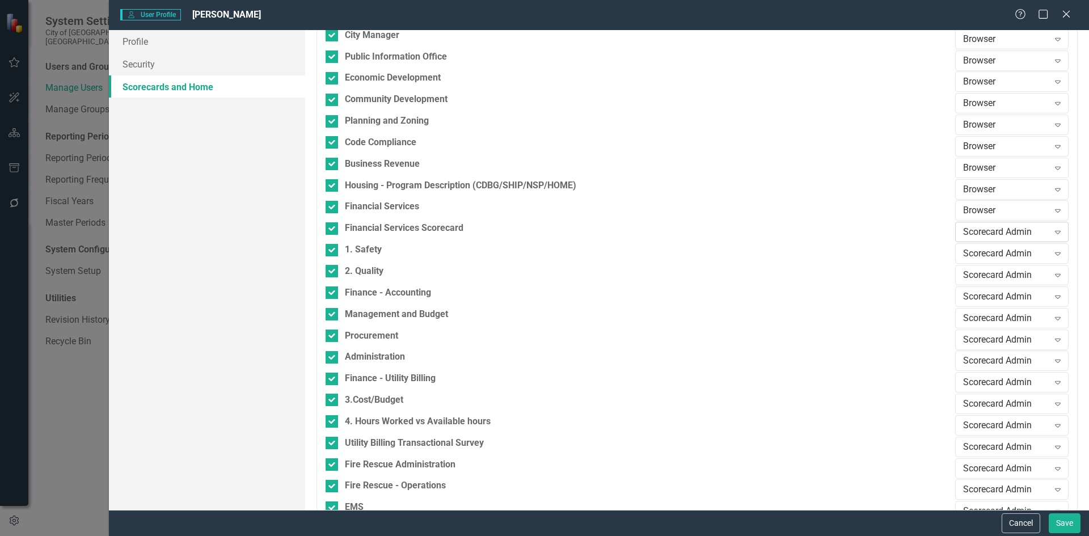
click at [1003, 233] on div "Scorecard Admin" at bounding box center [1007, 232] width 86 height 13
click at [974, 248] on div "Browser" at bounding box center [1005, 252] width 95 height 13
click at [987, 253] on div "Scorecard Admin" at bounding box center [1007, 253] width 86 height 13
click at [975, 274] on div "Browser" at bounding box center [1005, 273] width 95 height 13
click at [986, 276] on div "Scorecard Admin" at bounding box center [1007, 275] width 86 height 13
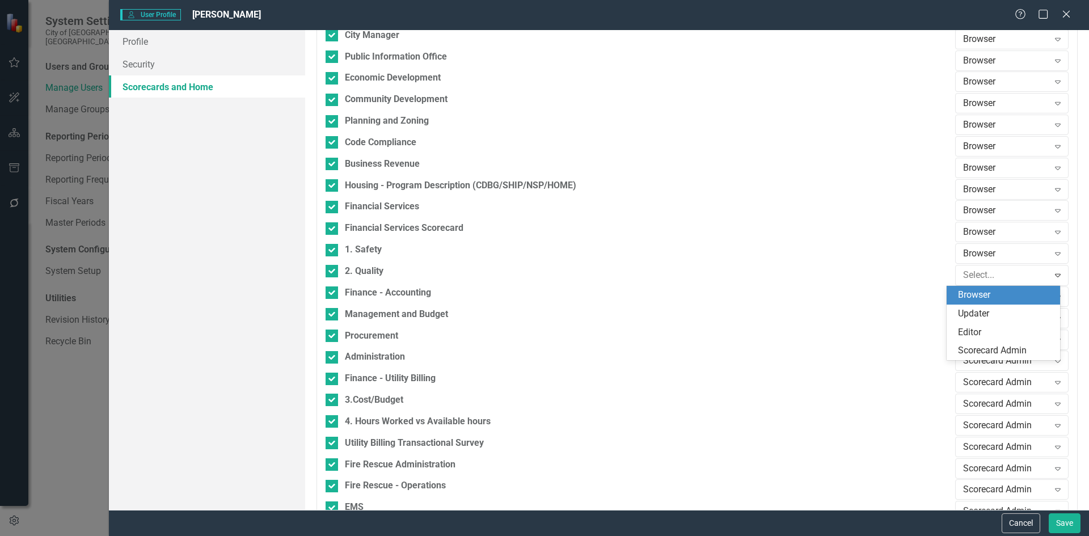
click at [983, 294] on div "Browser" at bounding box center [1005, 295] width 95 height 13
click at [990, 288] on div "Scorecard Admin Expand" at bounding box center [1012, 297] width 113 height 20
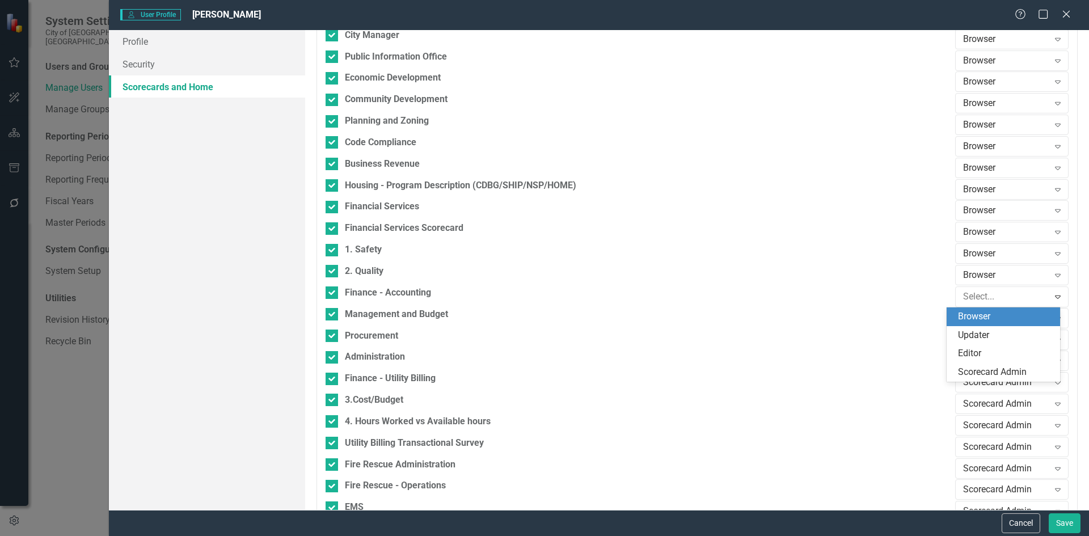
click at [982, 315] on div "Browser" at bounding box center [1005, 316] width 95 height 13
click at [991, 318] on div "Scorecard Admin" at bounding box center [1007, 318] width 86 height 13
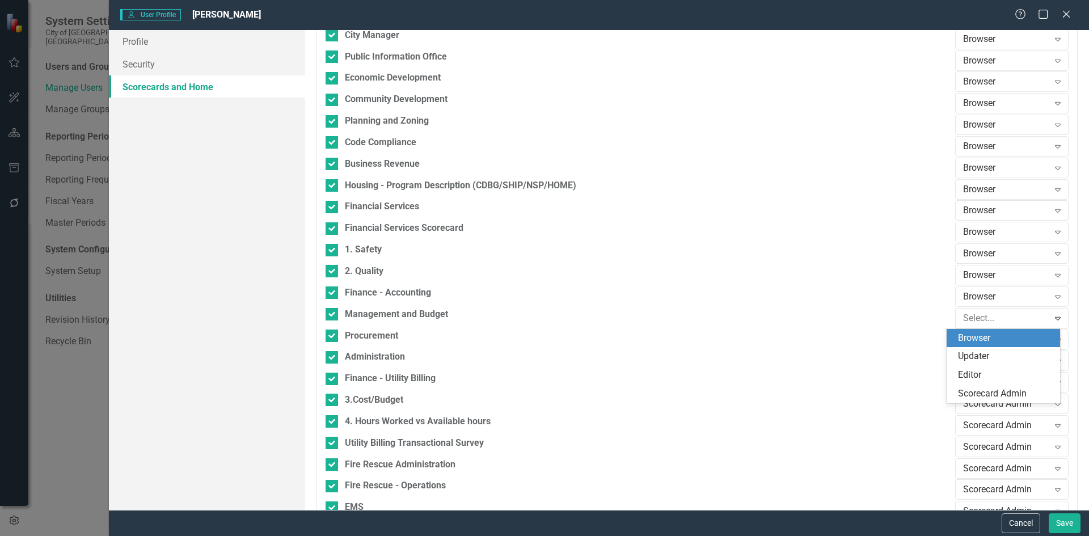
click at [984, 336] on div "Browser" at bounding box center [1005, 338] width 95 height 13
click at [991, 334] on div "Scorecard Admin" at bounding box center [1007, 339] width 86 height 13
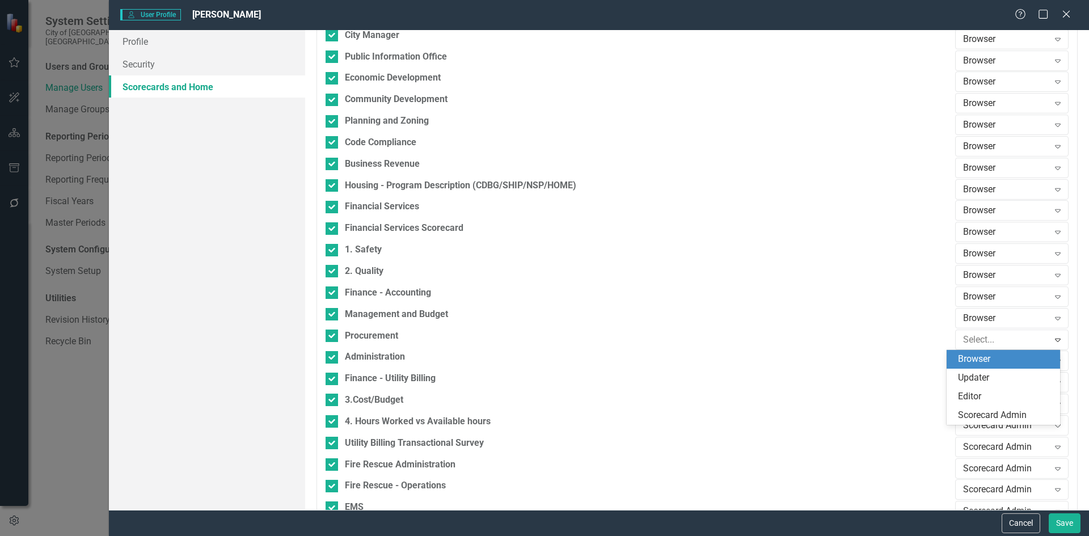
click at [981, 362] on div "Browser" at bounding box center [1005, 359] width 95 height 13
click at [984, 358] on div "Scorecard Admin" at bounding box center [1007, 361] width 86 height 13
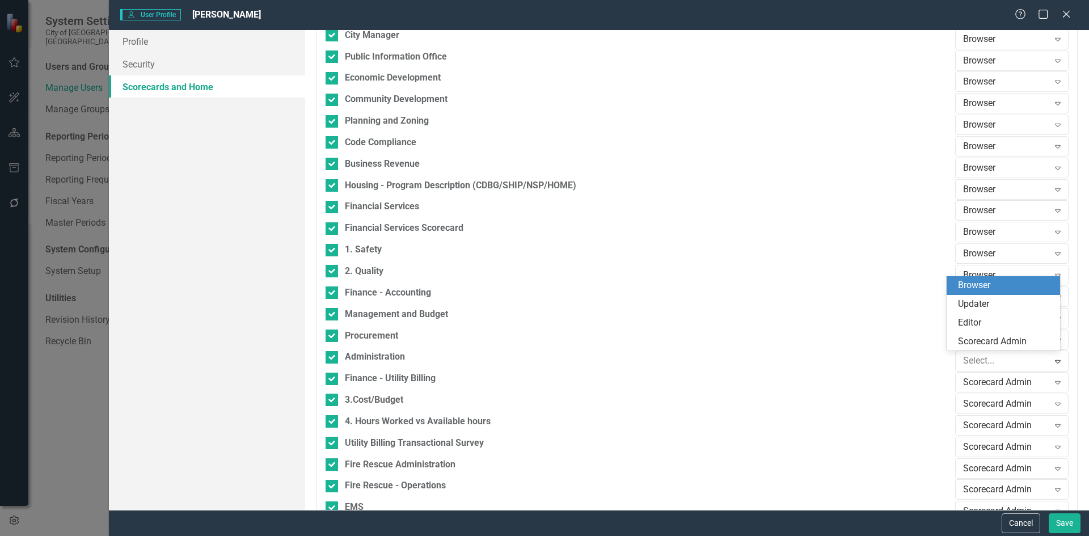
click at [979, 289] on div "Browser" at bounding box center [1005, 285] width 95 height 13
click at [986, 378] on div "Scorecard Admin" at bounding box center [1007, 382] width 86 height 13
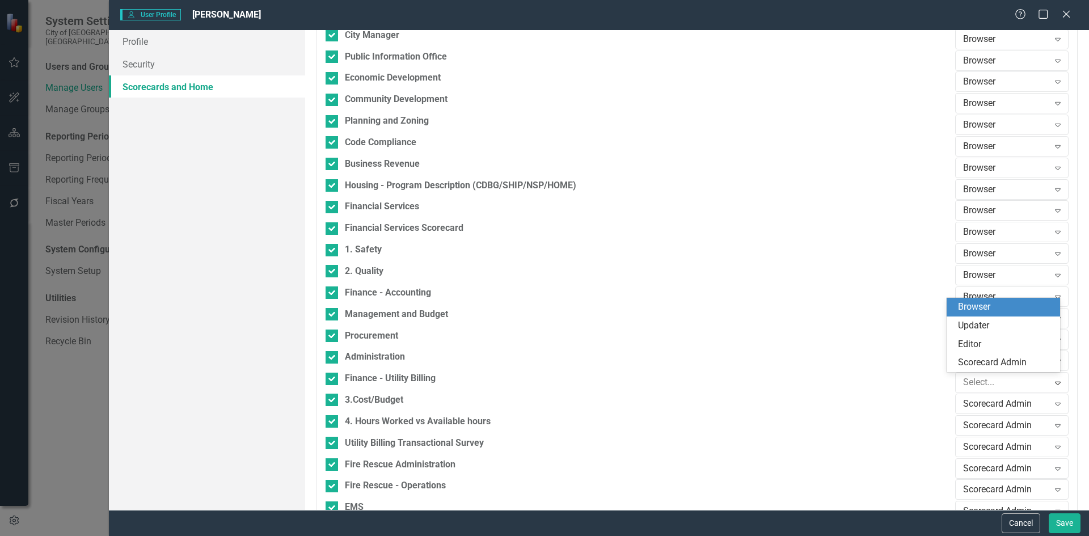
click at [977, 304] on div "Browser" at bounding box center [1005, 307] width 95 height 13
click at [978, 403] on div "Scorecard Admin" at bounding box center [1007, 404] width 86 height 13
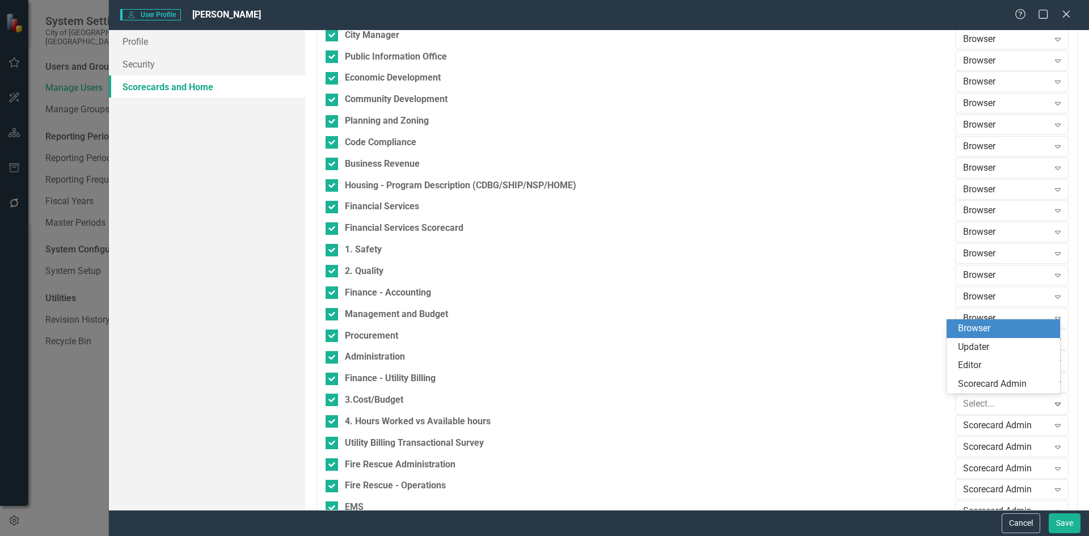
click at [975, 329] on div "Browser" at bounding box center [1005, 328] width 95 height 13
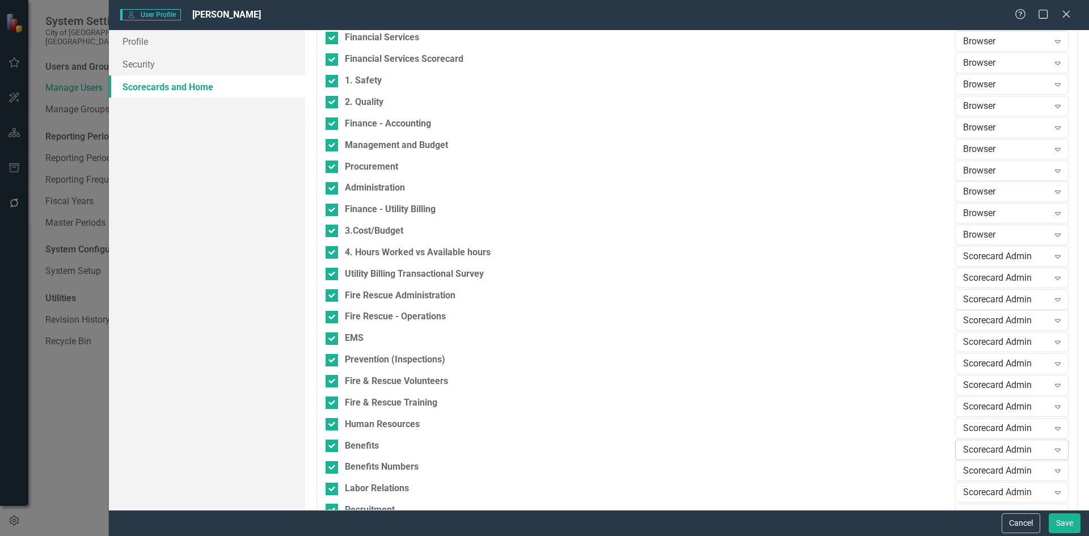
scroll to position [681, 0]
click at [998, 254] on div "Scorecard Admin" at bounding box center [1007, 255] width 86 height 13
click at [987, 275] on div "Browser" at bounding box center [1005, 275] width 95 height 13
click at [986, 280] on div "Scorecard Admin" at bounding box center [1007, 276] width 86 height 13
click at [987, 301] on div "Browser" at bounding box center [1005, 297] width 95 height 13
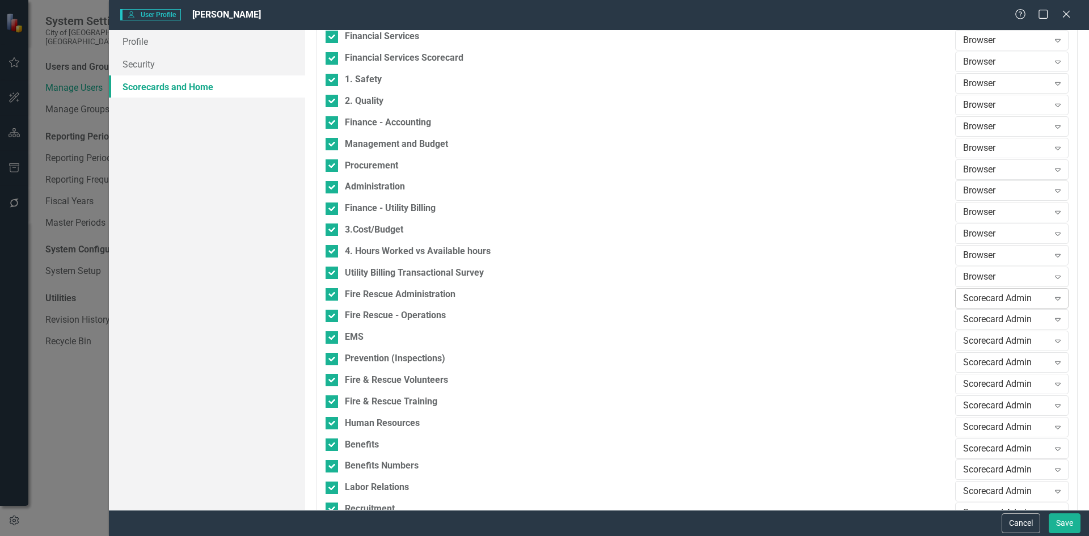
click at [990, 300] on div "Scorecard Admin" at bounding box center [1007, 298] width 86 height 13
click at [987, 320] on div "Browser" at bounding box center [1005, 318] width 95 height 13
click at [990, 319] on div "Scorecard Admin" at bounding box center [1007, 319] width 86 height 13
click at [985, 339] on div "Browser" at bounding box center [1005, 339] width 95 height 13
click at [986, 339] on div "Scorecard Admin" at bounding box center [1007, 341] width 86 height 13
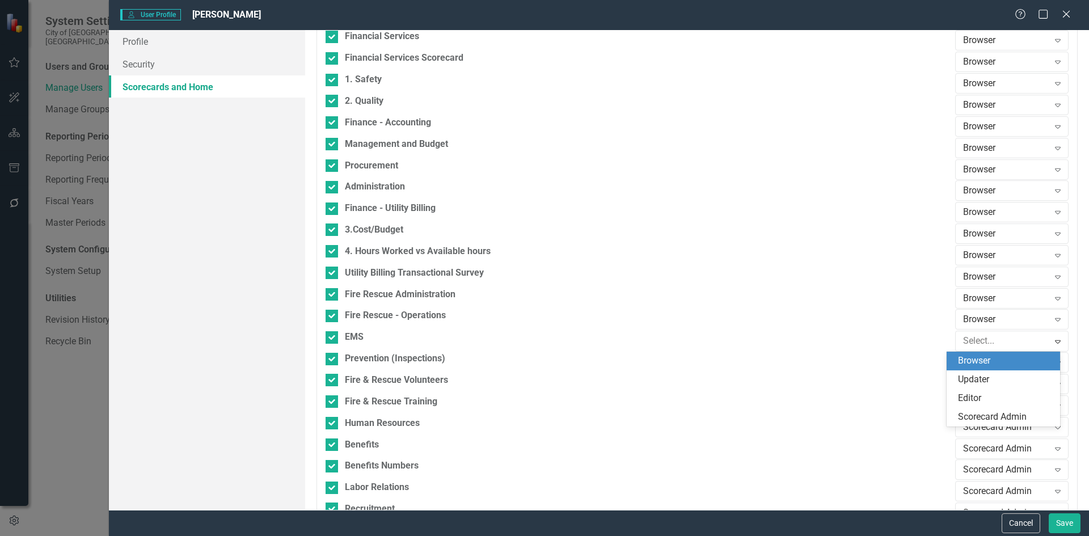
click at [980, 365] on div "Browser" at bounding box center [1005, 361] width 95 height 13
click at [990, 361] on div "Scorecard Admin" at bounding box center [1007, 362] width 86 height 13
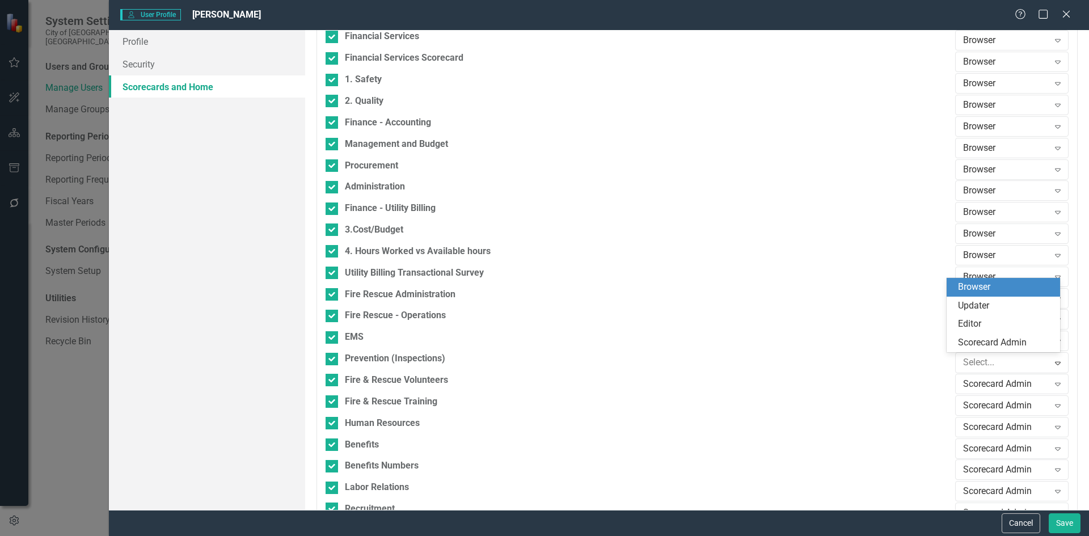
click at [986, 292] on div "Browser" at bounding box center [1005, 287] width 95 height 13
click at [987, 380] on div "Scorecard Admin" at bounding box center [1007, 384] width 86 height 13
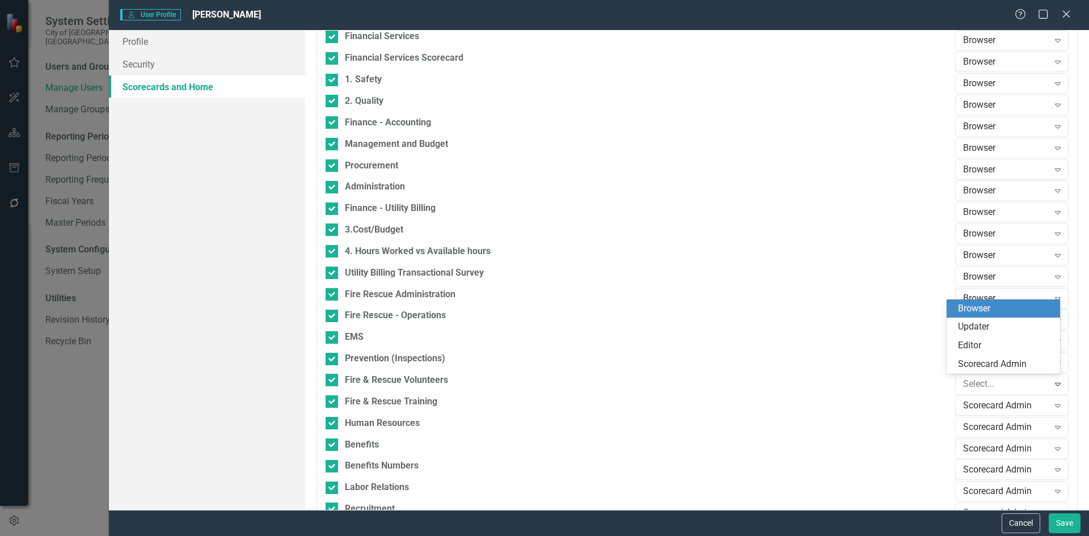
click at [982, 309] on div "Browser" at bounding box center [1005, 308] width 95 height 13
click at [990, 398] on div "Scorecard Admin Expand" at bounding box center [1012, 406] width 113 height 20
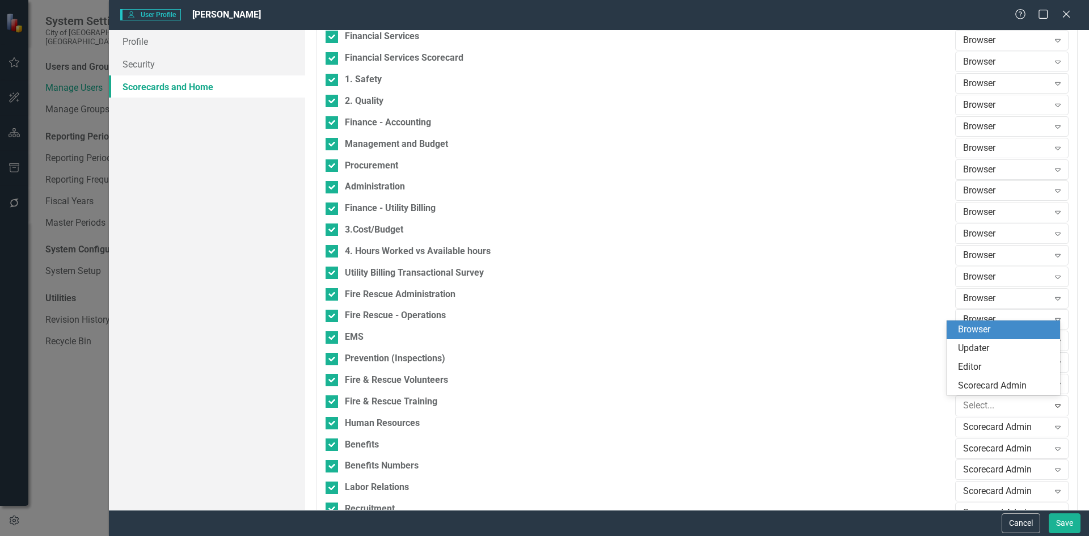
click at [983, 329] on div "Browser" at bounding box center [1005, 329] width 95 height 13
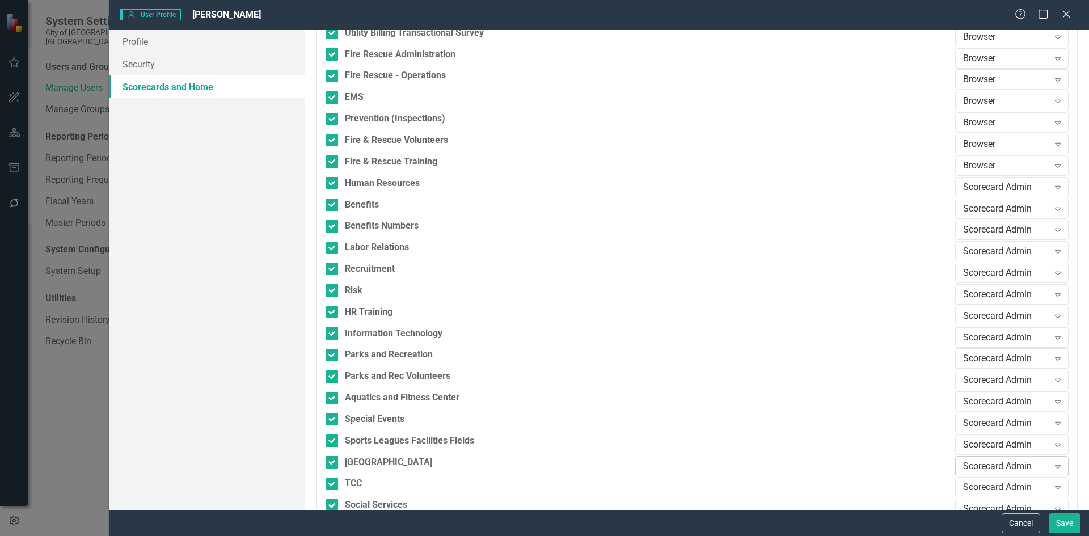
scroll to position [965, 0]
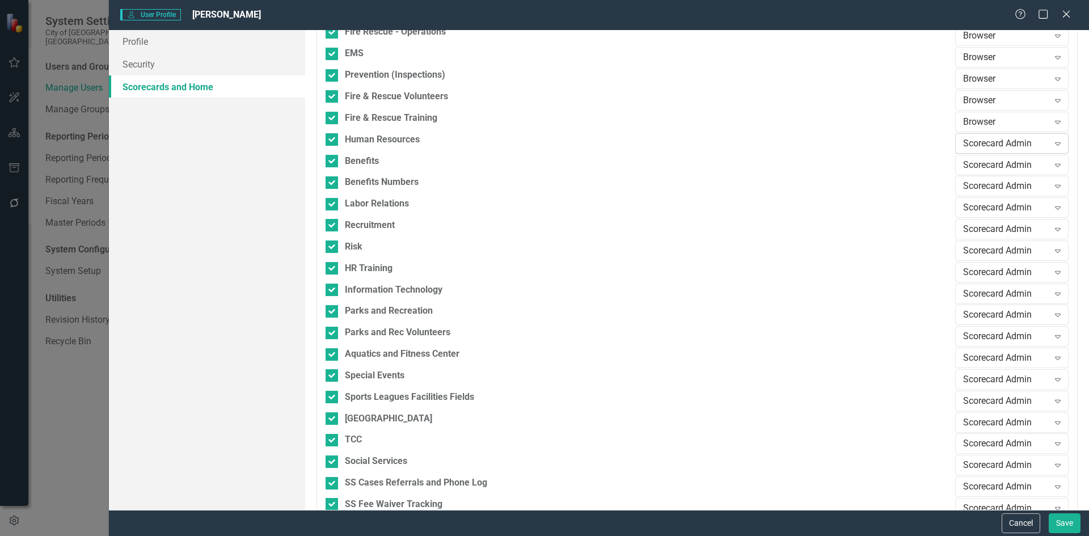
click at [997, 144] on div "Scorecard Admin" at bounding box center [1007, 143] width 86 height 13
click at [981, 164] on div "Browser" at bounding box center [1005, 163] width 95 height 13
click at [994, 167] on div "Scorecard Admin" at bounding box center [1007, 164] width 86 height 13
click at [989, 187] on div "Browser" at bounding box center [1005, 184] width 95 height 13
click at [991, 186] on div "Scorecard Admin" at bounding box center [1007, 186] width 86 height 13
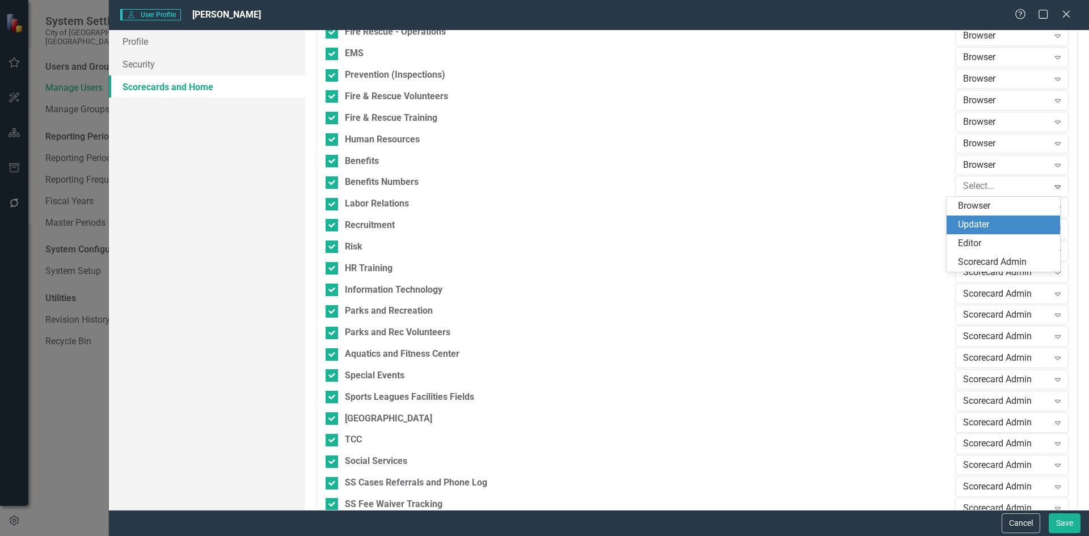
click at [989, 216] on div "Updater" at bounding box center [1003, 225] width 113 height 19
click at [997, 188] on div "Updater" at bounding box center [1007, 186] width 86 height 13
click at [988, 212] on div "Browser" at bounding box center [1005, 206] width 95 height 13
click at [990, 213] on div "Scorecard Admin" at bounding box center [1007, 207] width 86 height 13
click at [991, 226] on div "Browser" at bounding box center [1005, 227] width 95 height 13
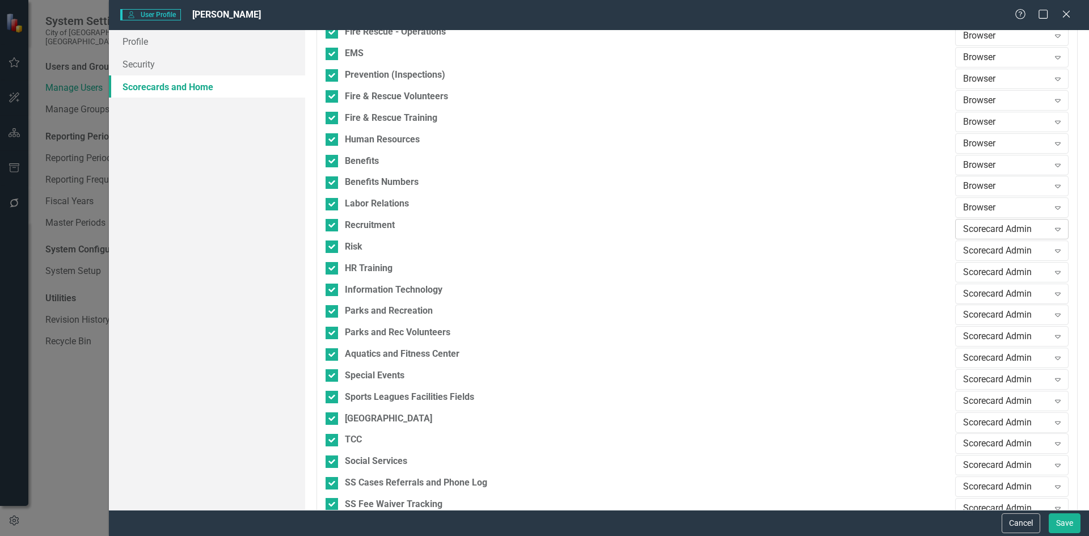
click at [994, 225] on div "Scorecard Admin" at bounding box center [1007, 229] width 86 height 13
drag, startPoint x: 988, startPoint y: 250, endPoint x: 989, endPoint y: 264, distance: 13.6
click at [988, 250] on div "Browser" at bounding box center [1005, 249] width 95 height 13
click at [994, 250] on div "Scorecard Admin" at bounding box center [1007, 251] width 86 height 13
click at [992, 271] on div "Browser" at bounding box center [1005, 270] width 95 height 13
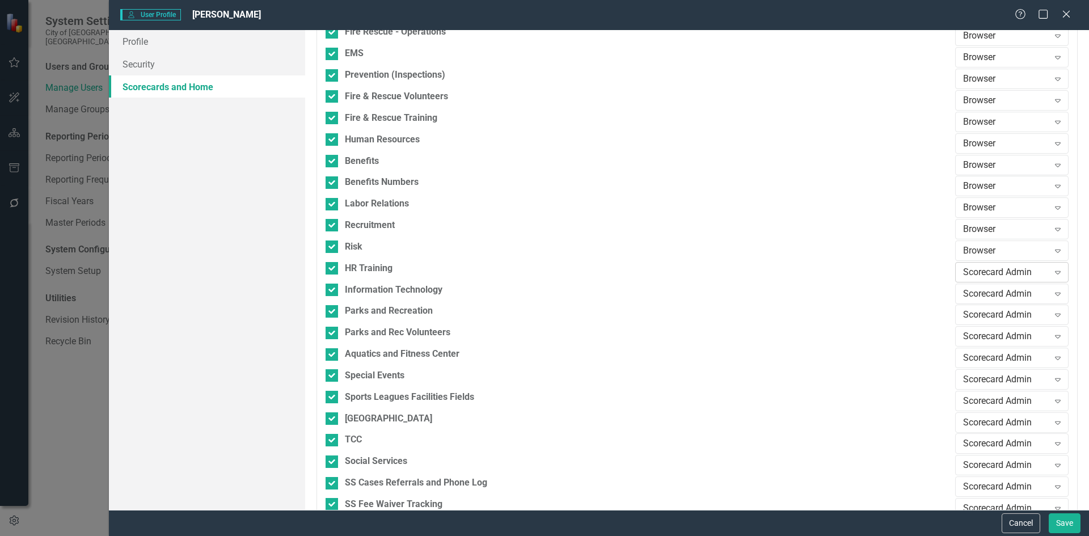
click at [993, 267] on div "Scorecard Admin" at bounding box center [1007, 272] width 86 height 13
click at [983, 292] on div "Browser" at bounding box center [1005, 292] width 95 height 13
click at [984, 292] on div "Scorecard Admin" at bounding box center [1007, 293] width 86 height 13
click at [983, 313] on div "Browser" at bounding box center [1005, 313] width 95 height 13
click at [982, 315] on div "Scorecard Admin" at bounding box center [1007, 315] width 86 height 13
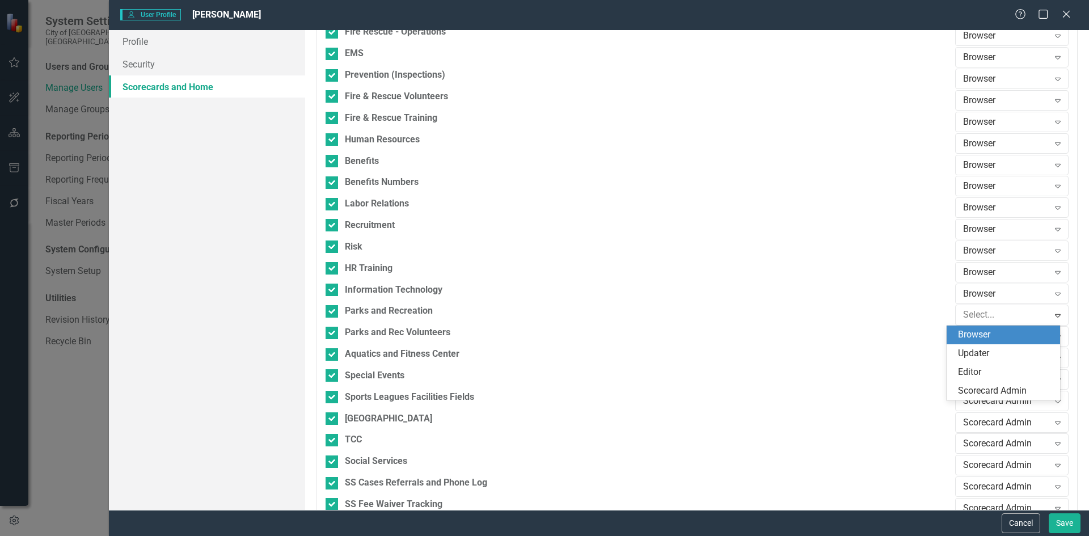
click at [984, 335] on div "Browser" at bounding box center [1005, 335] width 95 height 13
click at [982, 339] on div "Scorecard Admin" at bounding box center [1007, 336] width 86 height 13
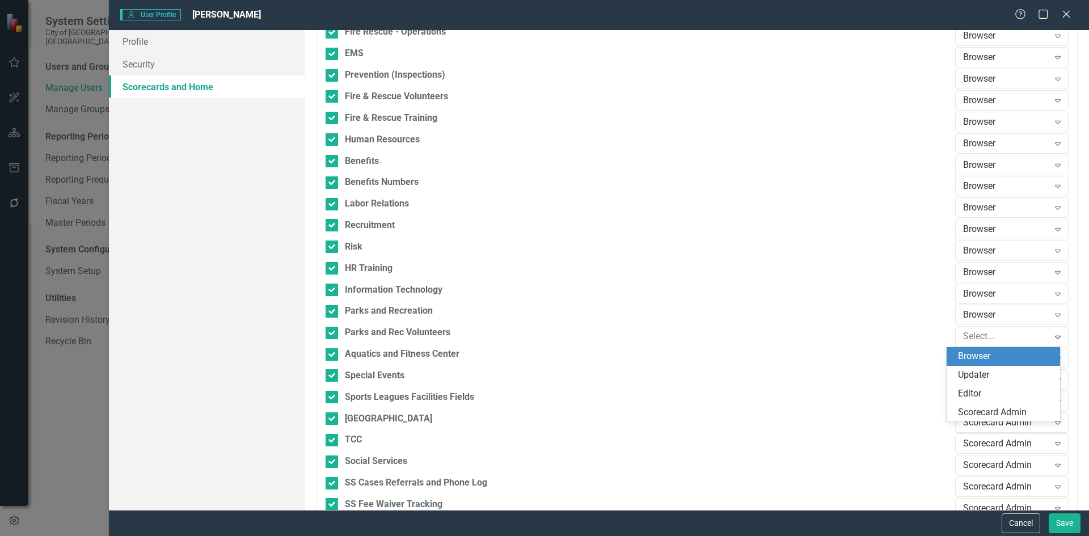
click at [980, 363] on div "Browser" at bounding box center [1005, 356] width 95 height 13
click at [978, 356] on div "Scorecard Admin" at bounding box center [1007, 358] width 86 height 13
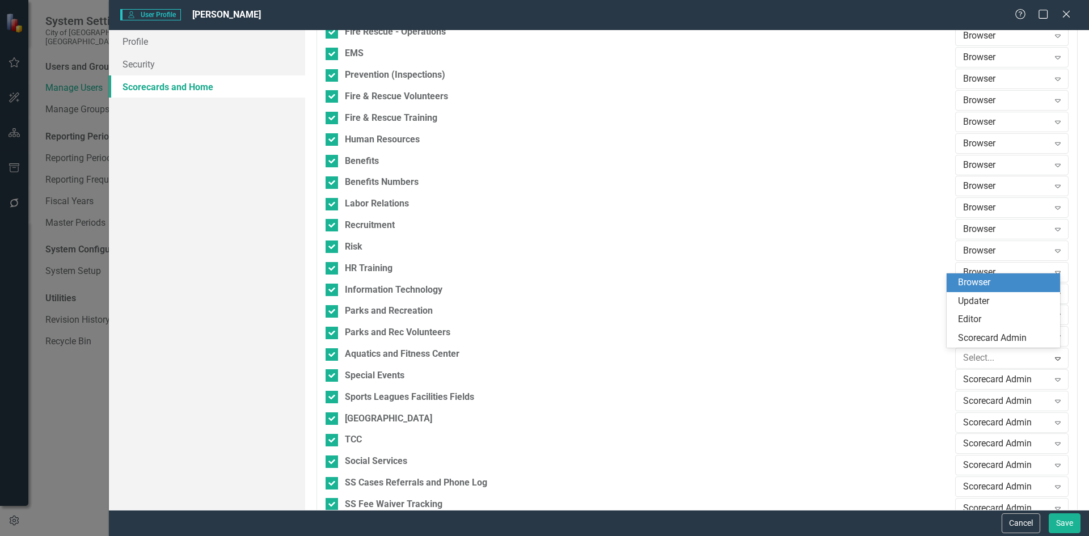
click at [981, 277] on div "Browser" at bounding box center [1005, 282] width 95 height 13
click at [990, 378] on div "Scorecard Admin" at bounding box center [1007, 379] width 86 height 13
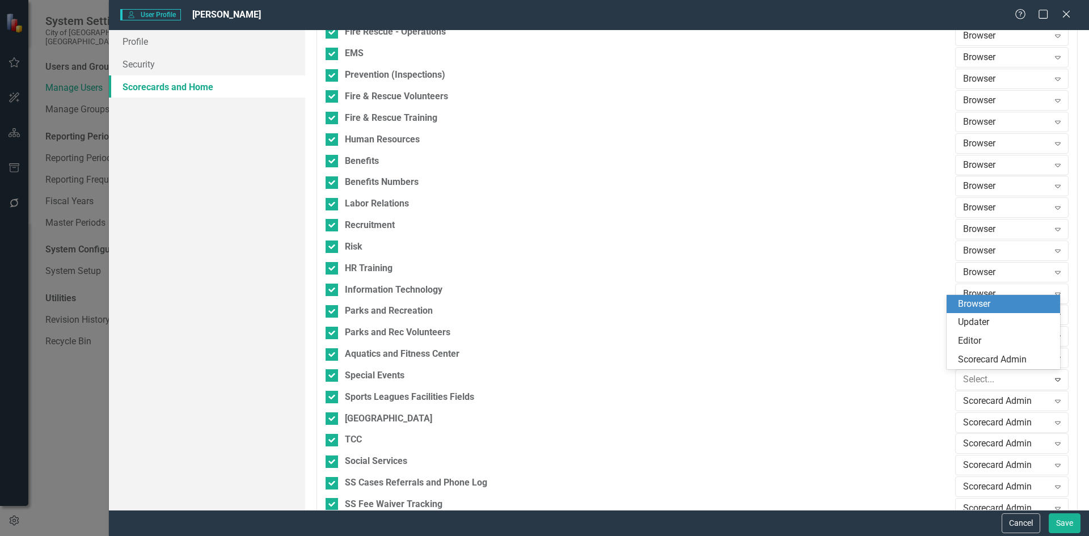
click at [978, 302] on div "Browser" at bounding box center [1005, 304] width 95 height 13
click at [987, 399] on div "Scorecard Admin" at bounding box center [1007, 400] width 86 height 13
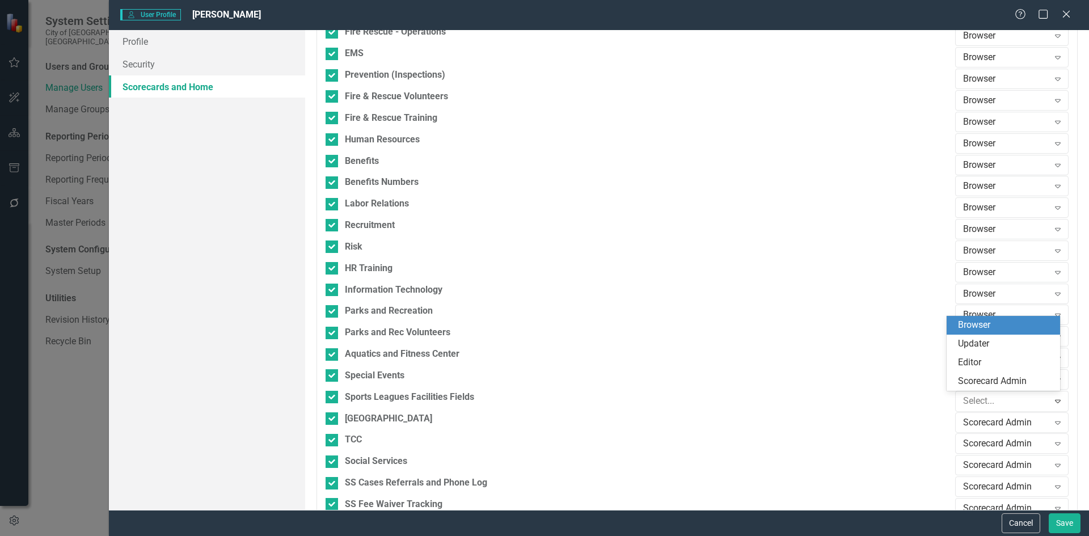
click at [974, 327] on div "Browser" at bounding box center [1005, 325] width 95 height 13
click at [972, 422] on div "Scorecard Admin" at bounding box center [1007, 422] width 86 height 13
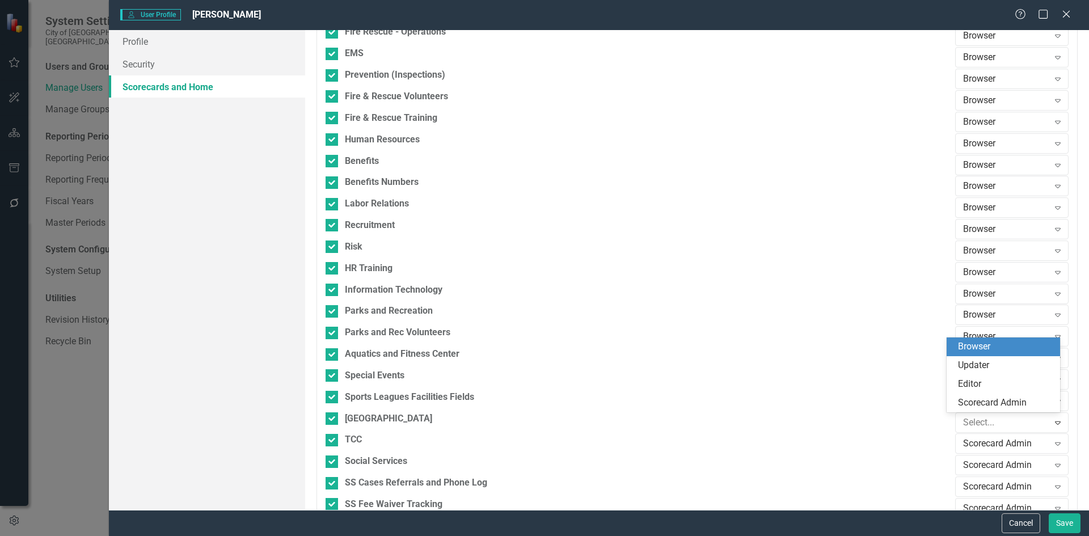
click at [978, 349] on div "Browser" at bounding box center [1005, 346] width 95 height 13
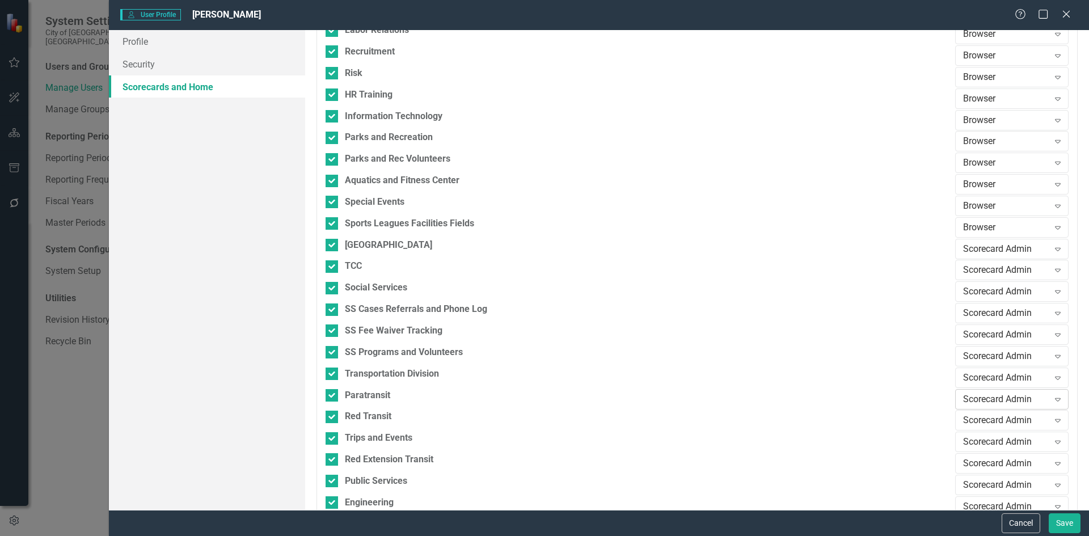
scroll to position [1192, 0]
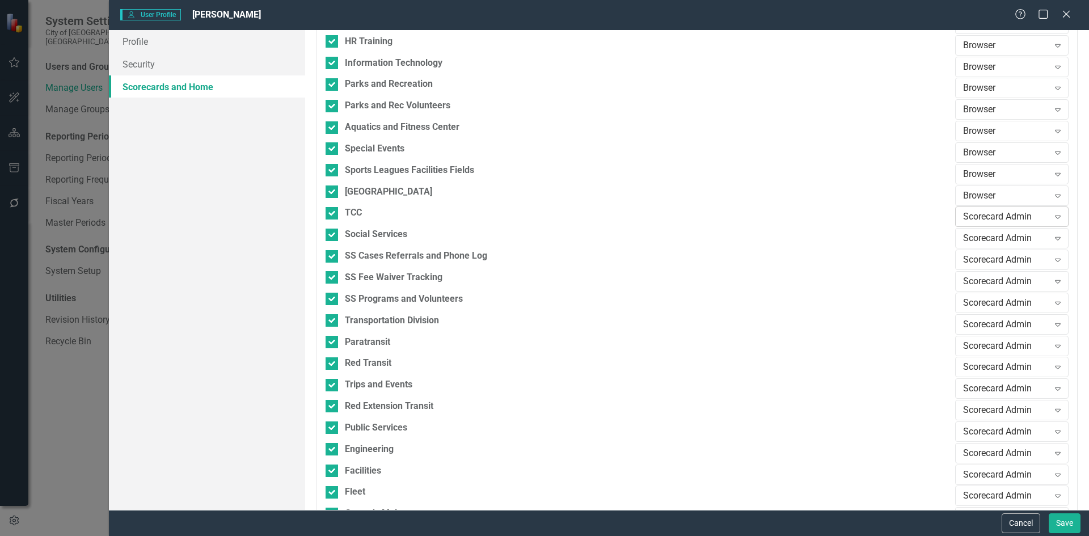
click at [1004, 214] on div "Scorecard Admin" at bounding box center [1007, 217] width 86 height 13
click at [986, 236] on div "Browser" at bounding box center [1005, 236] width 95 height 13
click at [986, 257] on div "Scorecard Admin" at bounding box center [1007, 260] width 86 height 13
click at [990, 281] on div "Browser" at bounding box center [1005, 280] width 95 height 13
click at [999, 286] on div "Scorecard Admin" at bounding box center [1007, 281] width 86 height 13
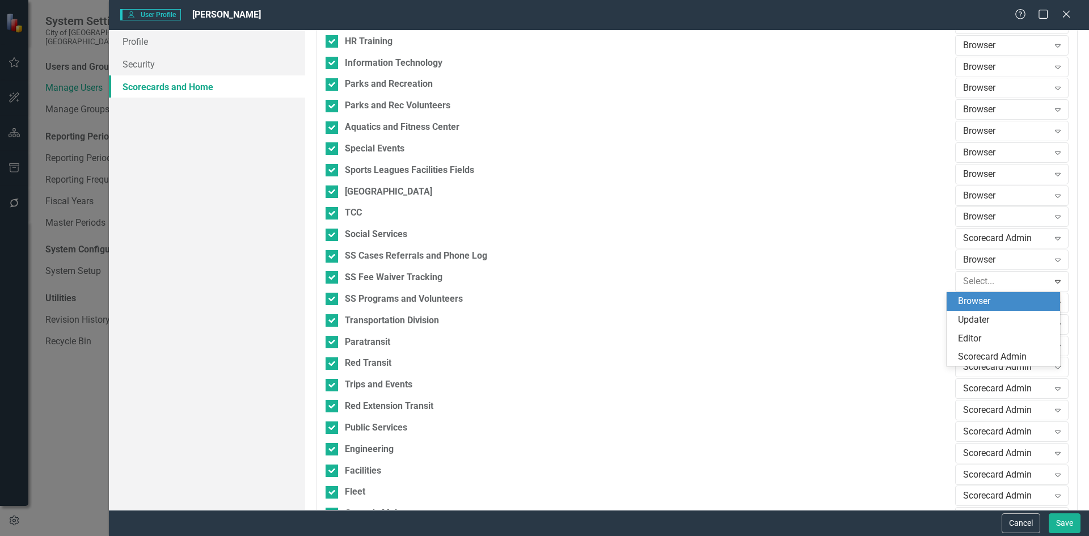
click at [983, 303] on div "Browser" at bounding box center [1005, 301] width 95 height 13
click at [988, 236] on div "Scorecard Admin" at bounding box center [1007, 238] width 86 height 13
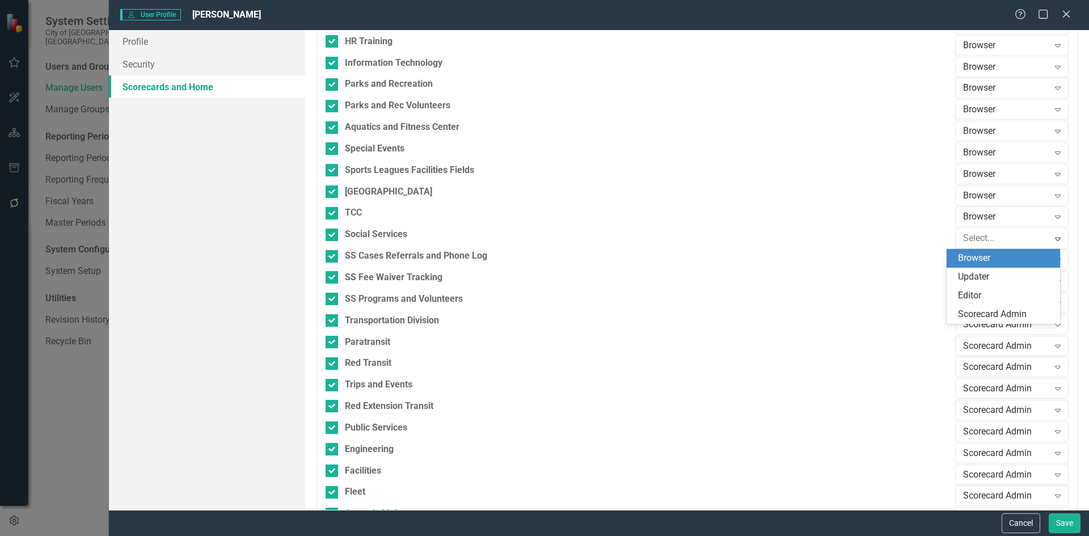
click at [985, 258] on div "Browser" at bounding box center [1005, 258] width 95 height 13
click at [985, 305] on div "Scorecard Admin" at bounding box center [1007, 302] width 86 height 13
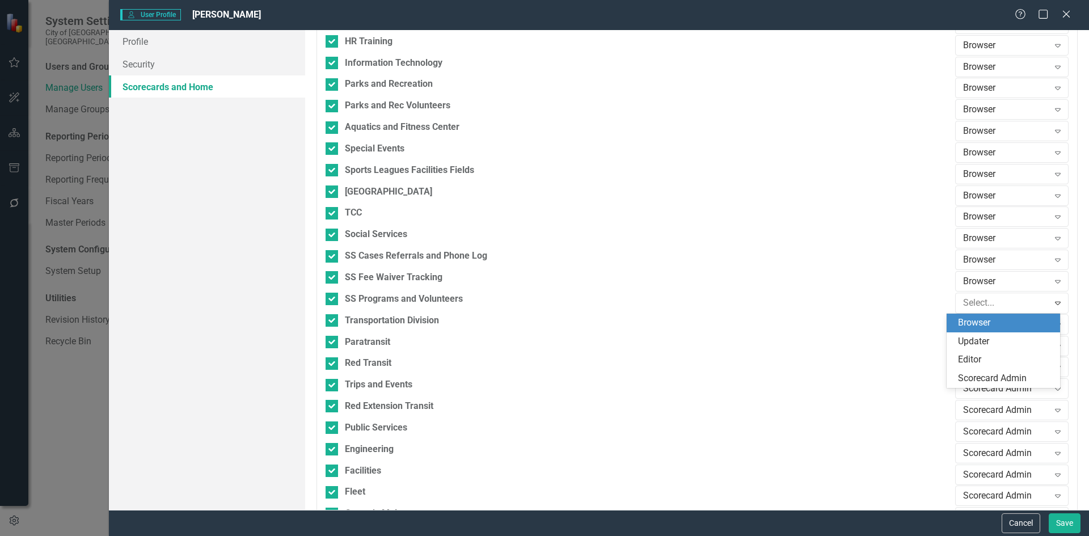
click at [984, 329] on div "Browser" at bounding box center [1005, 323] width 95 height 13
click at [987, 322] on div "Scorecard Admin" at bounding box center [1007, 324] width 86 height 13
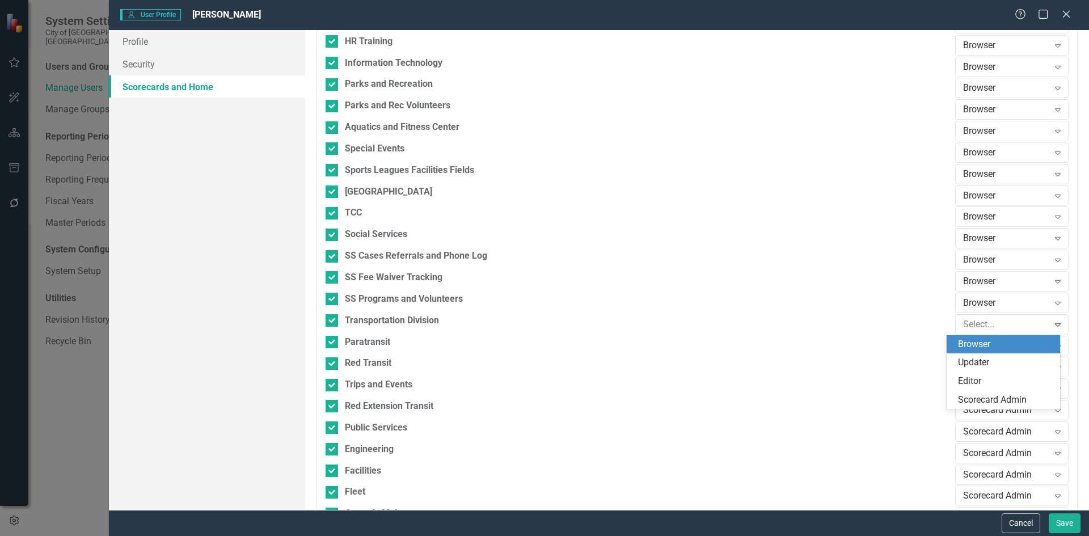
click at [987, 346] on div "Browser" at bounding box center [1005, 344] width 95 height 13
click at [986, 345] on div "Scorecard Admin" at bounding box center [1007, 345] width 86 height 13
click at [987, 365] on div "Browser" at bounding box center [1005, 365] width 95 height 13
click at [988, 367] on div "Scorecard Admin" at bounding box center [1007, 367] width 86 height 13
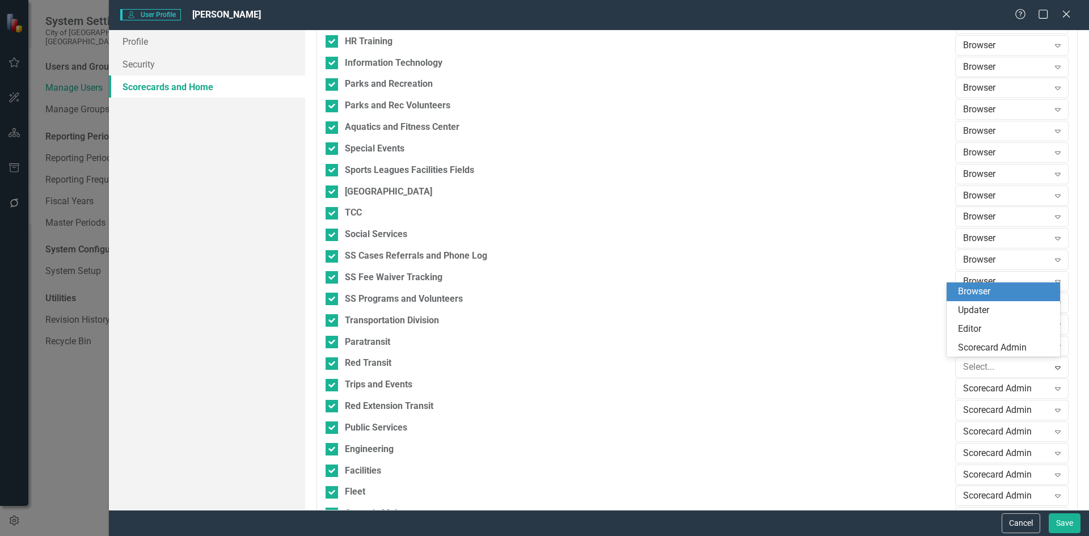
click at [986, 291] on div "Browser" at bounding box center [1005, 291] width 95 height 13
click at [990, 386] on div "Scorecard Admin" at bounding box center [1007, 388] width 86 height 13
click at [986, 312] on div "Browser" at bounding box center [1005, 313] width 95 height 13
click at [989, 407] on div "Scorecard Admin" at bounding box center [1007, 410] width 86 height 13
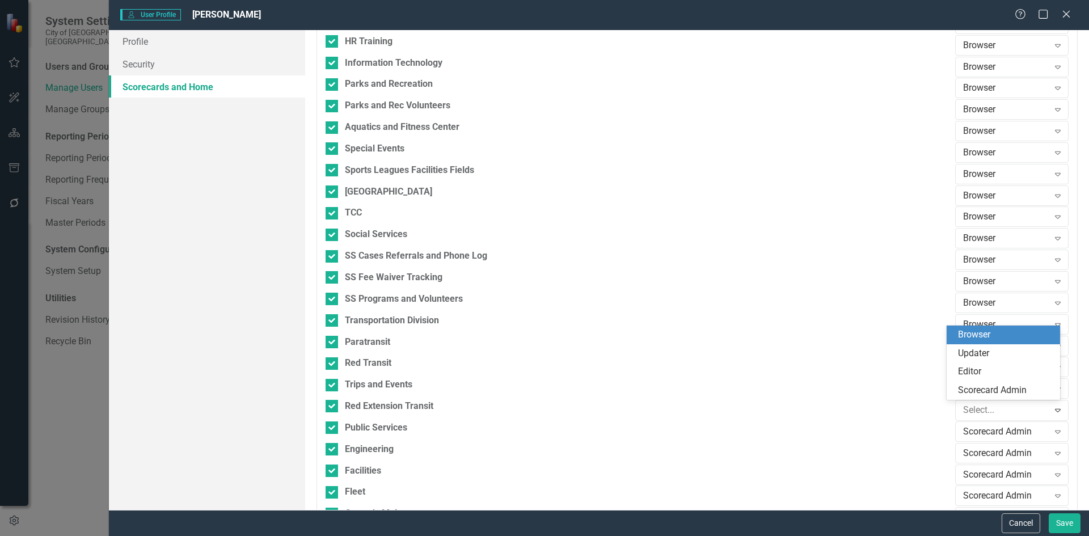
click at [974, 337] on div "Browser" at bounding box center [1005, 335] width 95 height 13
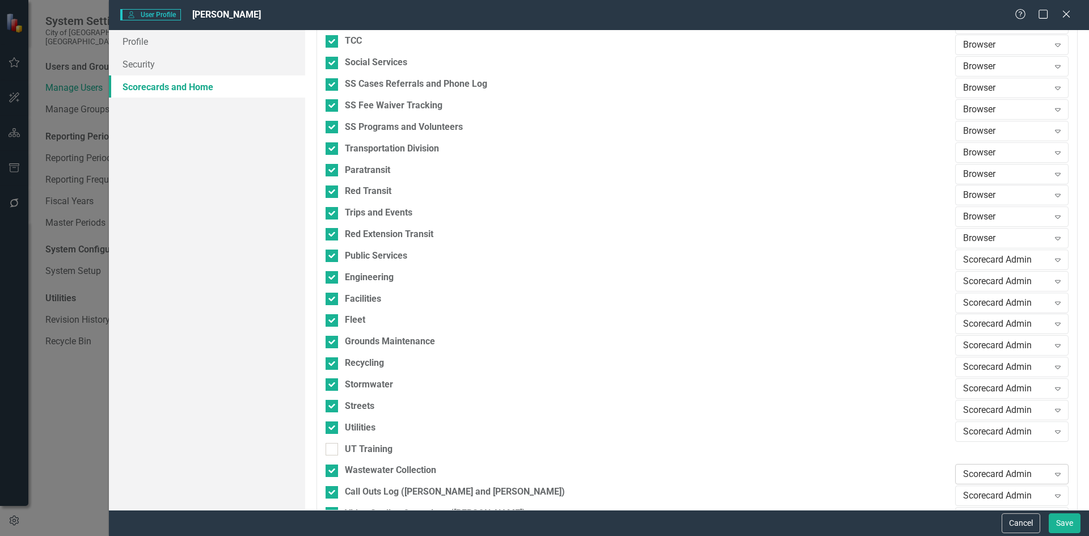
scroll to position [1419, 0]
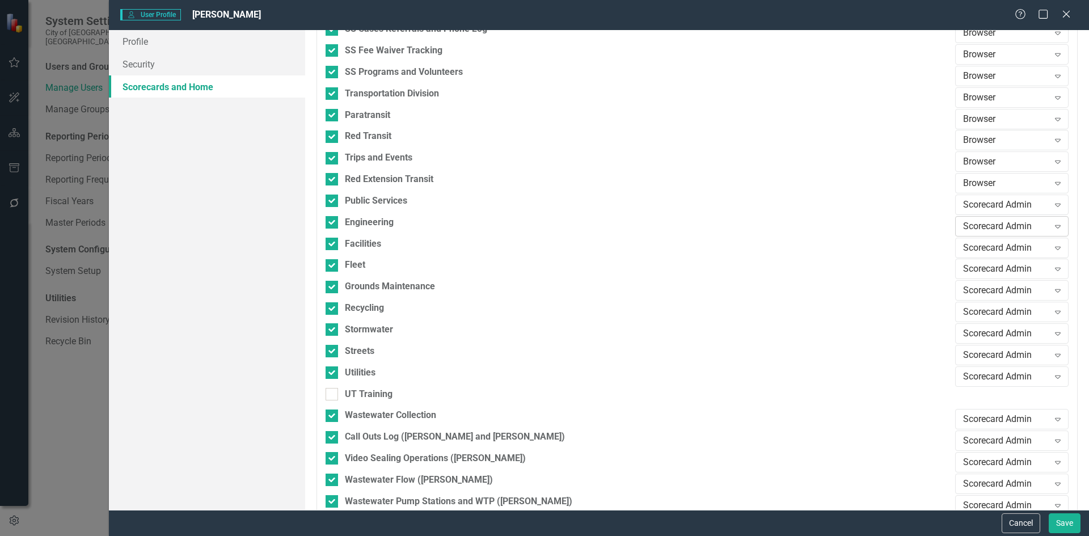
click at [1005, 227] on div "Scorecard Admin" at bounding box center [1007, 226] width 86 height 13
click at [991, 238] on div "Browser" at bounding box center [1003, 246] width 113 height 19
click at [1004, 207] on div "Scorecard Admin" at bounding box center [1007, 205] width 86 height 13
click at [988, 218] on div "Browser" at bounding box center [1005, 224] width 95 height 13
click at [992, 246] on div "Scorecard Admin" at bounding box center [1007, 247] width 86 height 13
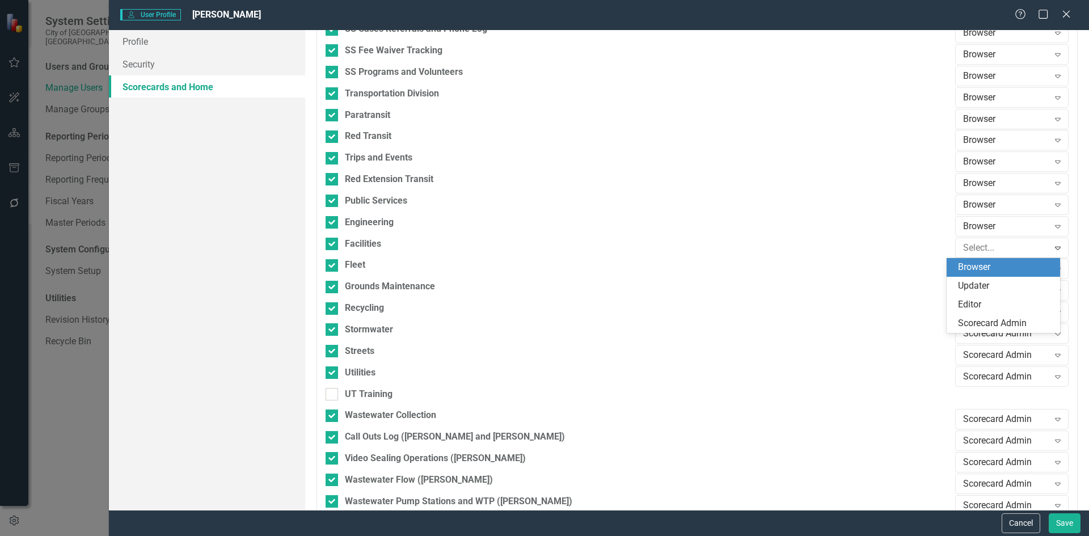
click at [993, 271] on div "Browser" at bounding box center [1005, 267] width 95 height 13
click at [1000, 273] on div "Scorecard Admin" at bounding box center [1007, 269] width 86 height 13
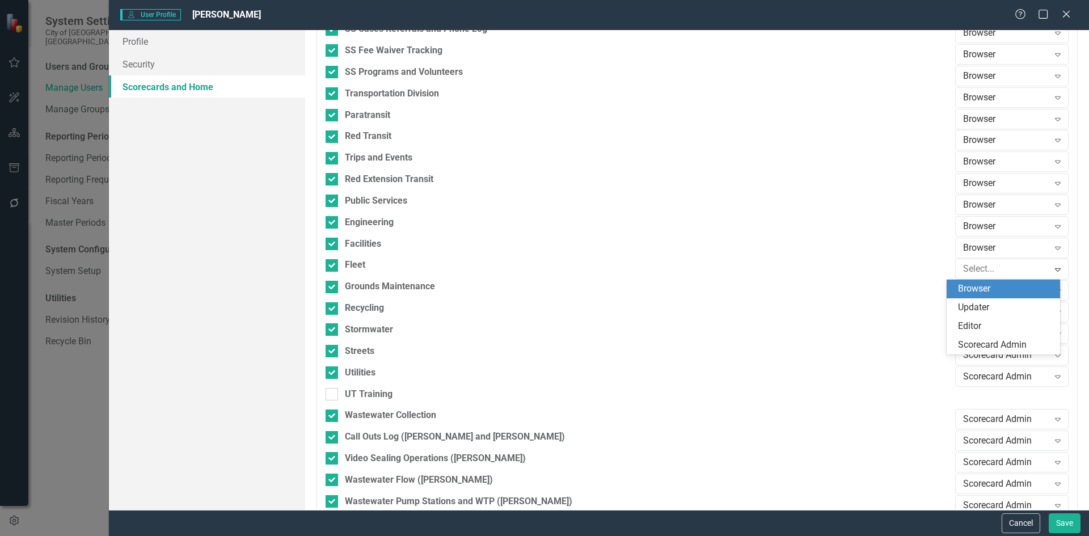
click at [994, 294] on div "Browser" at bounding box center [1005, 289] width 95 height 13
click at [1002, 293] on div "Scorecard Admin" at bounding box center [1007, 290] width 86 height 13
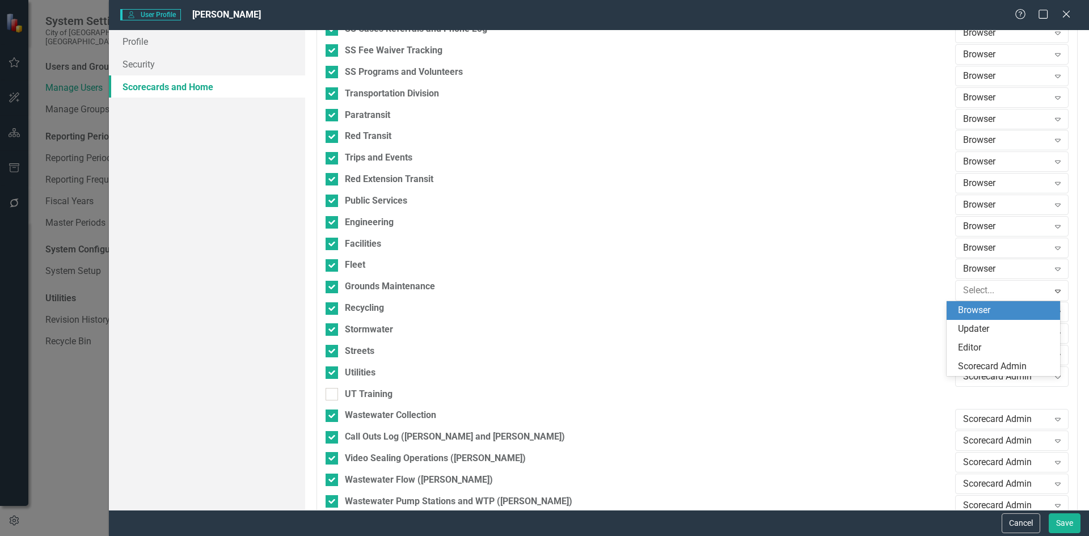
click at [999, 314] on div "Browser" at bounding box center [1005, 310] width 95 height 13
click at [991, 312] on div "Scorecard Admin" at bounding box center [1007, 312] width 86 height 13
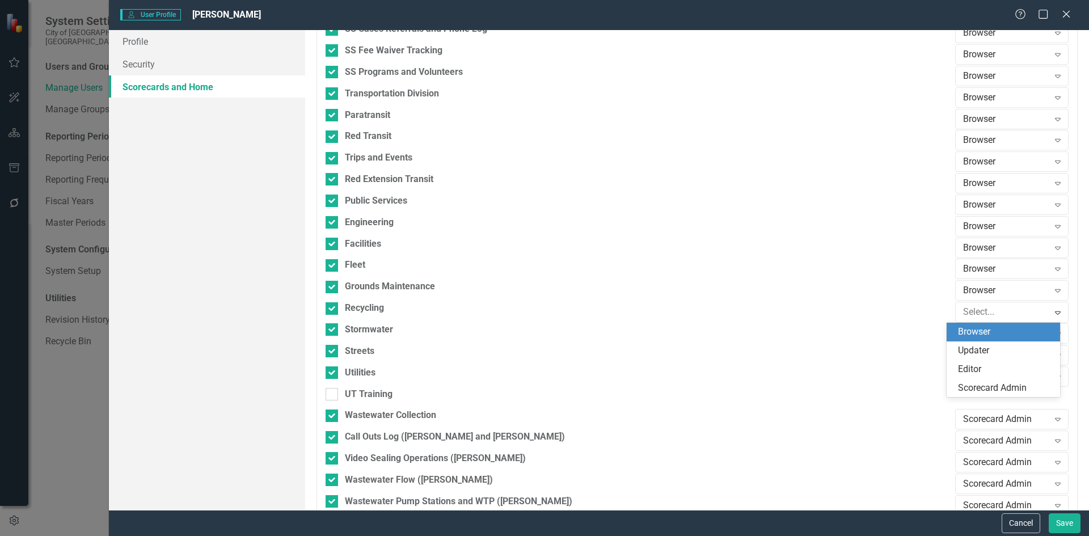
click at [986, 335] on div "Browser" at bounding box center [1005, 332] width 95 height 13
click at [987, 334] on div "Scorecard Admin" at bounding box center [1007, 333] width 86 height 13
click at [983, 350] on div "Browser" at bounding box center [1005, 353] width 95 height 13
click at [983, 353] on div "Scorecard Admin" at bounding box center [1007, 354] width 86 height 13
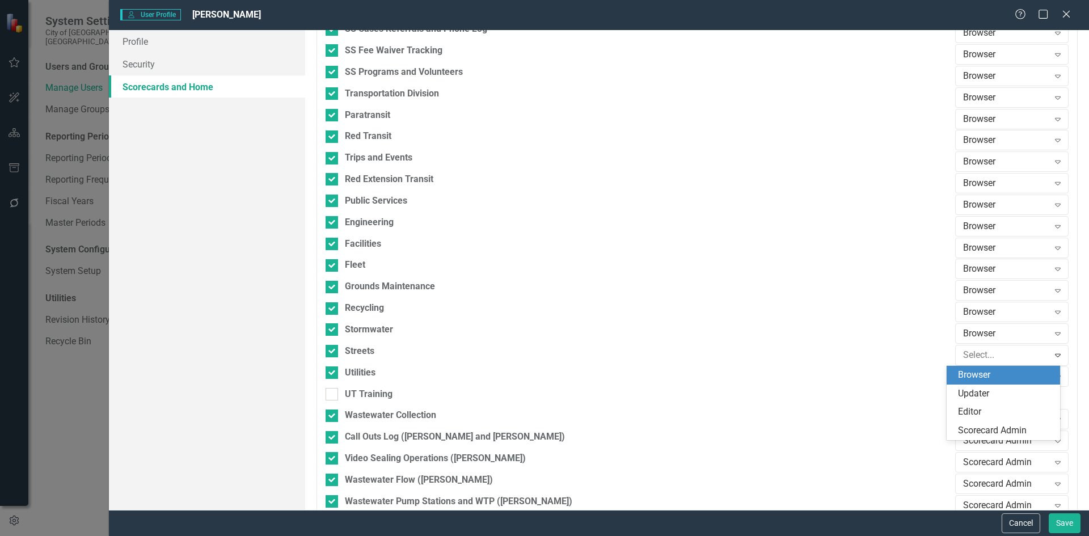
click at [980, 373] on div "Browser" at bounding box center [1005, 375] width 95 height 13
click at [980, 377] on div "Scorecard Admin" at bounding box center [1007, 376] width 86 height 13
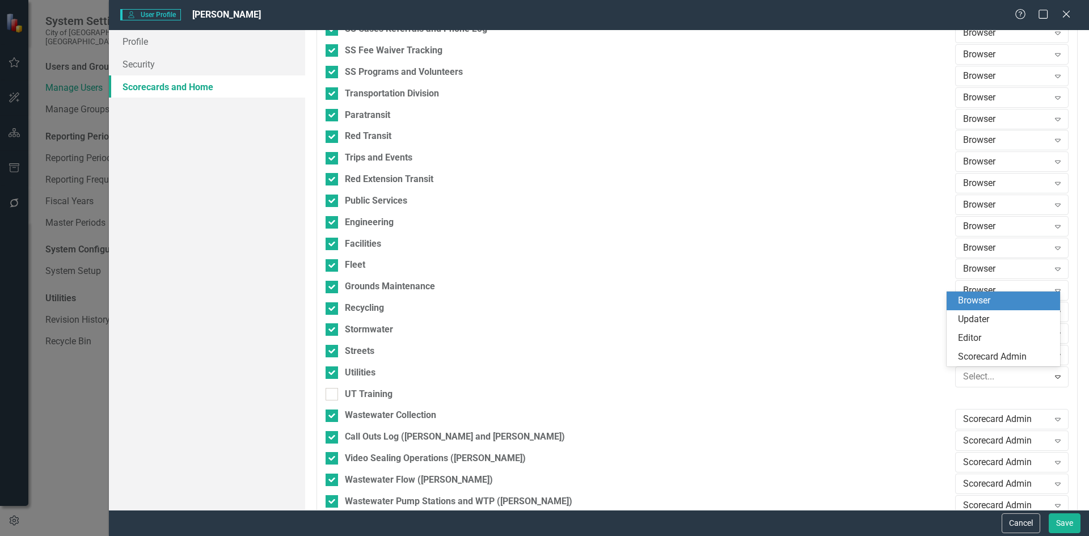
click at [977, 299] on div "Browser" at bounding box center [1005, 301] width 95 height 13
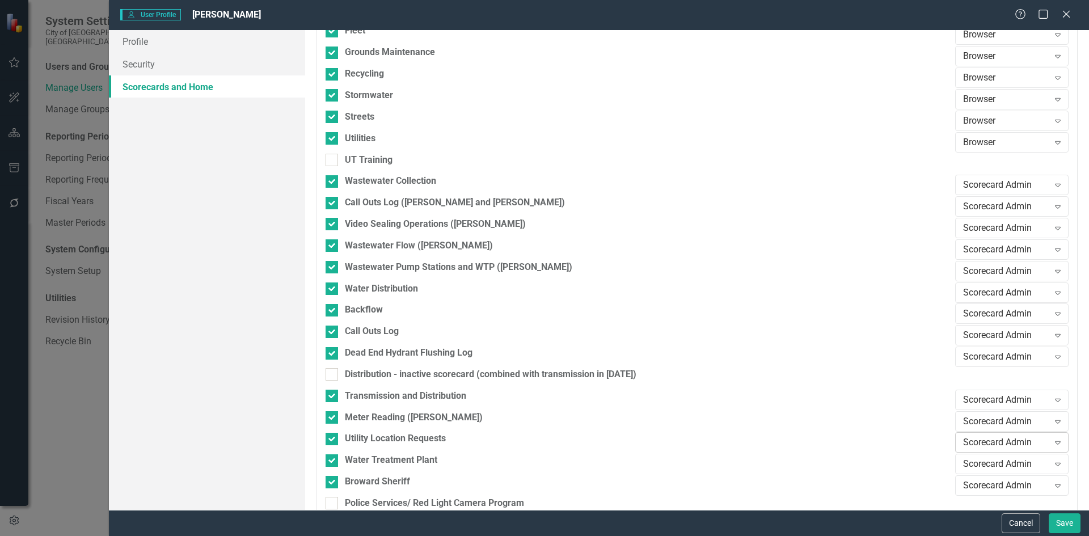
scroll to position [1702, 0]
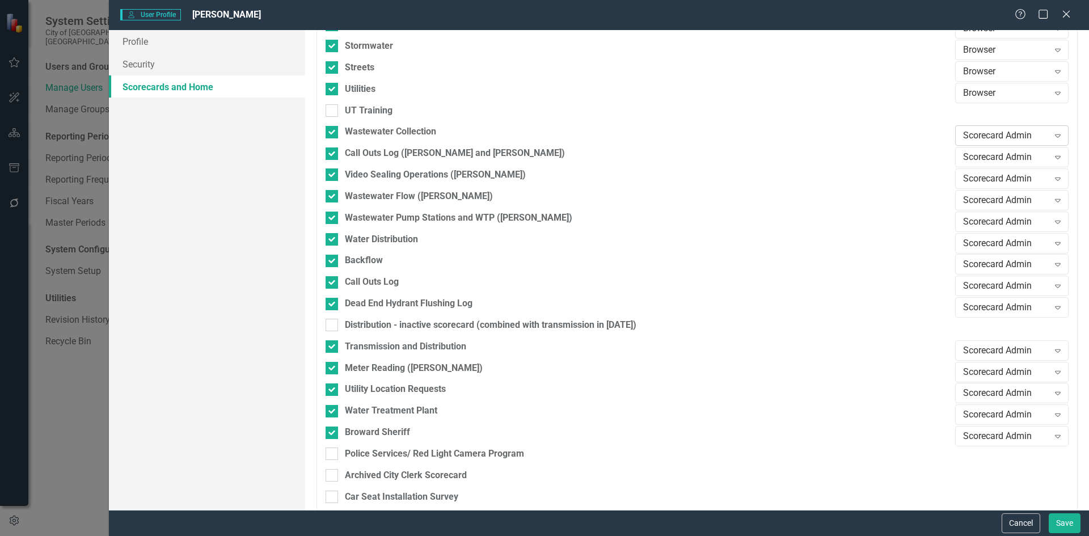
click at [1019, 136] on div "Scorecard Admin" at bounding box center [1007, 135] width 86 height 13
click at [1007, 159] on div "Browser" at bounding box center [1005, 155] width 95 height 13
click at [987, 154] on div "Scorecard Admin" at bounding box center [1007, 157] width 86 height 13
click at [989, 175] on div "Browser" at bounding box center [1005, 177] width 95 height 13
click at [997, 178] on div "Scorecard Admin" at bounding box center [1007, 179] width 86 height 13
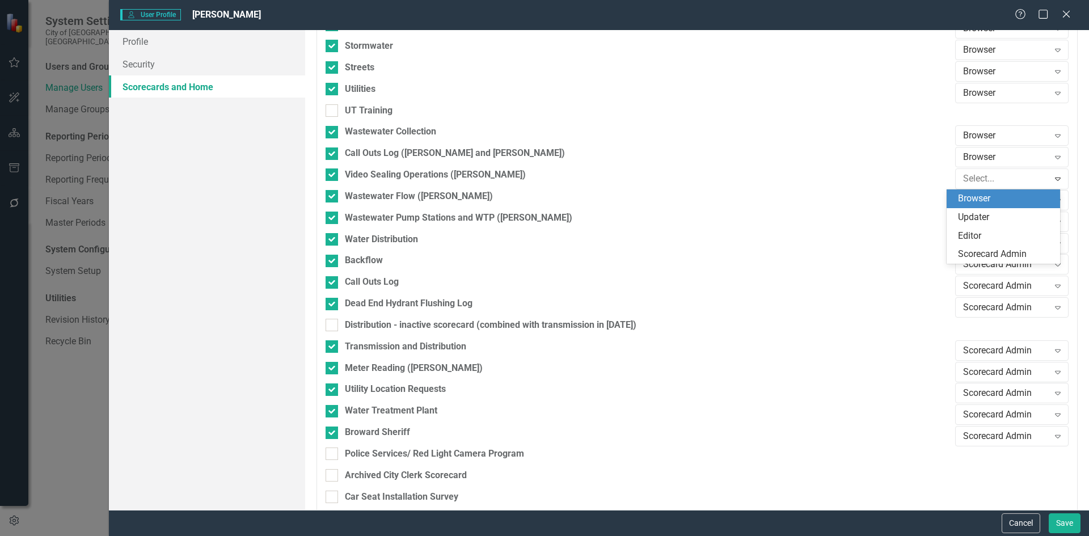
click at [981, 195] on div "Browser" at bounding box center [1005, 198] width 95 height 13
click at [990, 200] on div "Scorecard Admin" at bounding box center [1007, 200] width 86 height 13
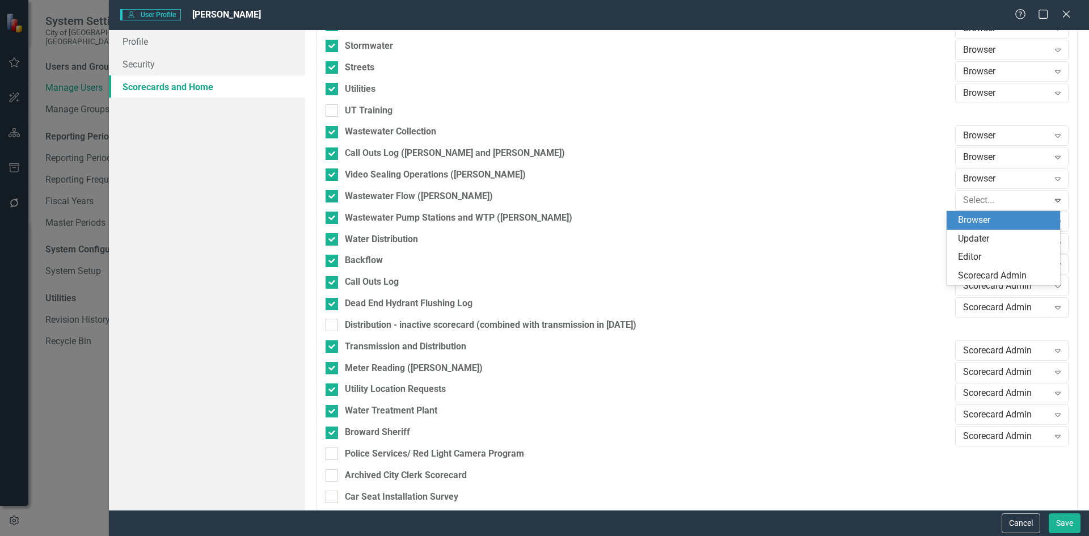
click at [991, 222] on div "Browser" at bounding box center [1005, 220] width 95 height 13
click at [991, 224] on div "Scorecard Admin" at bounding box center [1007, 221] width 86 height 13
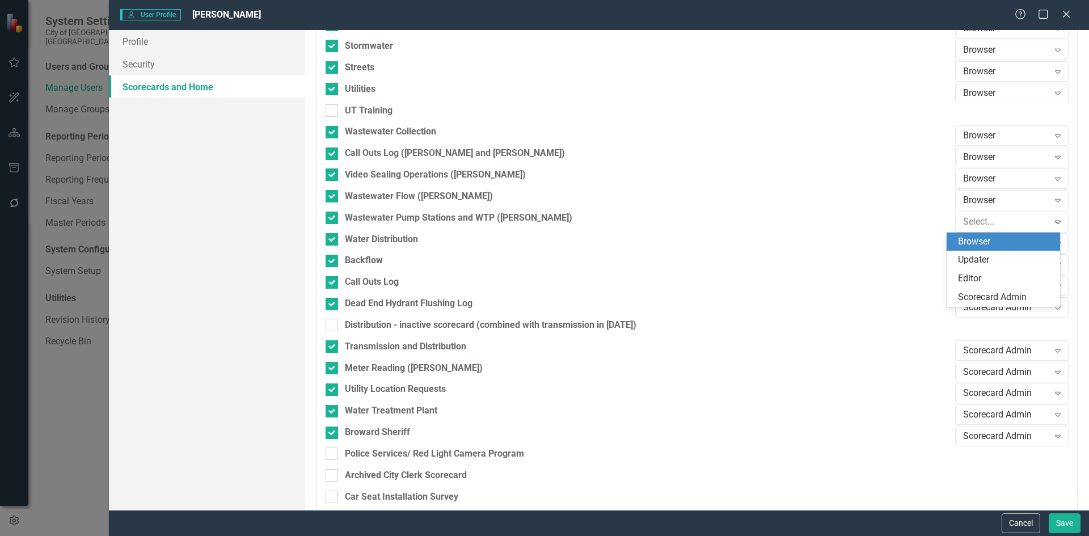
click at [990, 245] on div "Browser" at bounding box center [1005, 241] width 95 height 13
click at [992, 245] on div "Scorecard Admin" at bounding box center [1007, 243] width 86 height 13
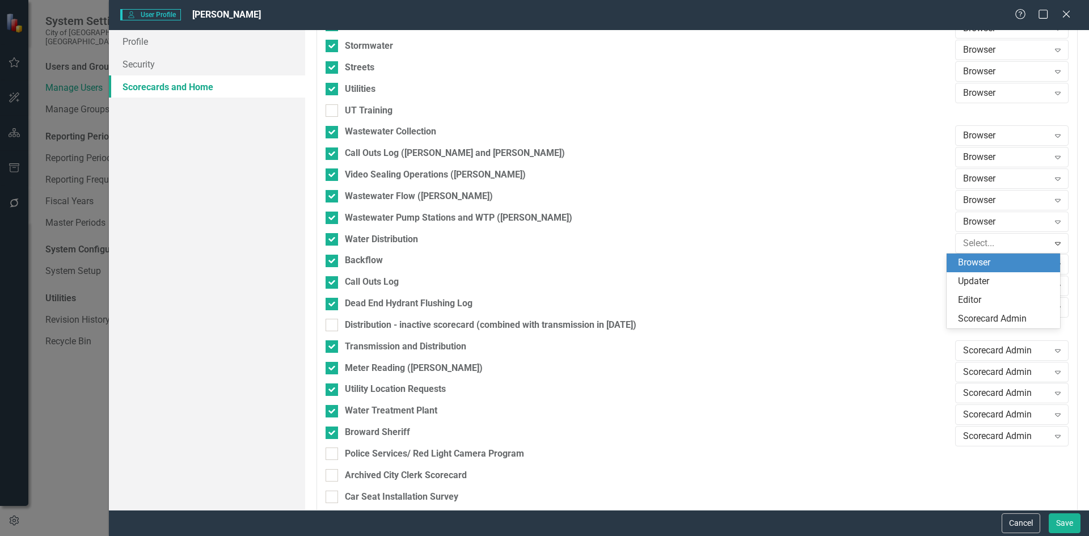
click at [992, 268] on div "Browser" at bounding box center [1005, 262] width 95 height 13
click at [995, 268] on div "Scorecard Admin" at bounding box center [1007, 264] width 86 height 13
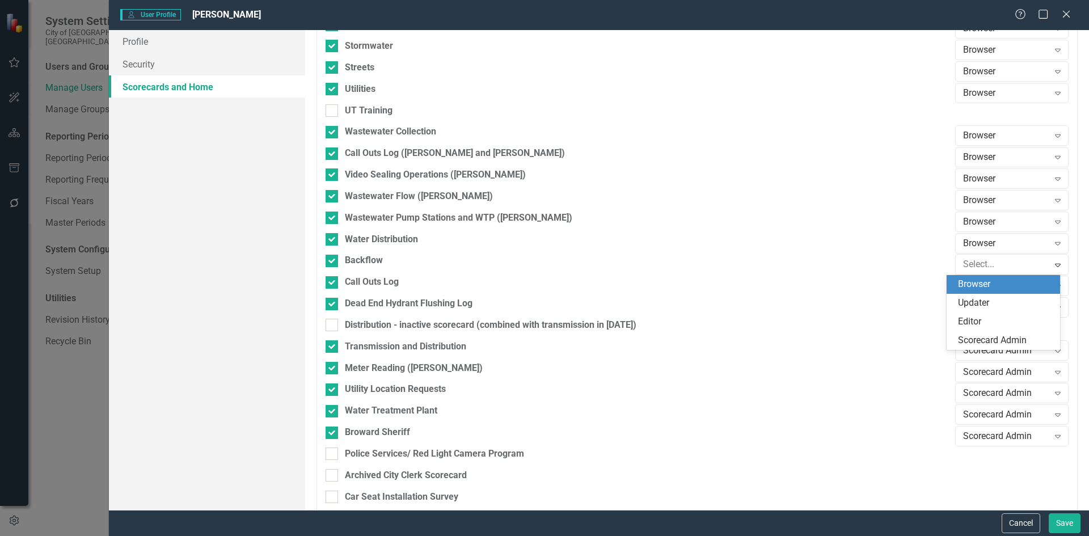
click at [990, 290] on div "Browser" at bounding box center [1005, 284] width 95 height 13
click at [992, 285] on div "Scorecard Admin" at bounding box center [1007, 286] width 86 height 13
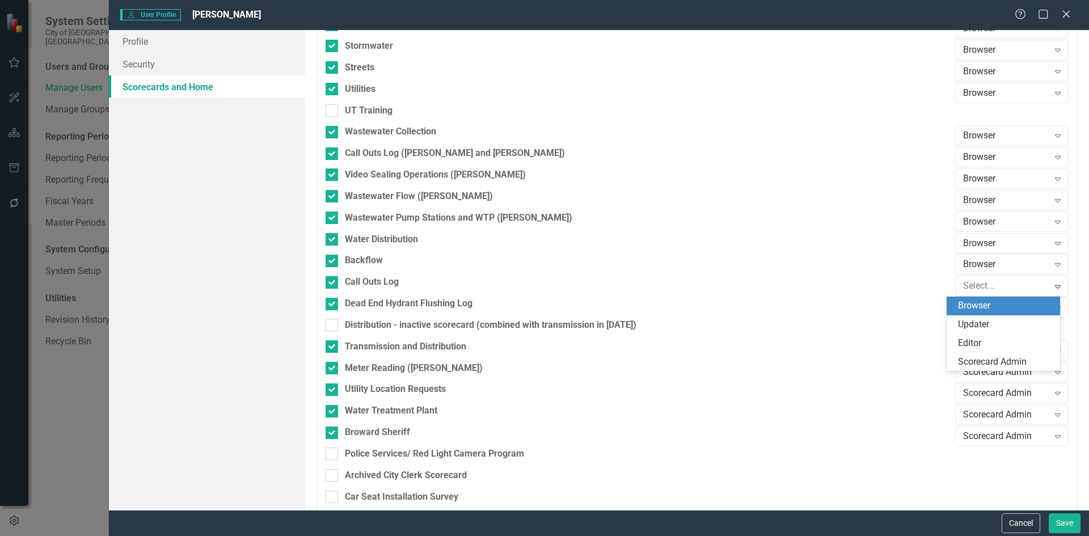
click at [990, 301] on div "Browser" at bounding box center [1005, 306] width 95 height 13
click at [988, 309] on div "Scorecard Admin" at bounding box center [1007, 307] width 86 height 13
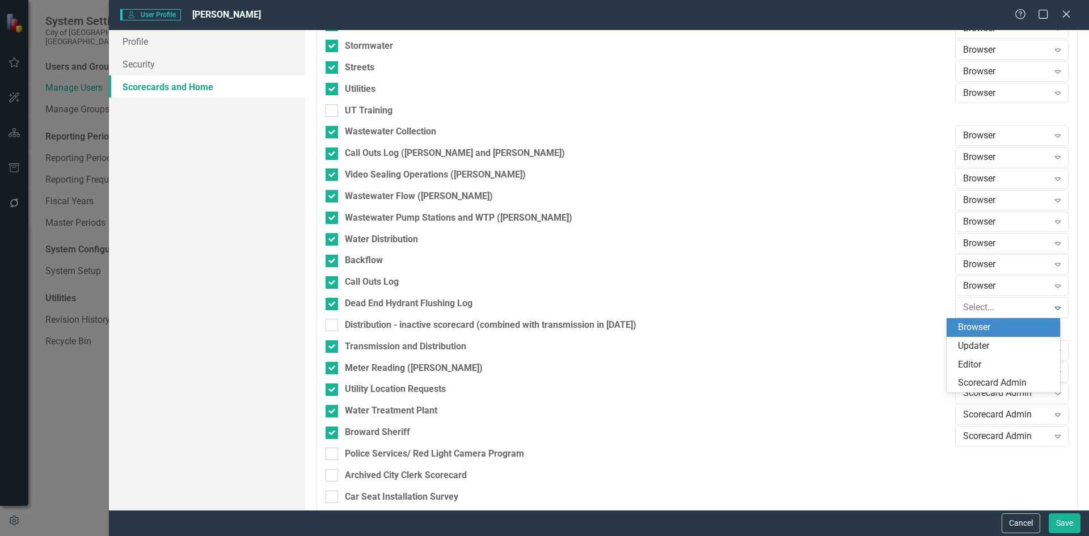
click at [988, 327] on div "Browser" at bounding box center [1005, 327] width 95 height 13
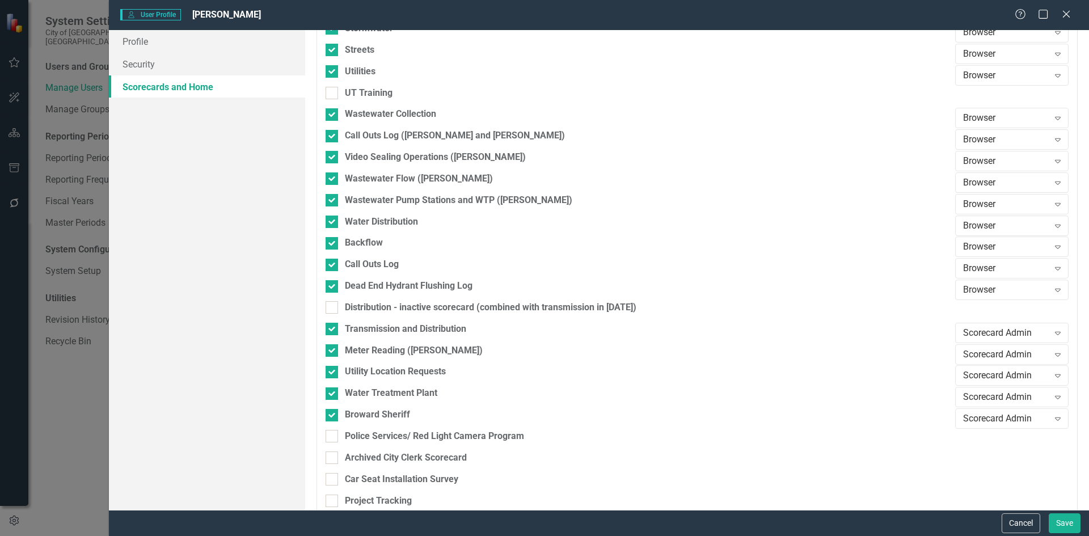
scroll to position [1735, 0]
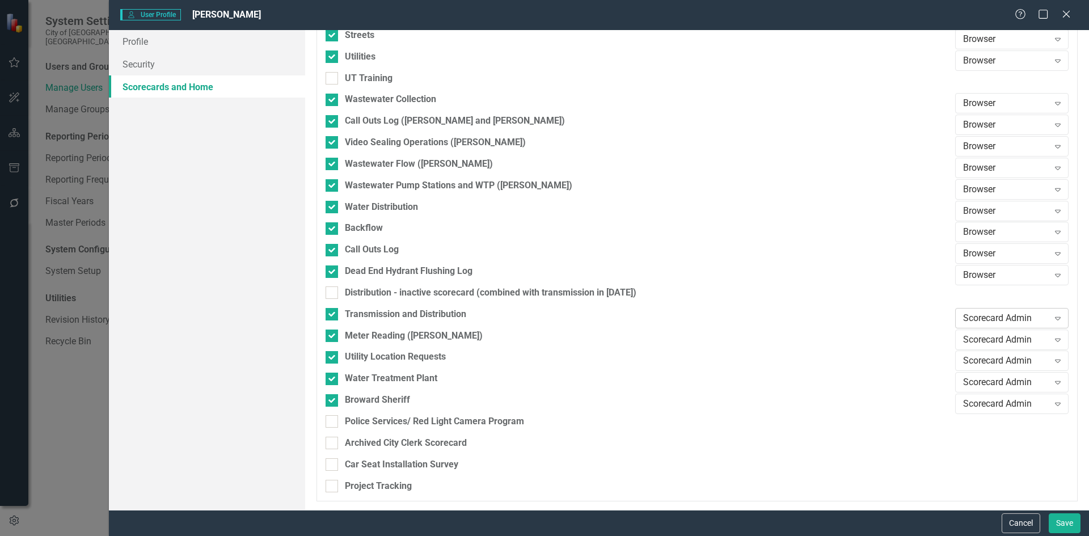
click at [1004, 321] on div "Scorecard Admin" at bounding box center [1007, 318] width 86 height 13
click at [992, 338] on div "Browser" at bounding box center [1005, 338] width 95 height 13
click at [990, 343] on div "Scorecard Admin" at bounding box center [1007, 339] width 86 height 13
click at [984, 371] on div "Updater" at bounding box center [1003, 378] width 113 height 19
click at [987, 364] on div "Scorecard Admin" at bounding box center [1007, 361] width 86 height 13
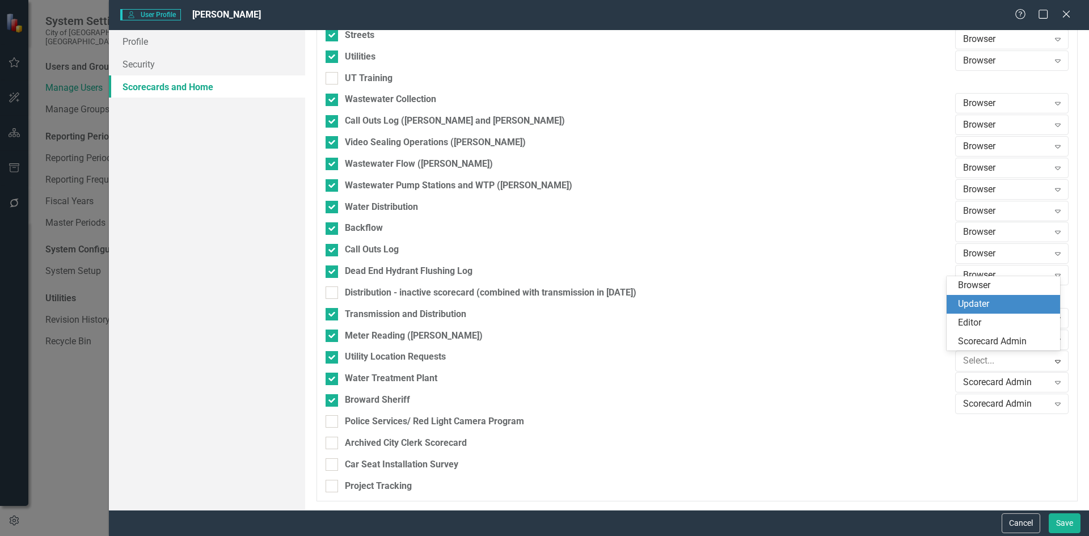
click at [988, 308] on div "Updater" at bounding box center [1005, 304] width 95 height 13
click at [982, 381] on div "Scorecard Admin" at bounding box center [1007, 382] width 86 height 13
click at [983, 310] on div "Browser" at bounding box center [1005, 307] width 95 height 13
click at [978, 403] on div "Scorecard Admin" at bounding box center [1007, 404] width 86 height 13
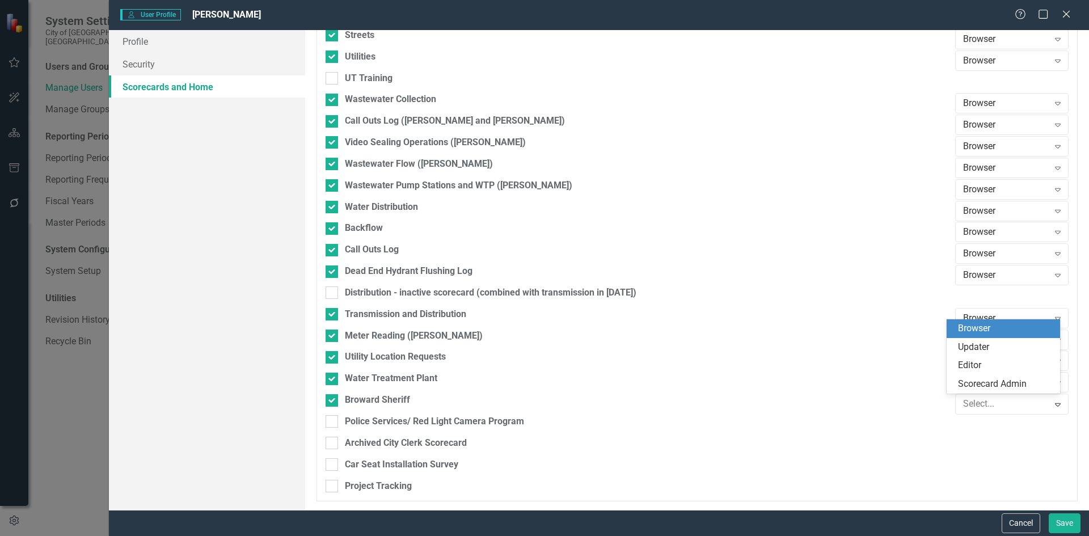
click at [976, 326] on div "Browser" at bounding box center [1005, 328] width 95 height 13
click at [1061, 524] on button "Save" at bounding box center [1065, 524] width 32 height 20
